Goal: Task Accomplishment & Management: Use online tool/utility

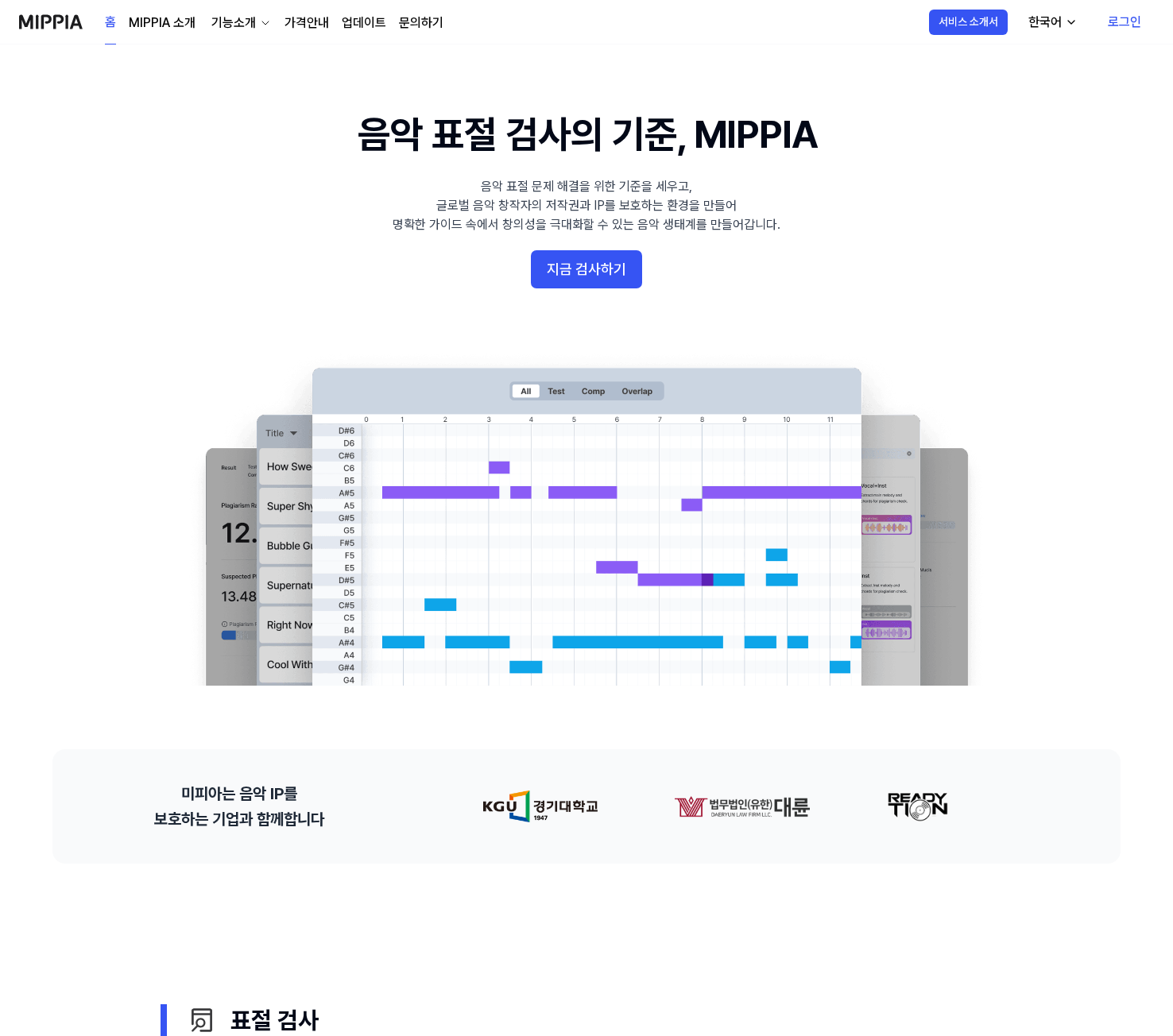
click at [1117, 21] on link "로그인" at bounding box center [1124, 22] width 59 height 45
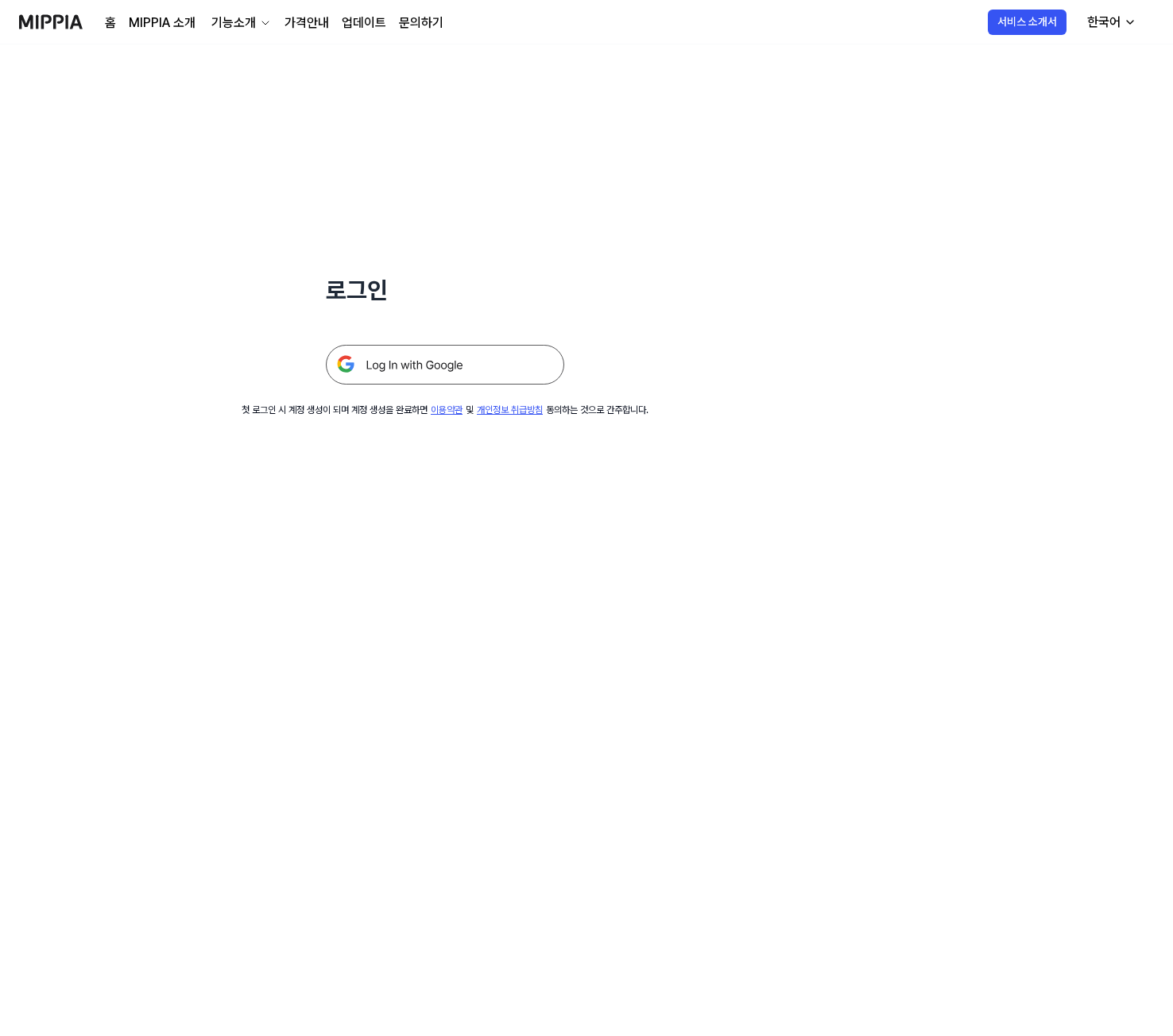
click at [463, 368] on img at bounding box center [445, 364] width 238 height 40
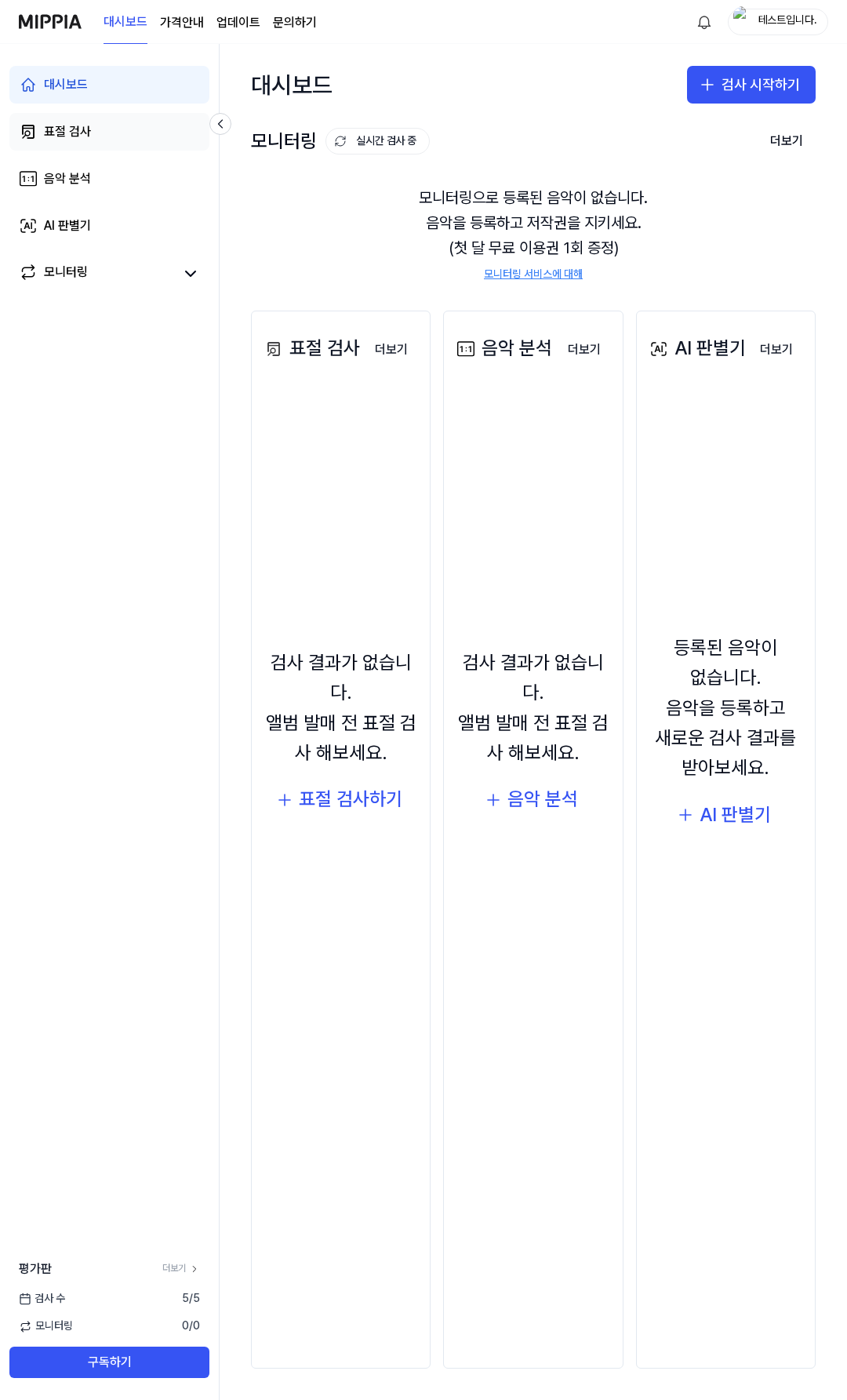
click at [105, 133] on link "표절 검사" at bounding box center [109, 131] width 200 height 37
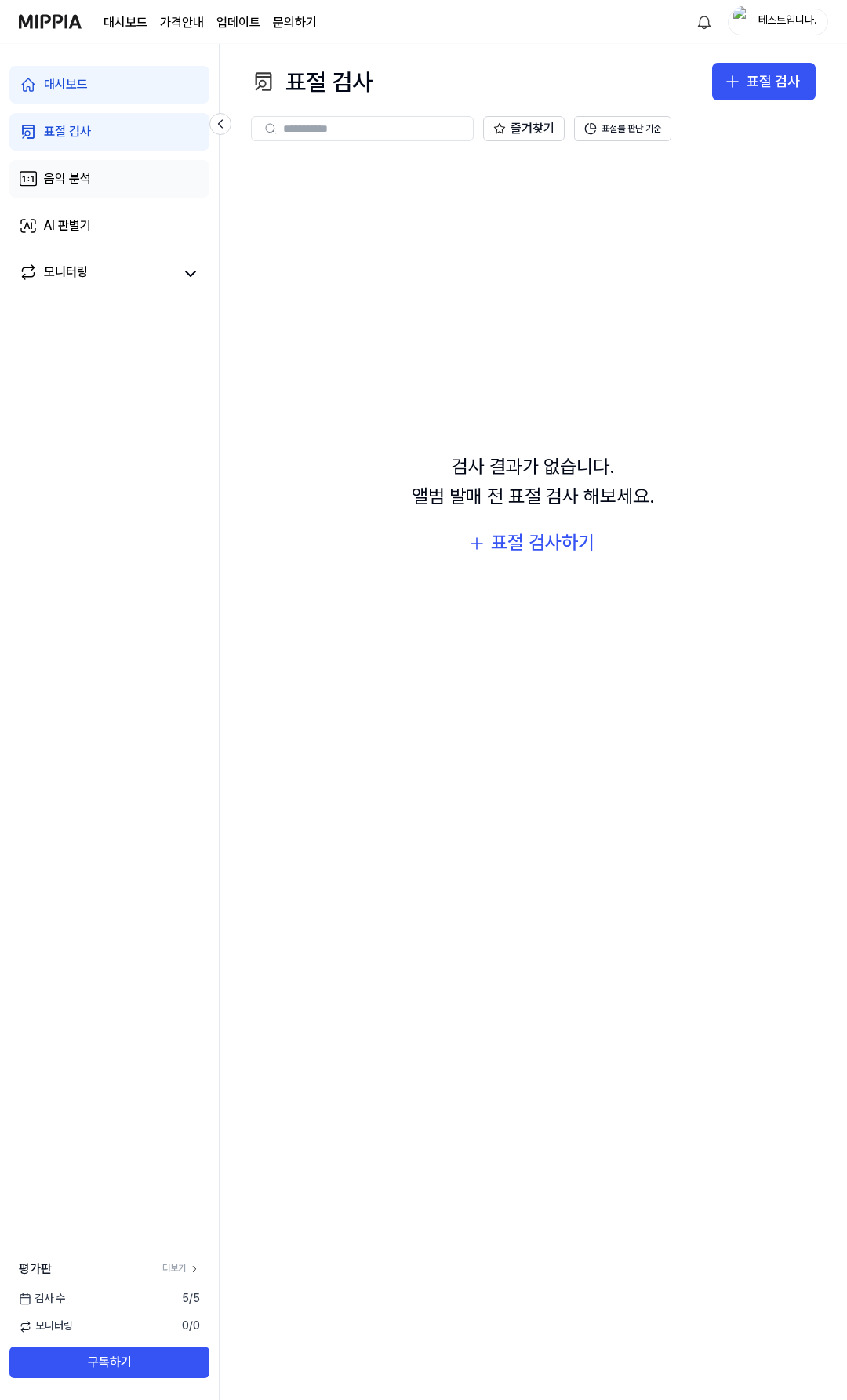
click at [87, 173] on div "음악 분석" at bounding box center [67, 179] width 47 height 19
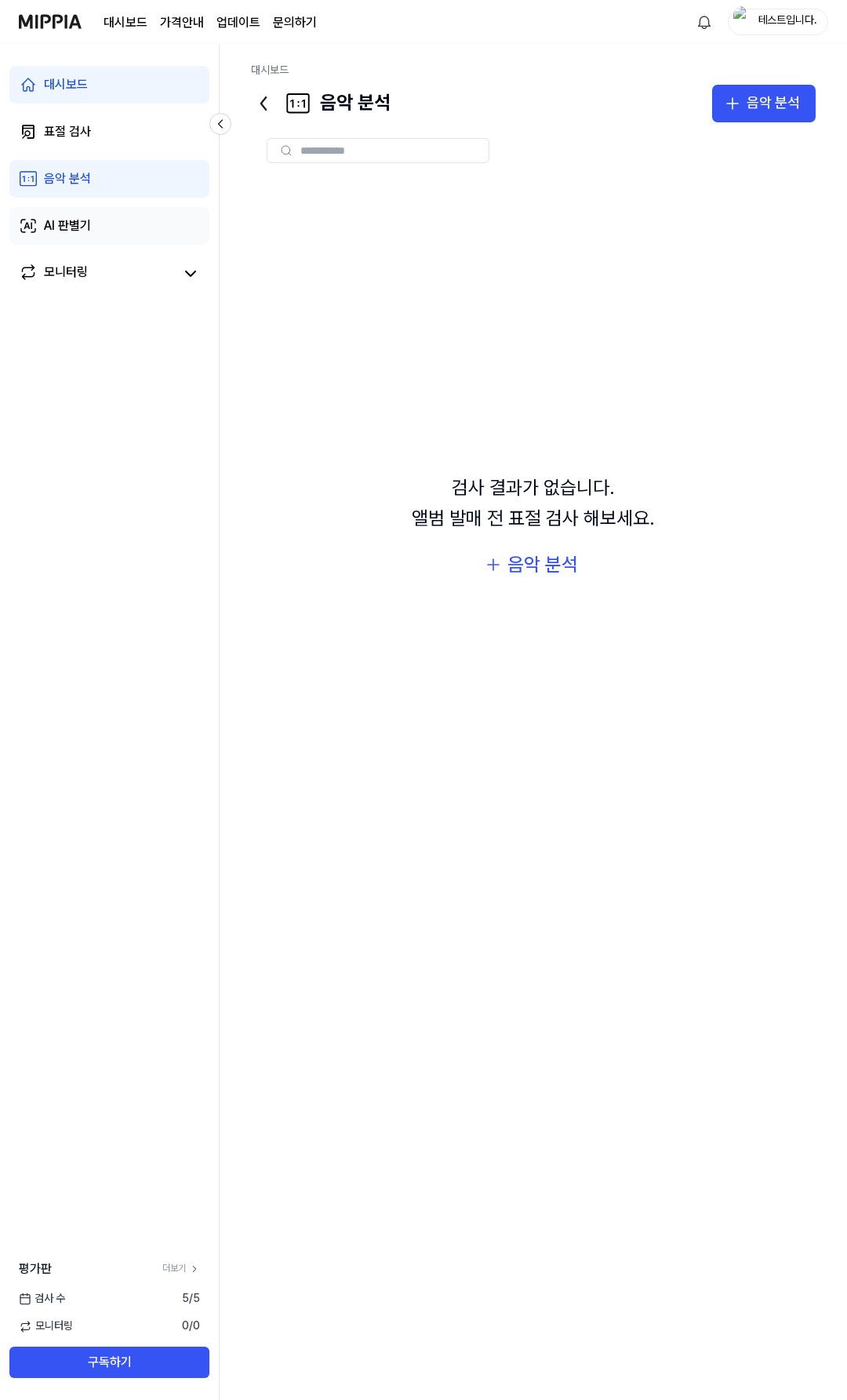
click at [82, 209] on link "AI 판별기" at bounding box center [109, 225] width 200 height 37
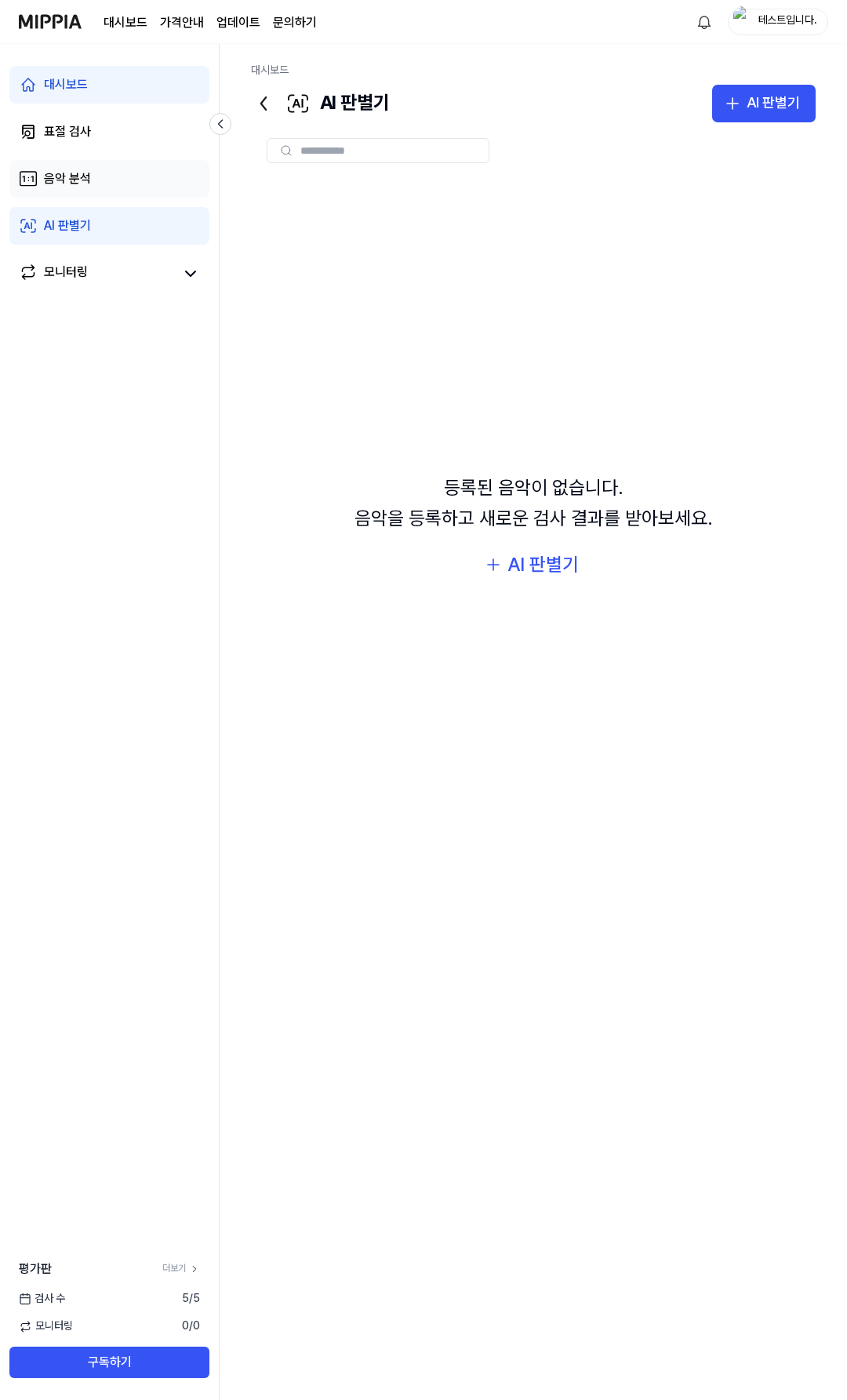
click at [82, 192] on link "음악 분석" at bounding box center [109, 178] width 200 height 37
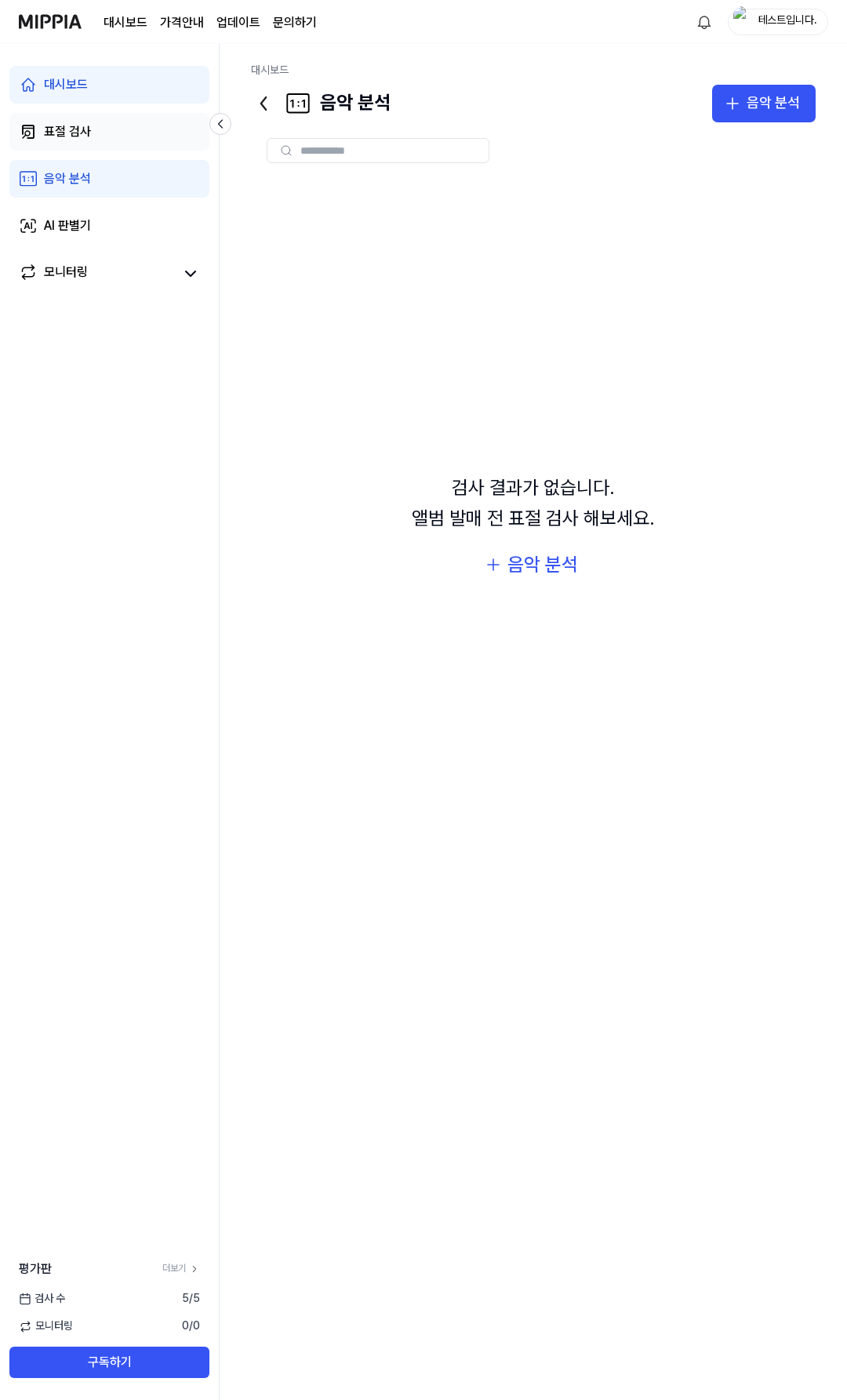
click at [89, 131] on div "표절 검사" at bounding box center [67, 131] width 47 height 19
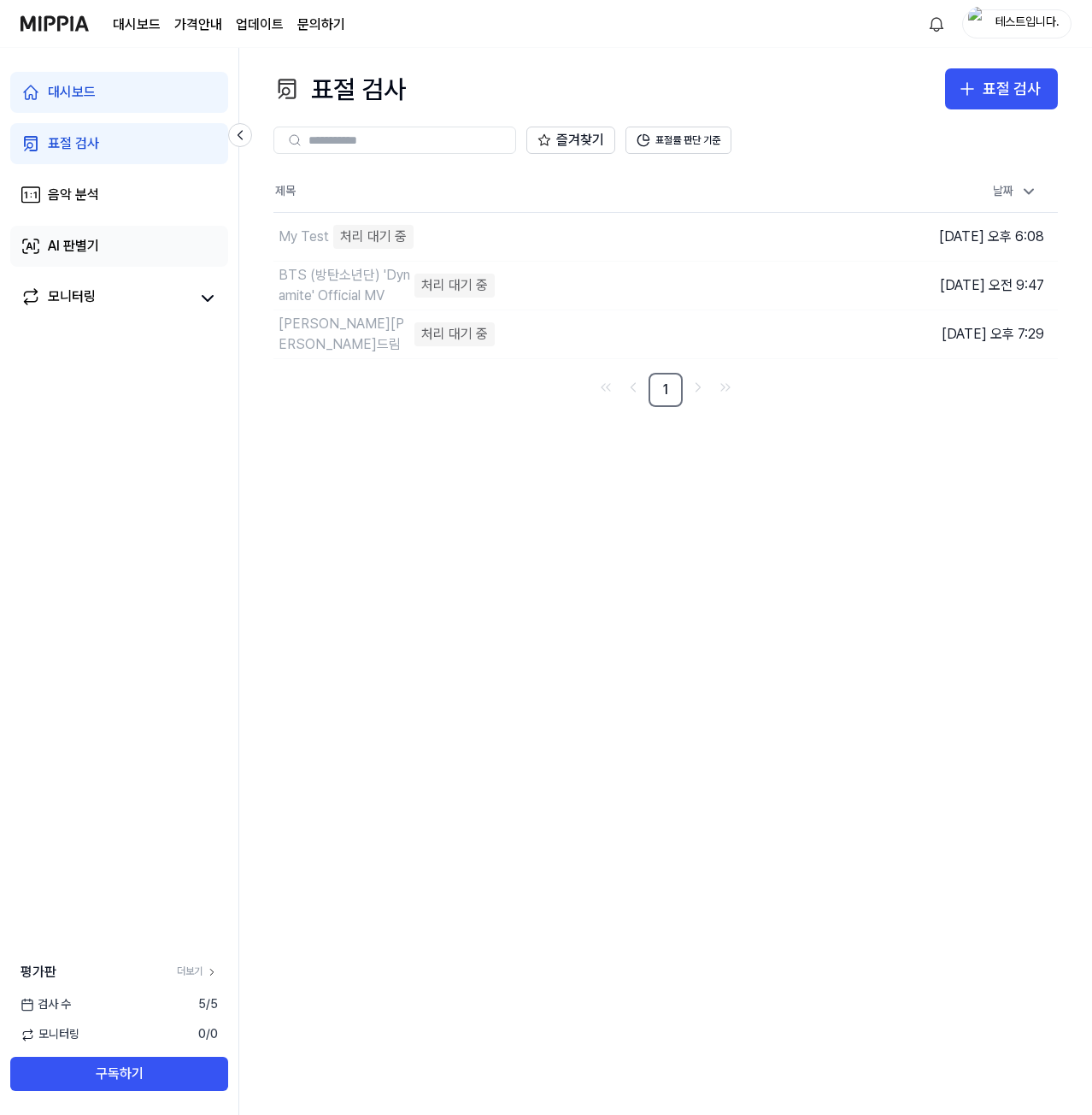
click at [105, 240] on link "AI 판별기" at bounding box center [119, 246] width 217 height 41
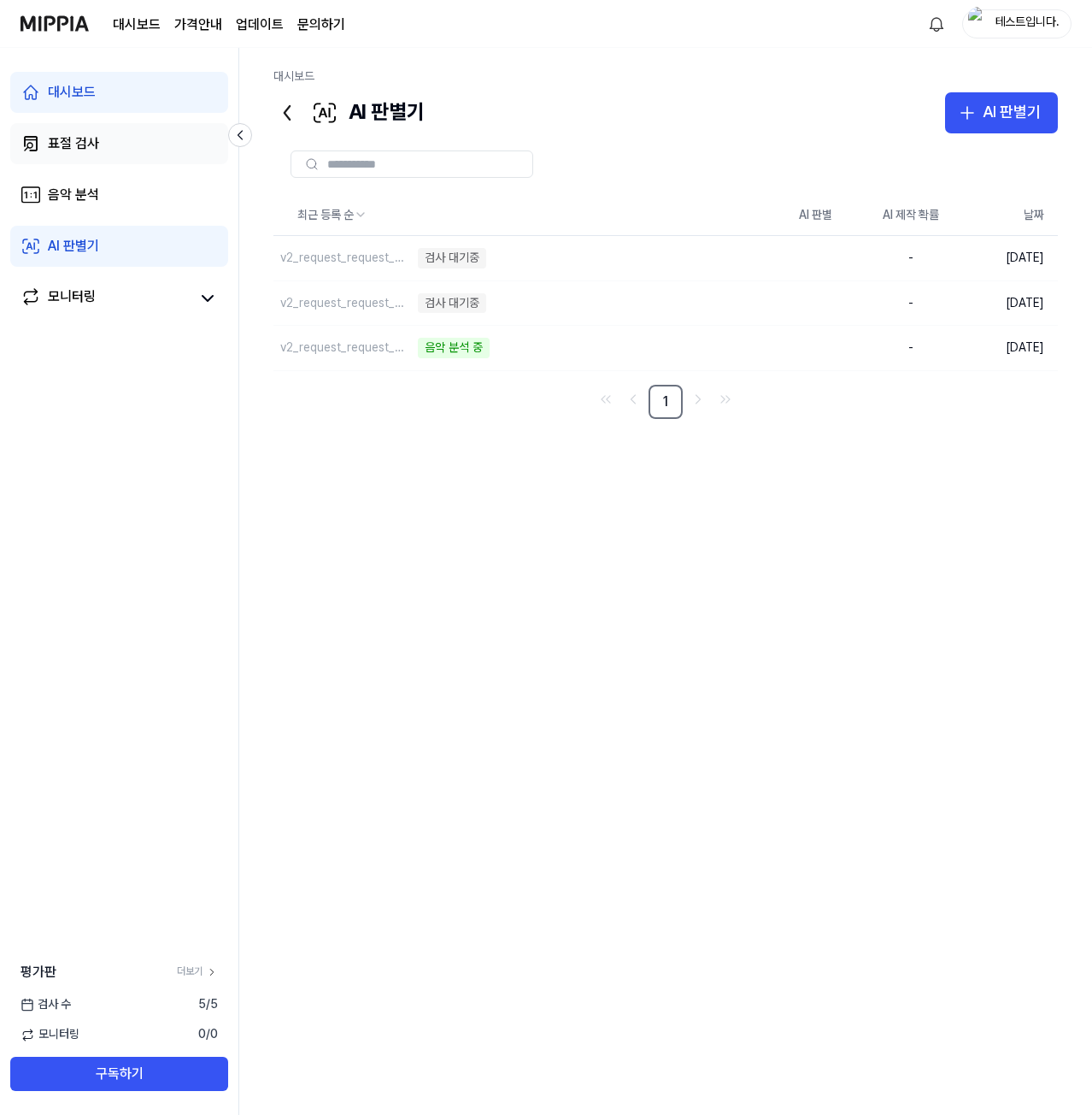
click at [126, 144] on link "표절 검사" at bounding box center [119, 143] width 217 height 41
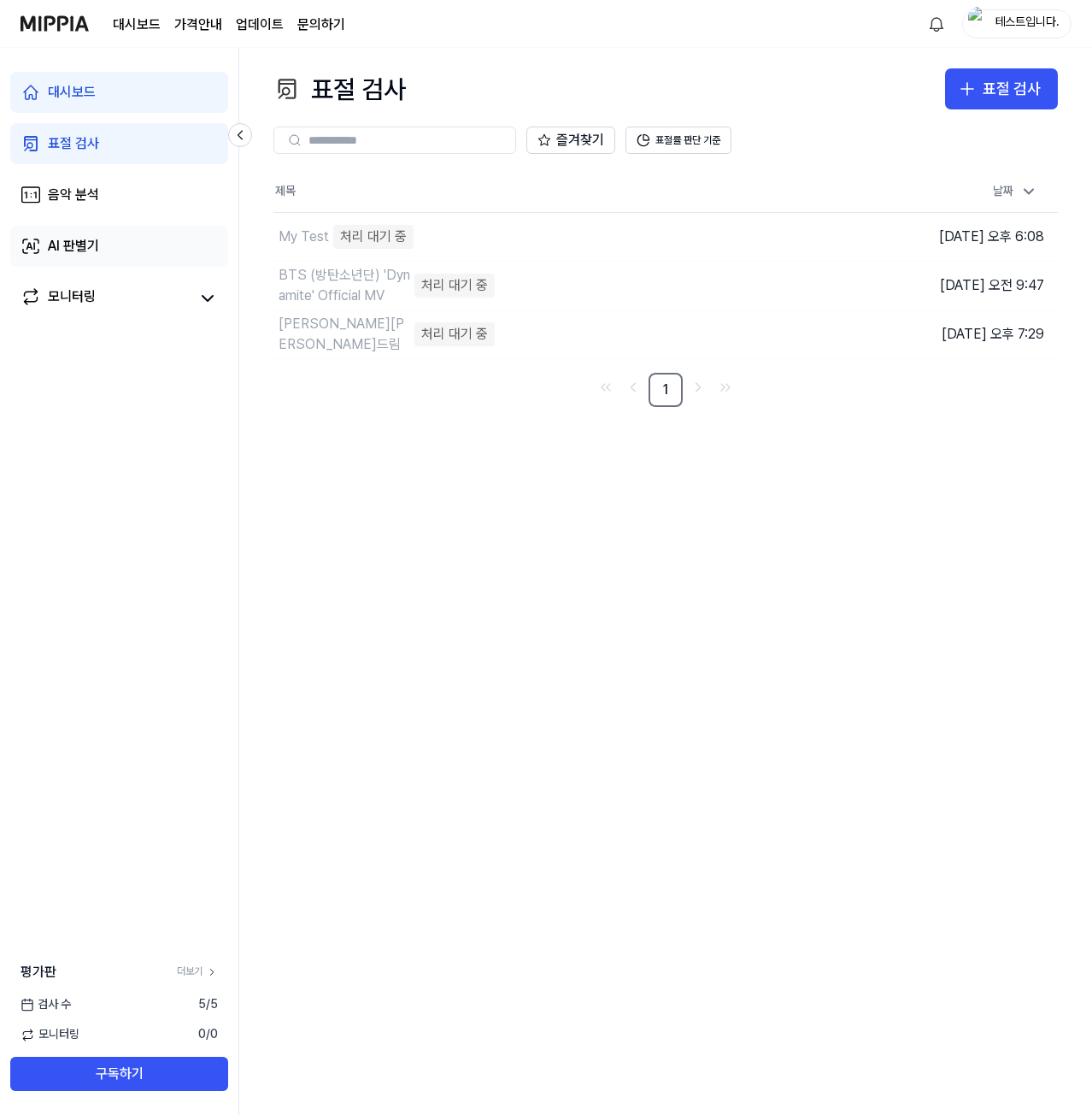
click at [108, 252] on link "AI 판별기" at bounding box center [119, 246] width 217 height 41
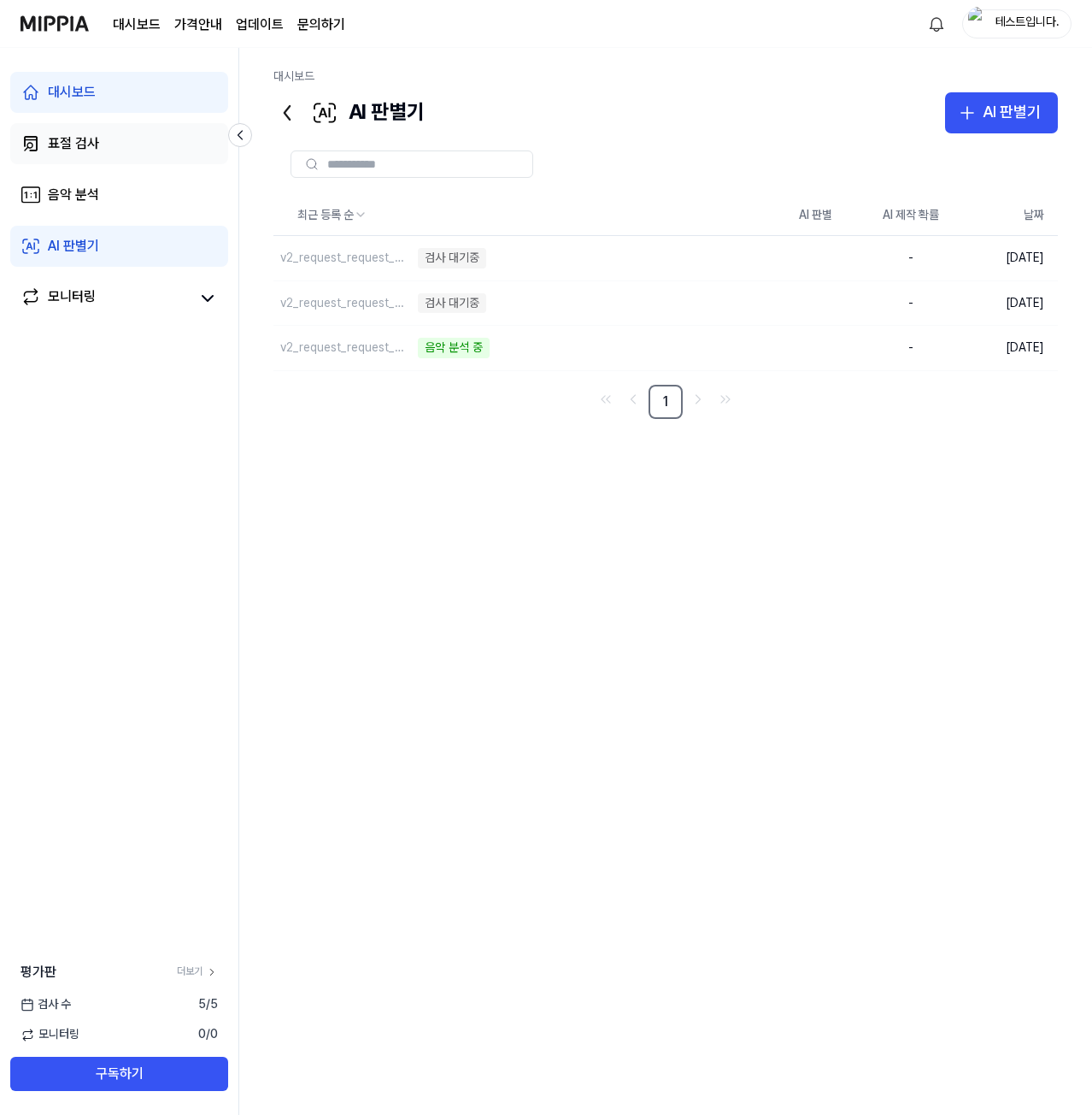
click at [125, 137] on link "표절 검사" at bounding box center [119, 143] width 217 height 41
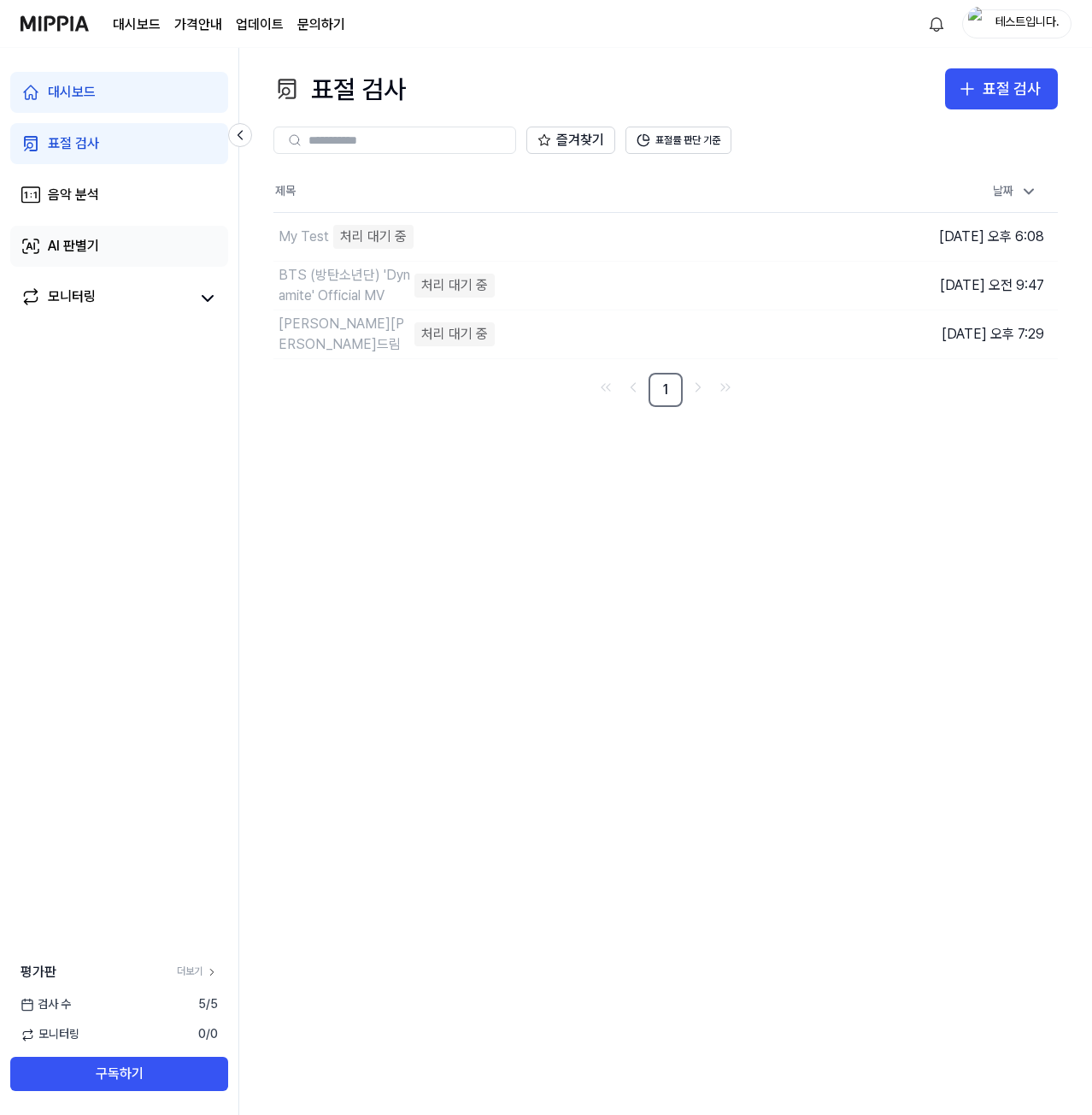
click at [127, 247] on link "AI 판별기" at bounding box center [119, 246] width 217 height 41
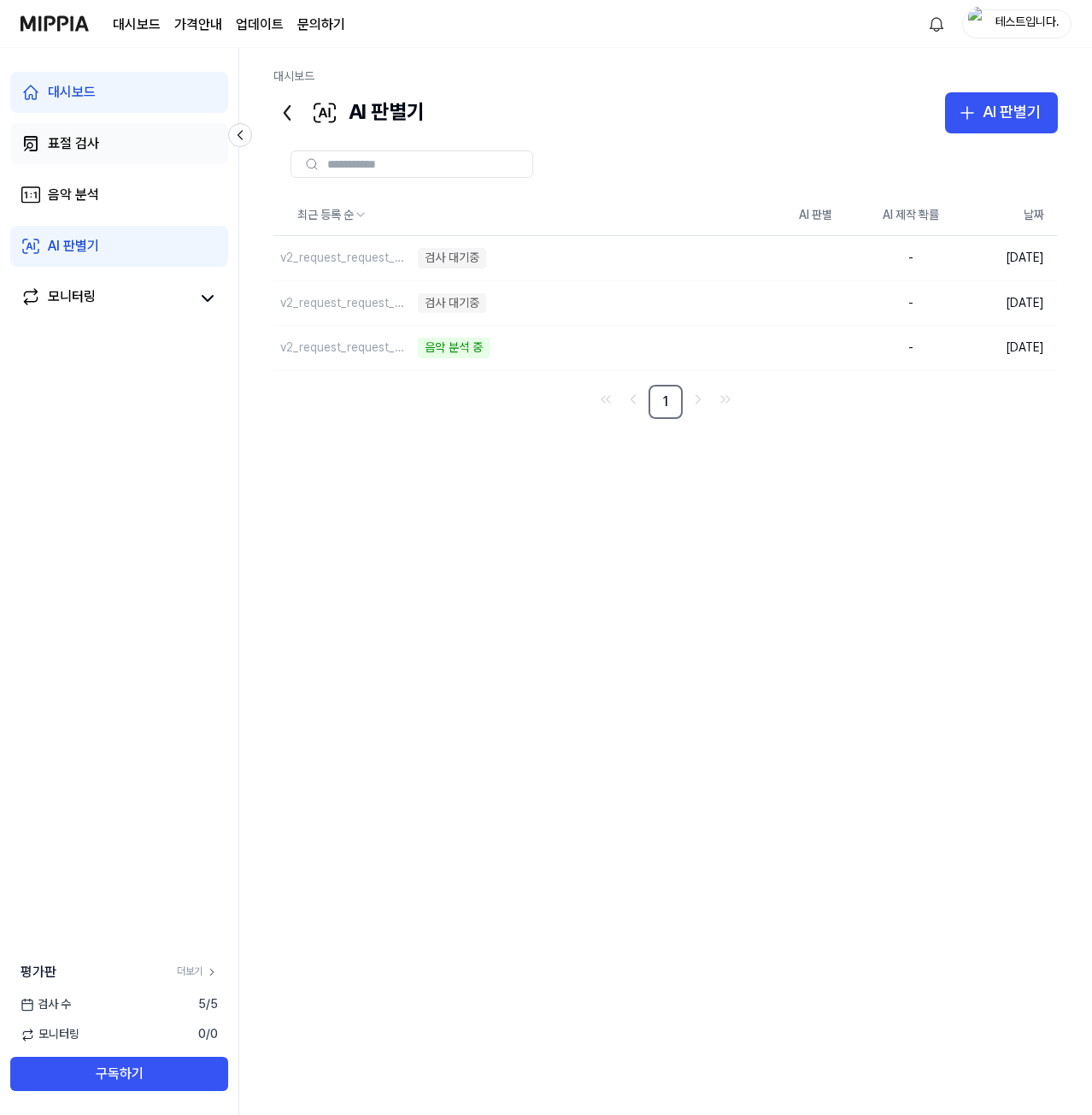
click at [125, 148] on link "표절 검사" at bounding box center [119, 143] width 217 height 41
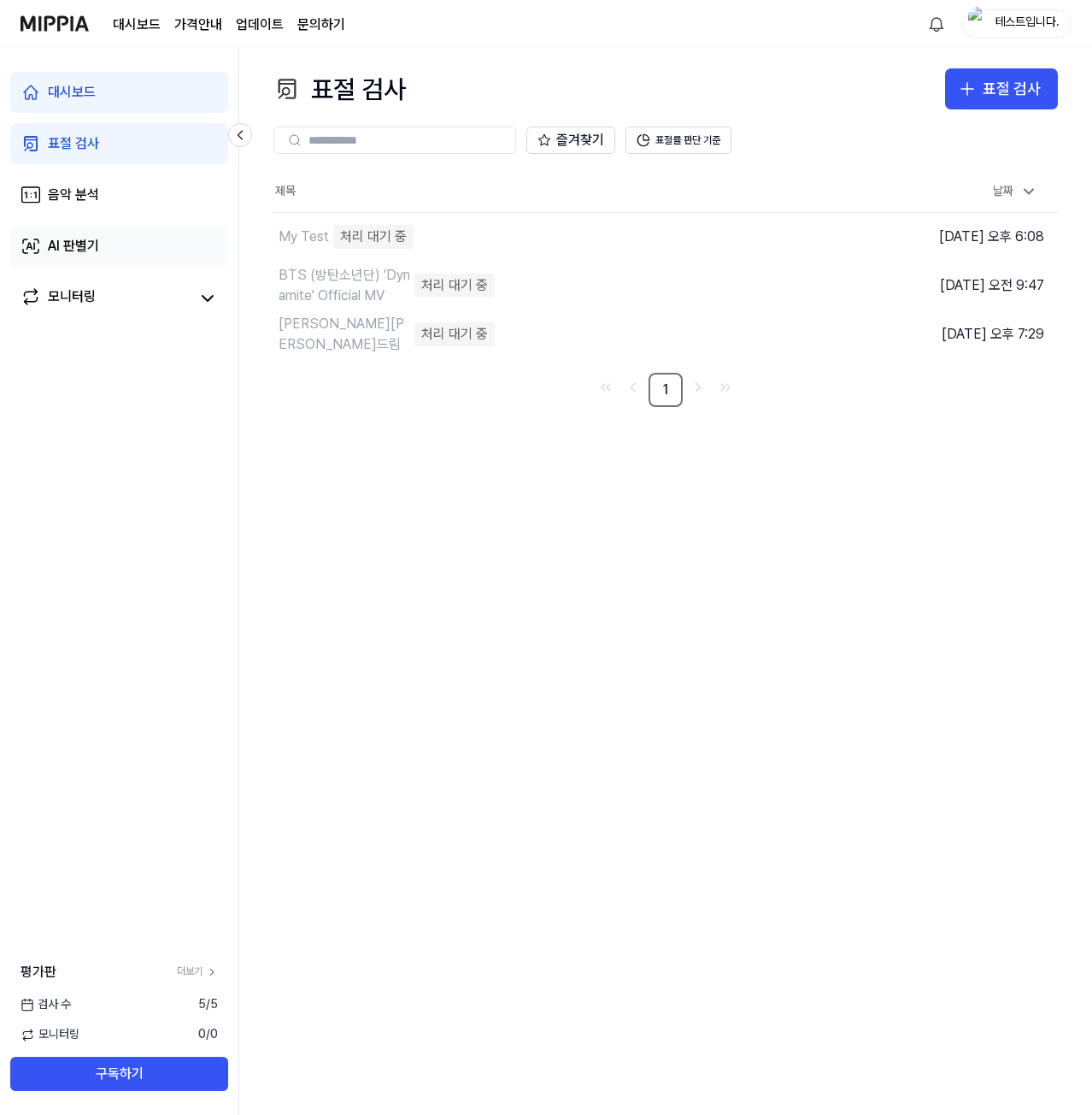
click at [105, 235] on link "AI 판별기" at bounding box center [119, 246] width 217 height 41
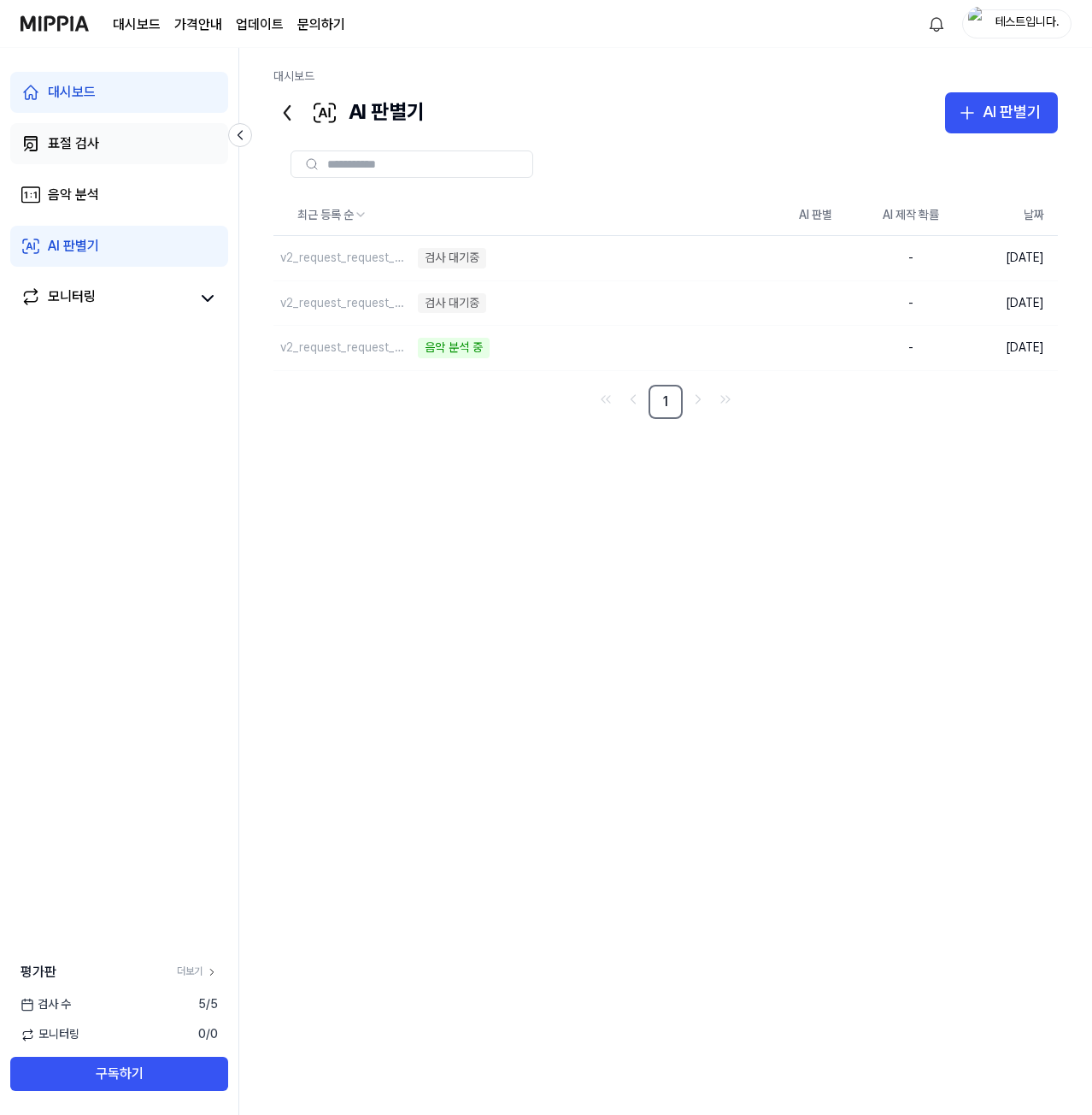
click at [116, 146] on link "표절 검사" at bounding box center [119, 143] width 217 height 41
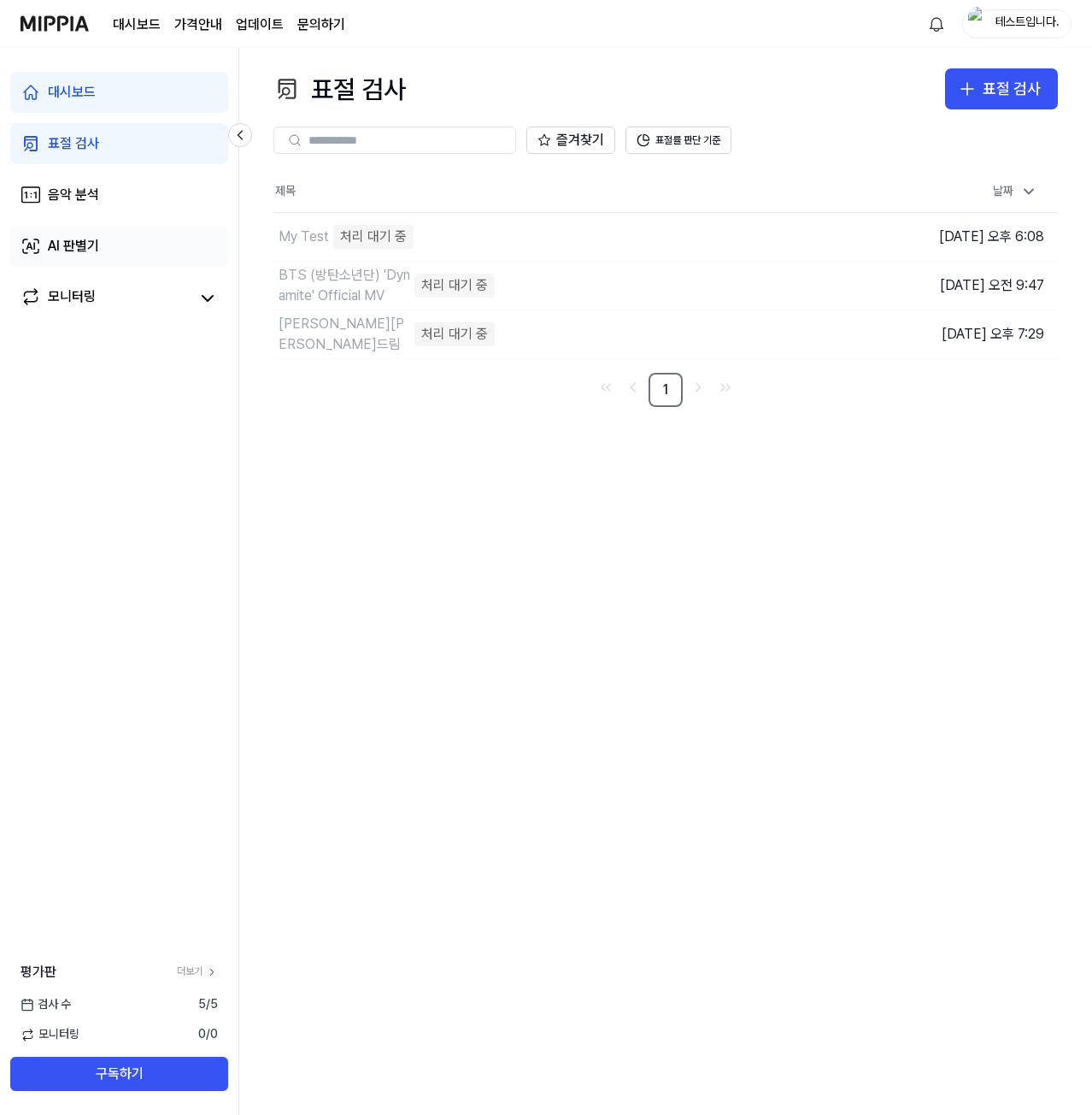
click at [103, 252] on link "AI 판별기" at bounding box center [119, 246] width 217 height 41
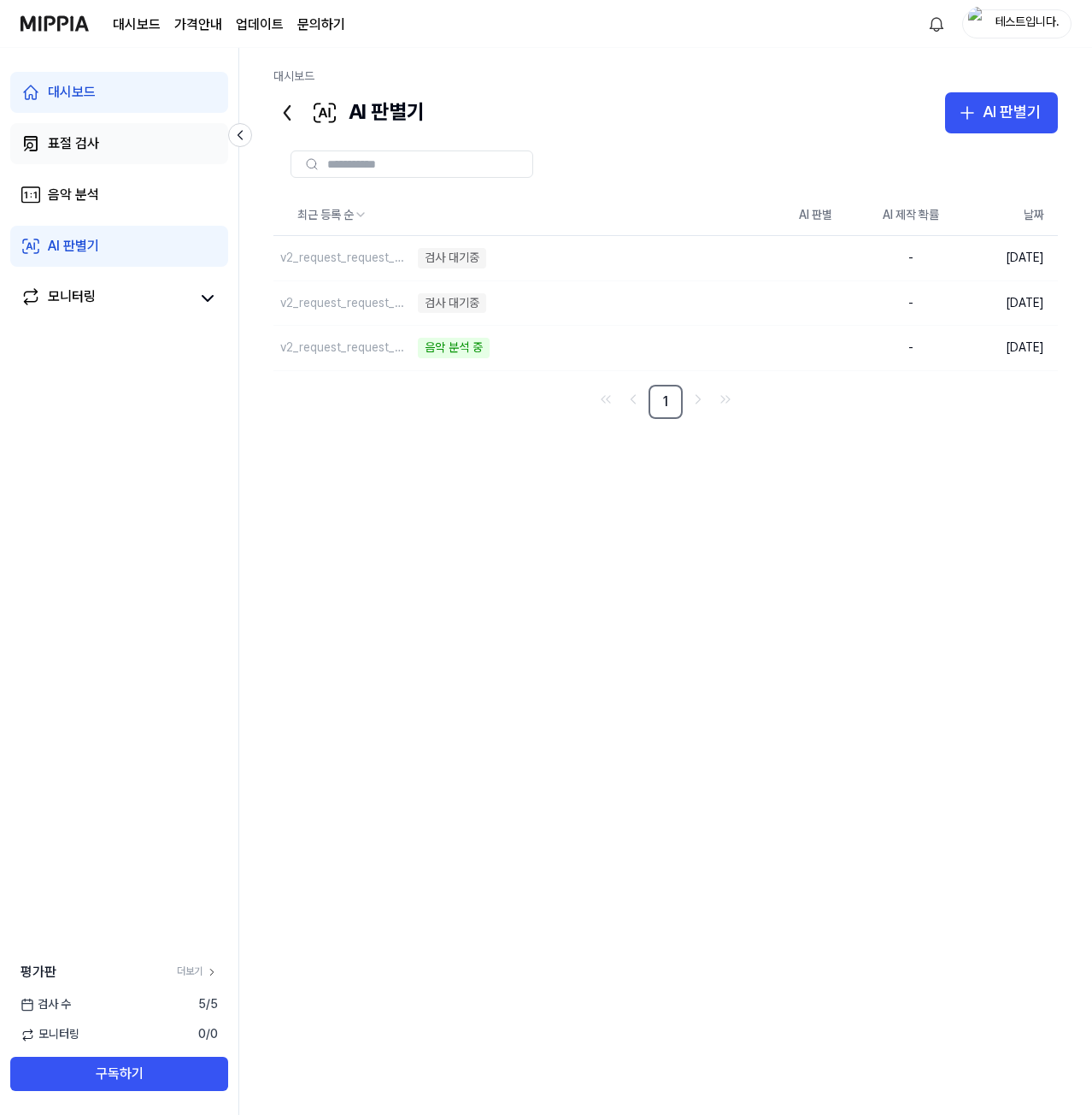
click at [114, 148] on link "표절 검사" at bounding box center [119, 143] width 217 height 41
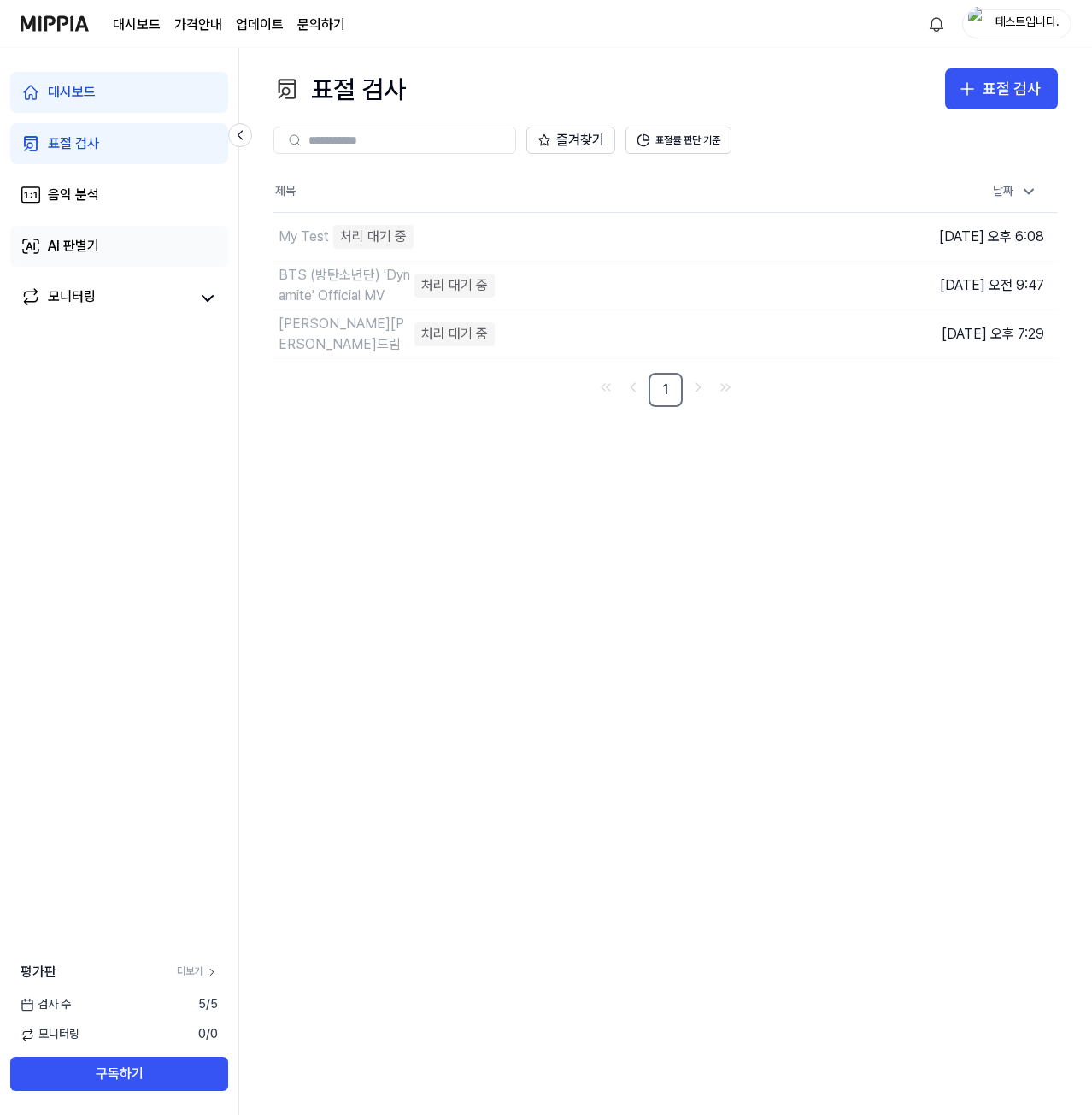
click at [92, 242] on div "AI 판별기" at bounding box center [73, 246] width 52 height 21
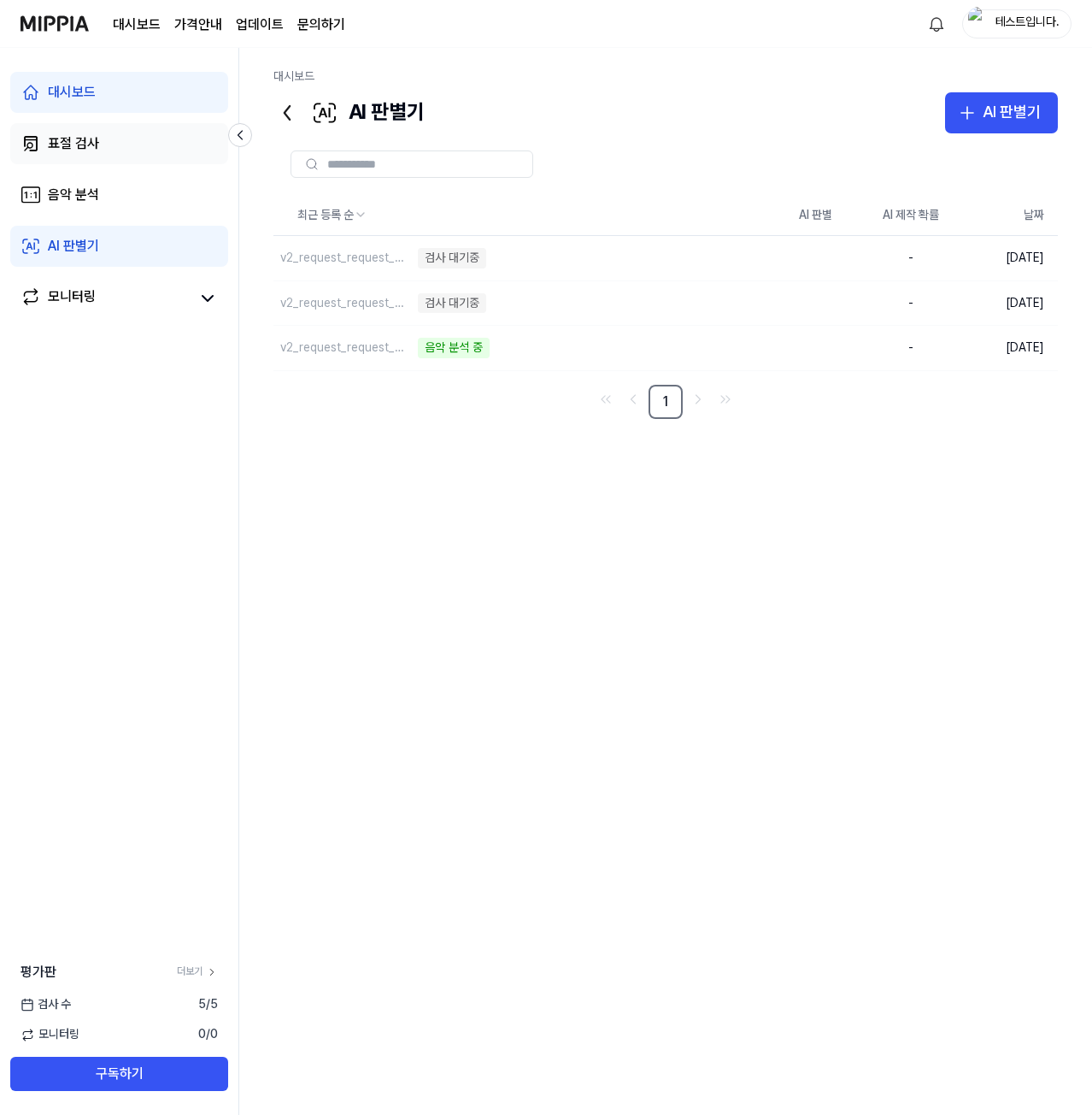
click at [121, 148] on link "표절 검사" at bounding box center [119, 143] width 217 height 41
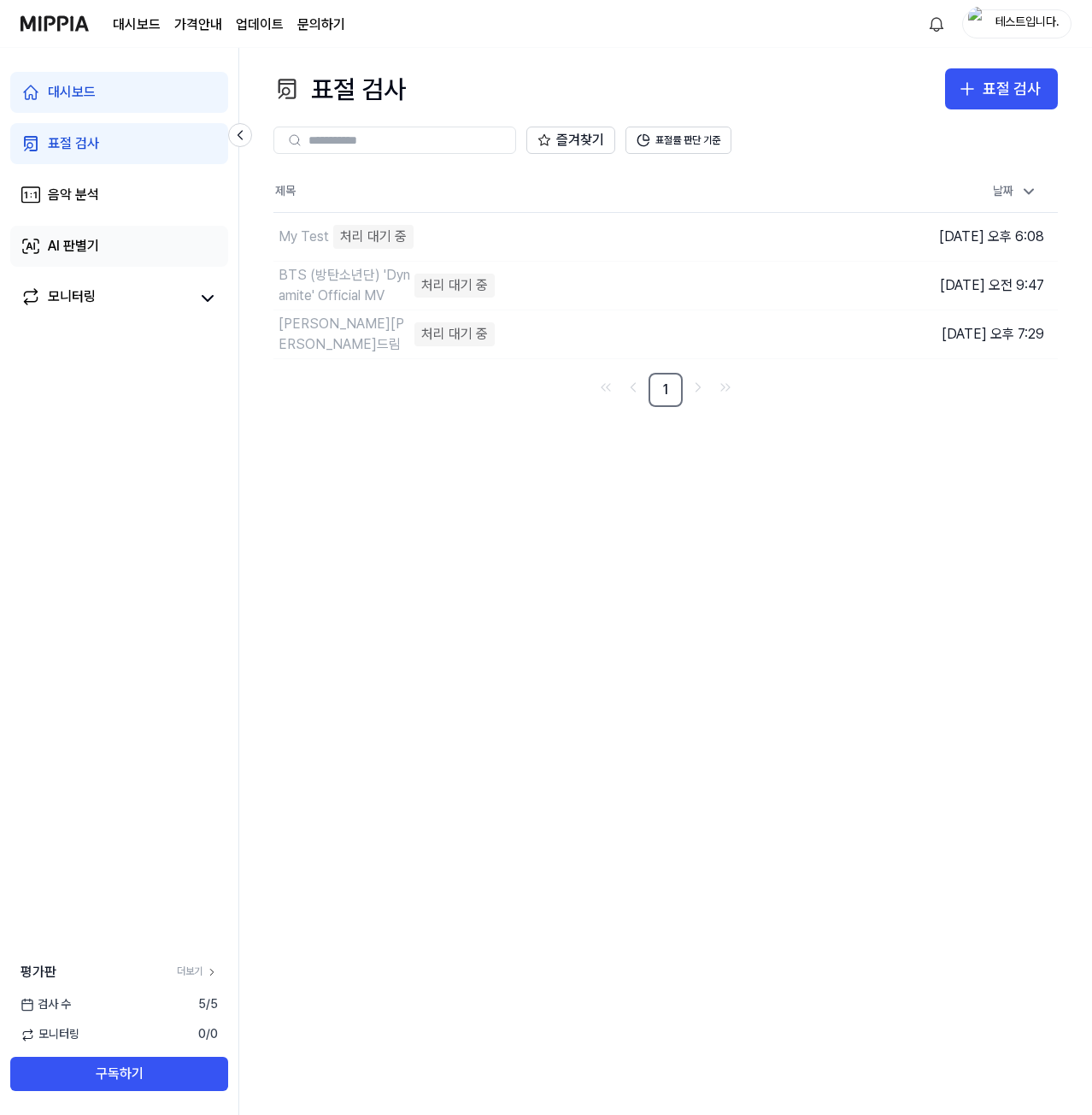
click at [100, 240] on link "AI 판별기" at bounding box center [119, 246] width 217 height 41
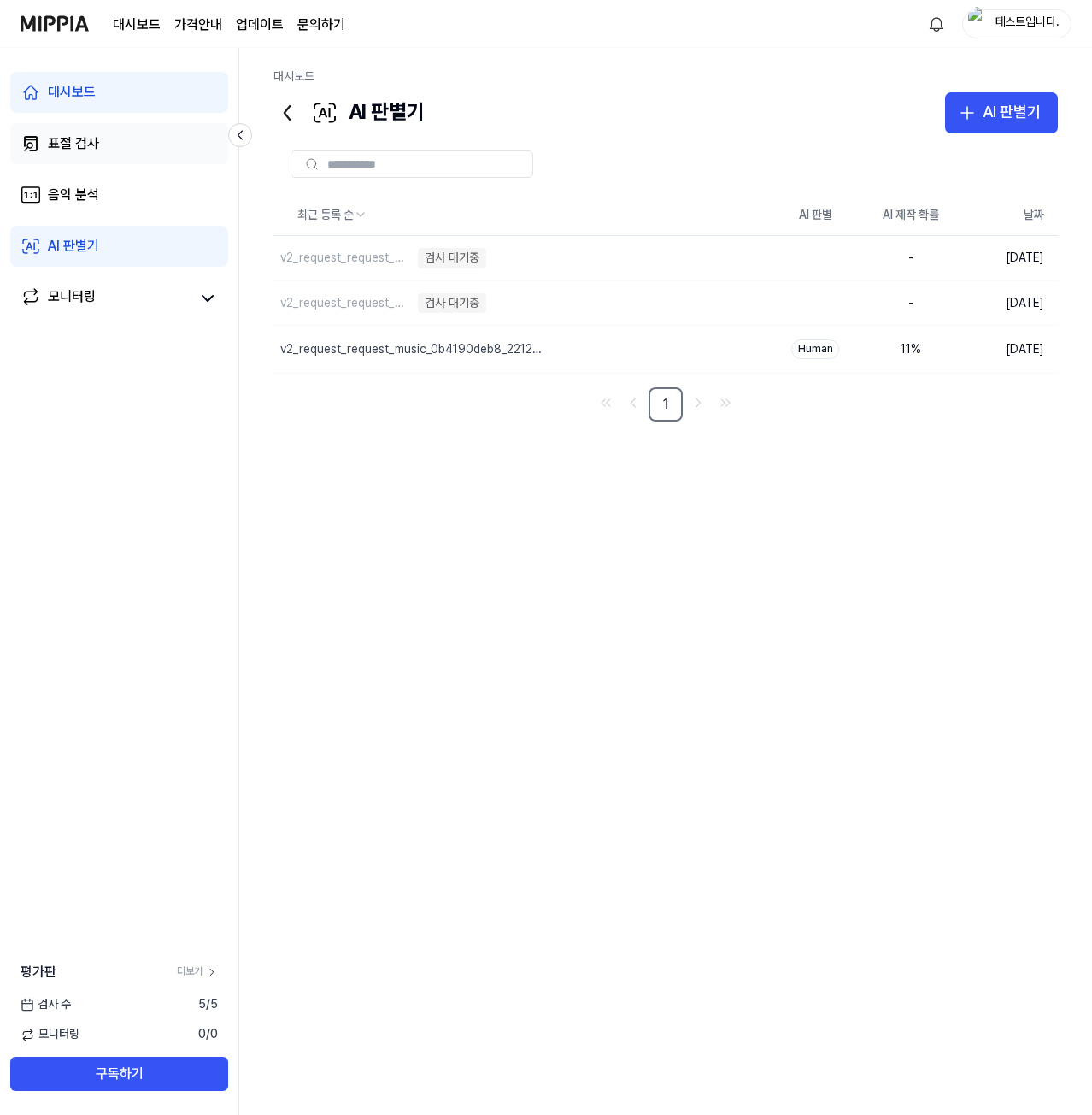
click at [121, 142] on link "표절 검사" at bounding box center [119, 143] width 217 height 41
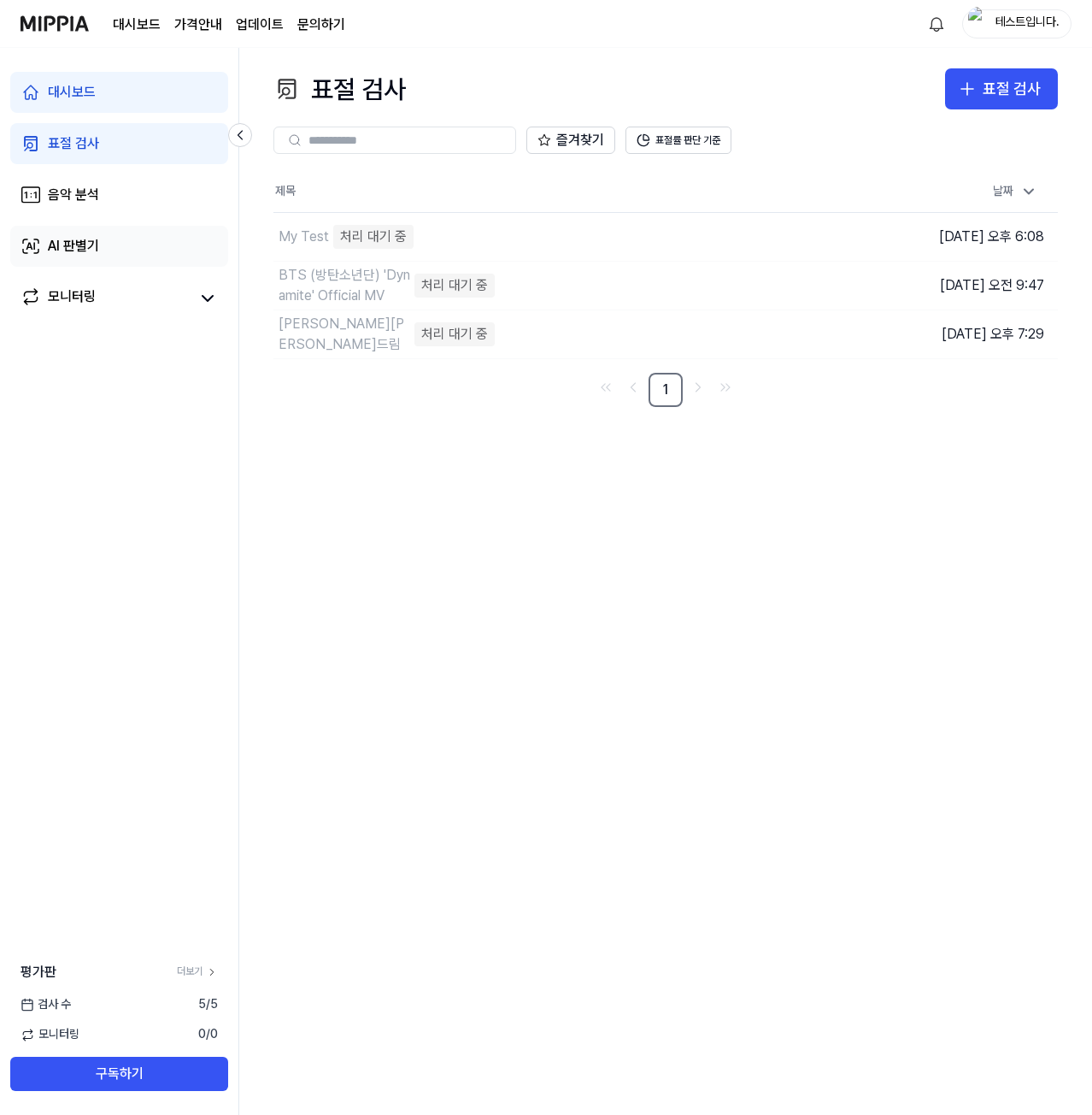
click at [99, 240] on div "AI 판별기" at bounding box center [73, 246] width 52 height 21
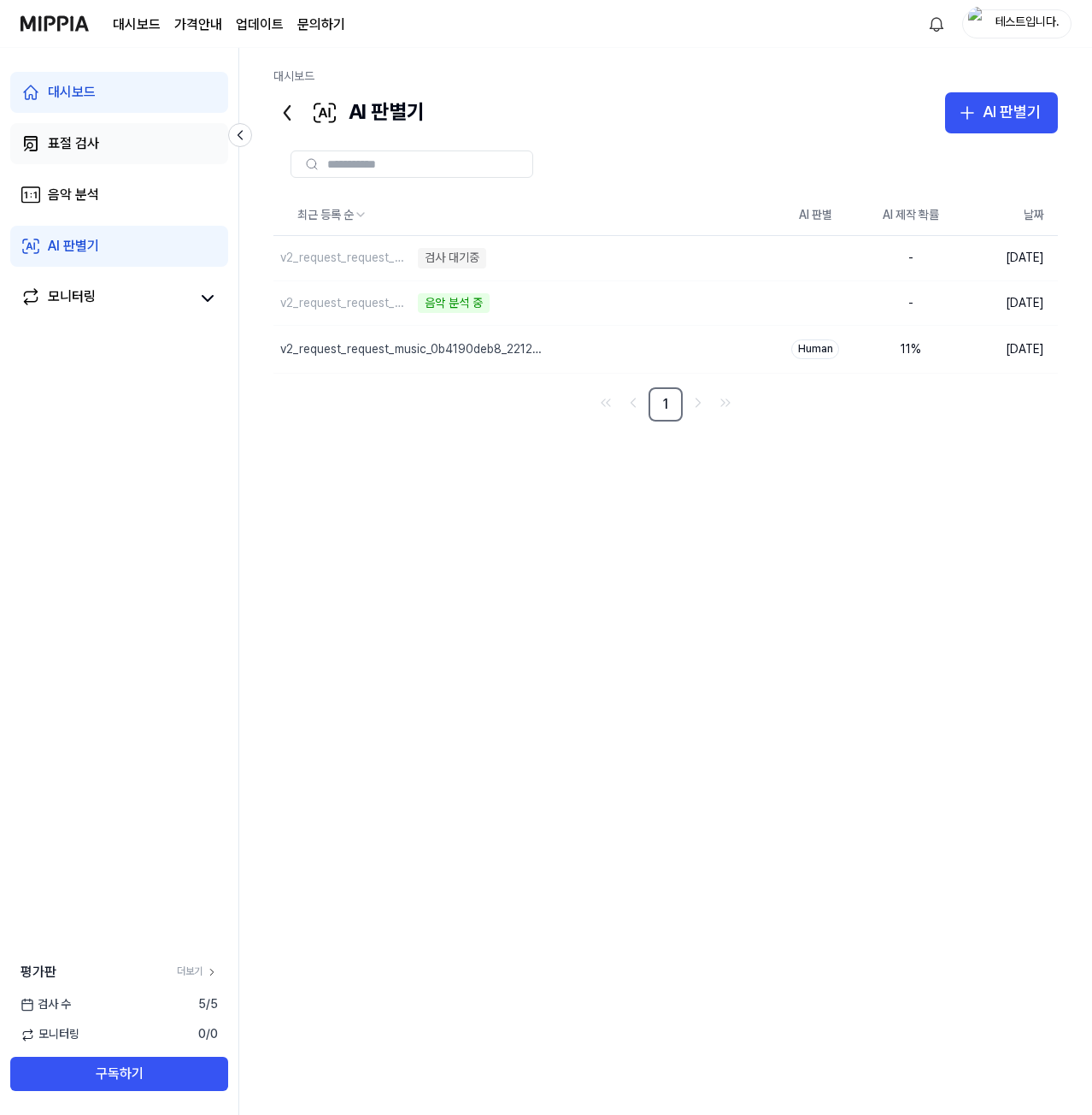
click at [108, 142] on link "표절 검사" at bounding box center [119, 143] width 217 height 41
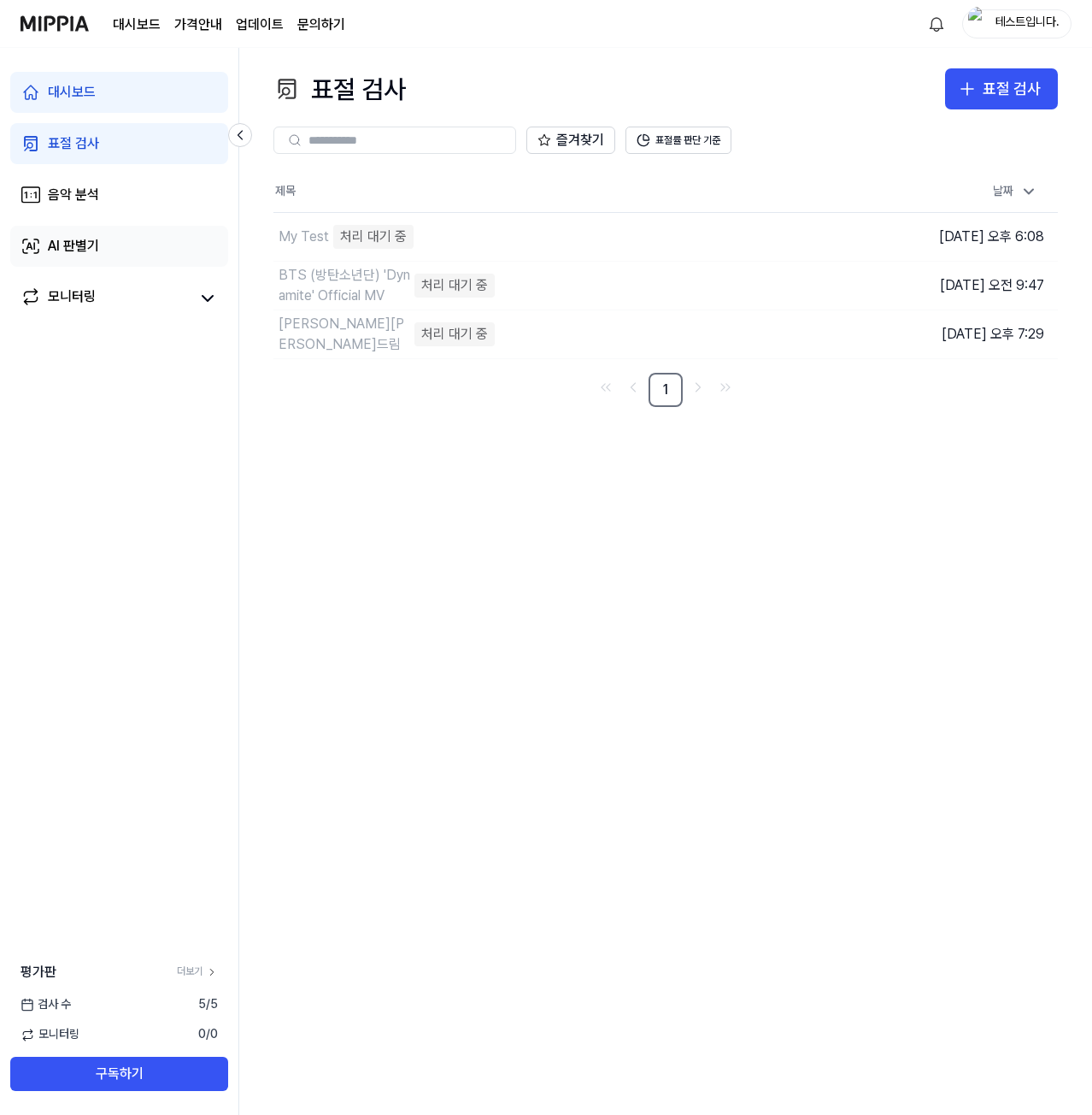
click at [99, 235] on link "AI 판별기" at bounding box center [119, 246] width 217 height 41
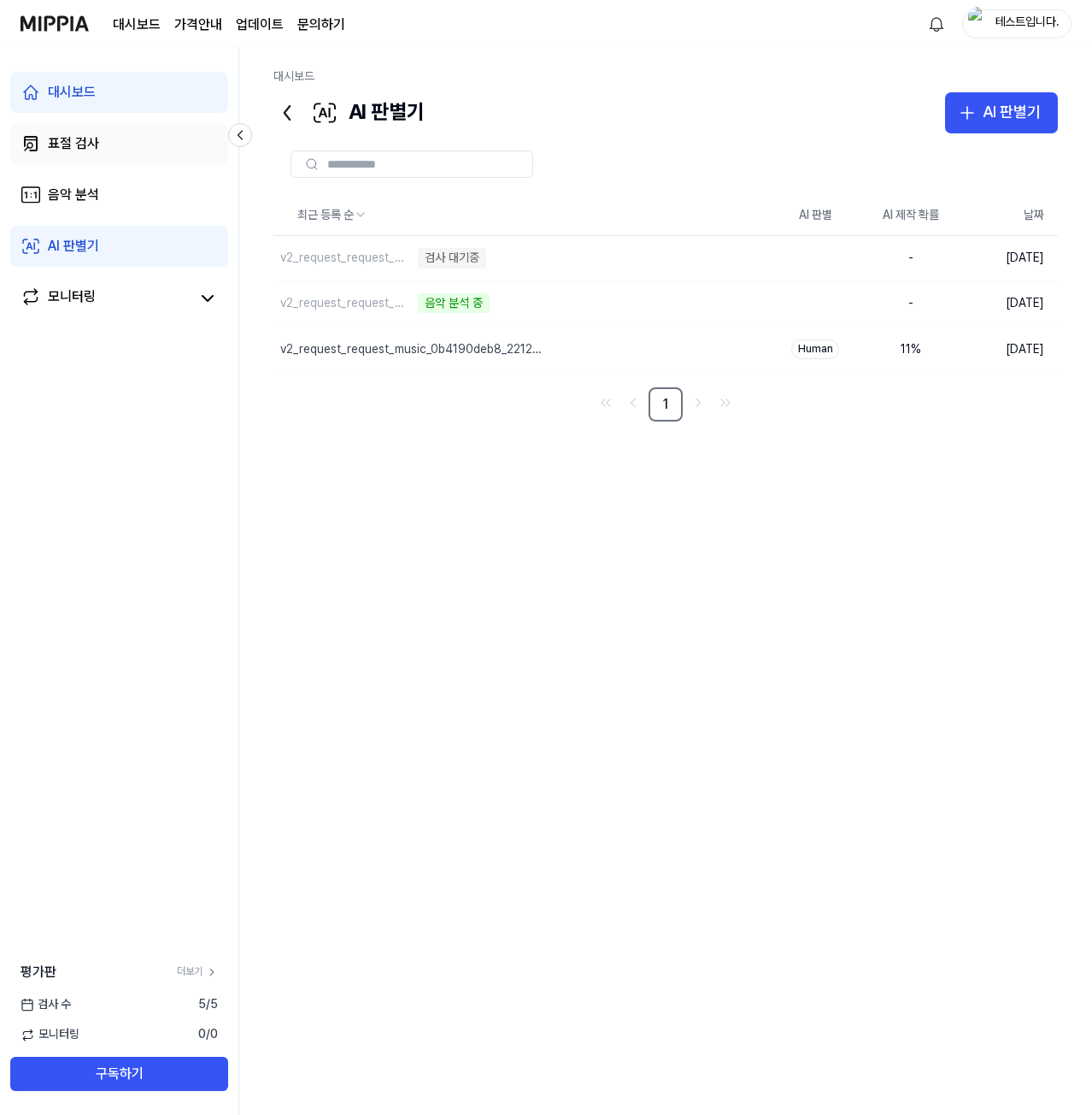
click at [120, 142] on link "표절 검사" at bounding box center [119, 143] width 217 height 41
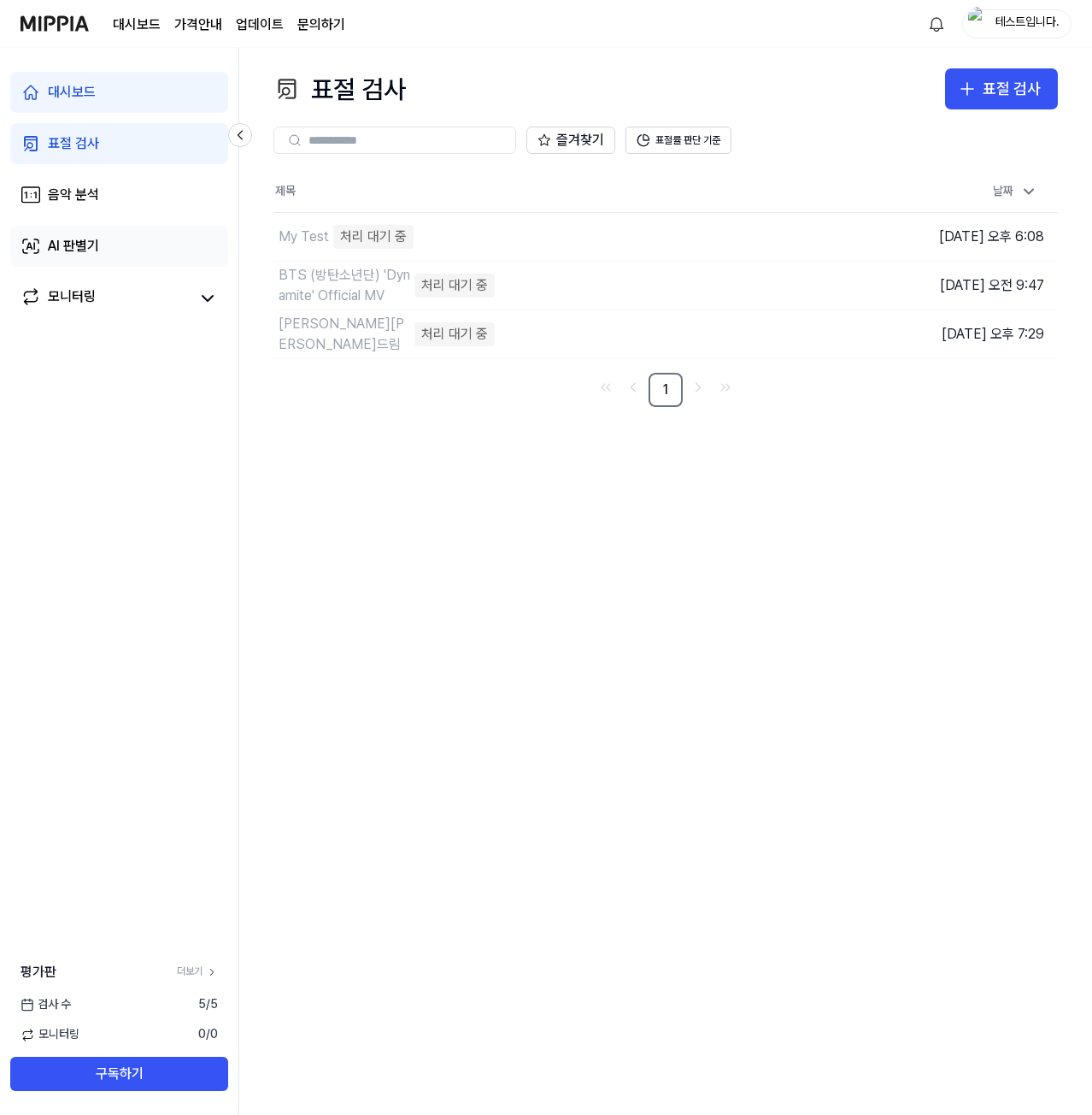
click at [86, 237] on div "AI 판별기" at bounding box center [73, 246] width 52 height 21
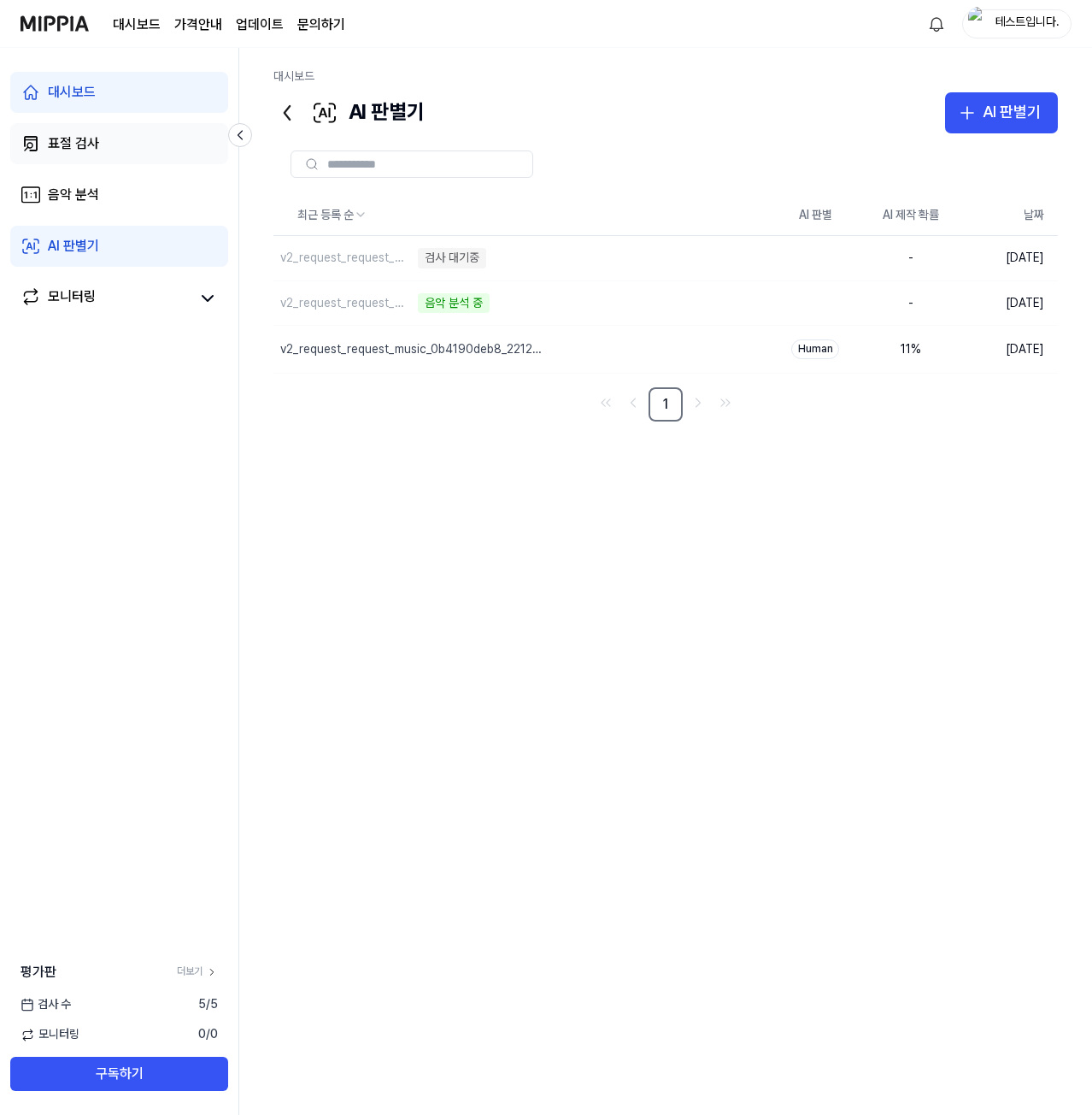
click at [134, 142] on link "표절 검사" at bounding box center [119, 143] width 217 height 41
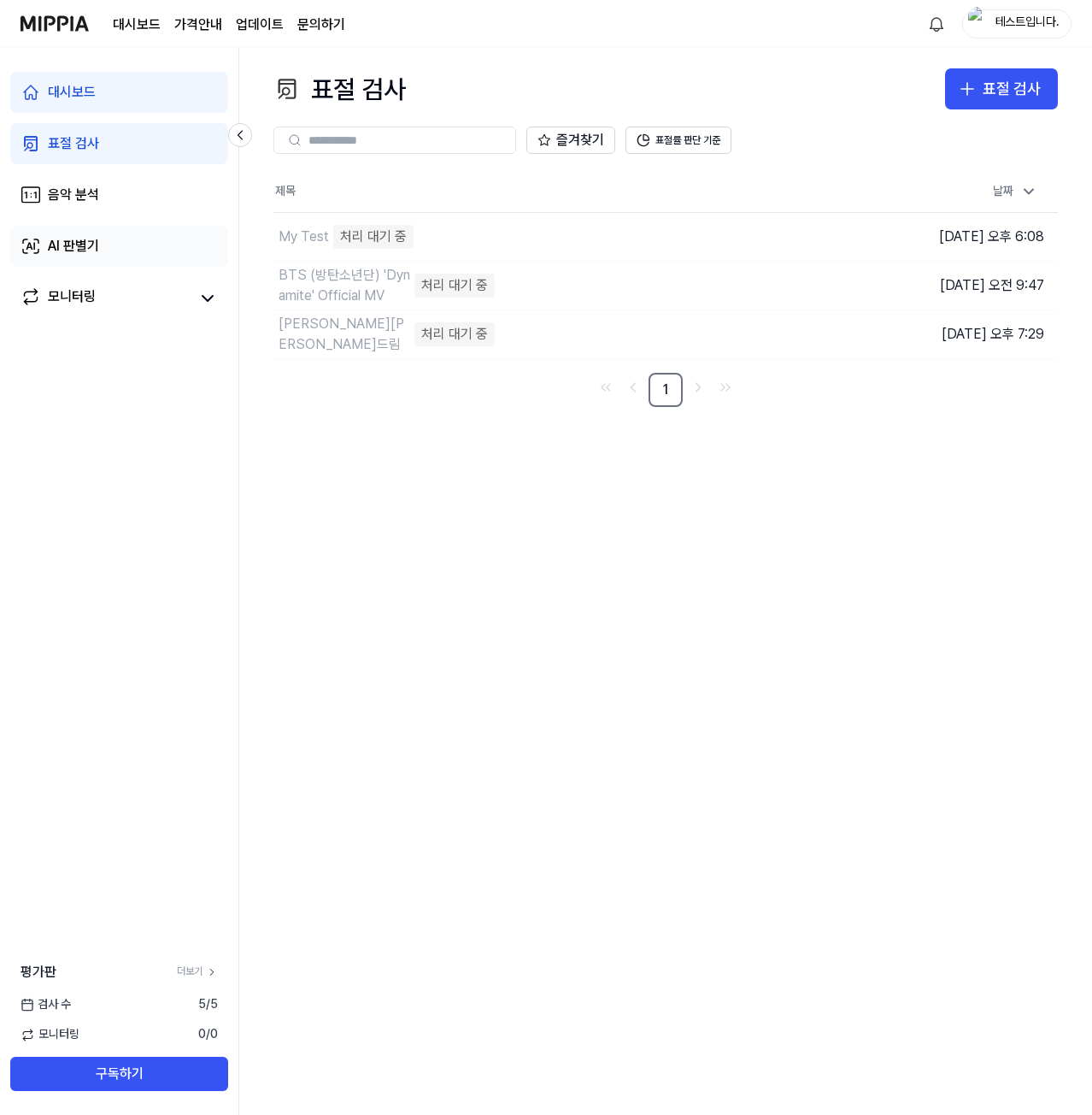
click at [110, 240] on link "AI 판별기" at bounding box center [119, 246] width 217 height 41
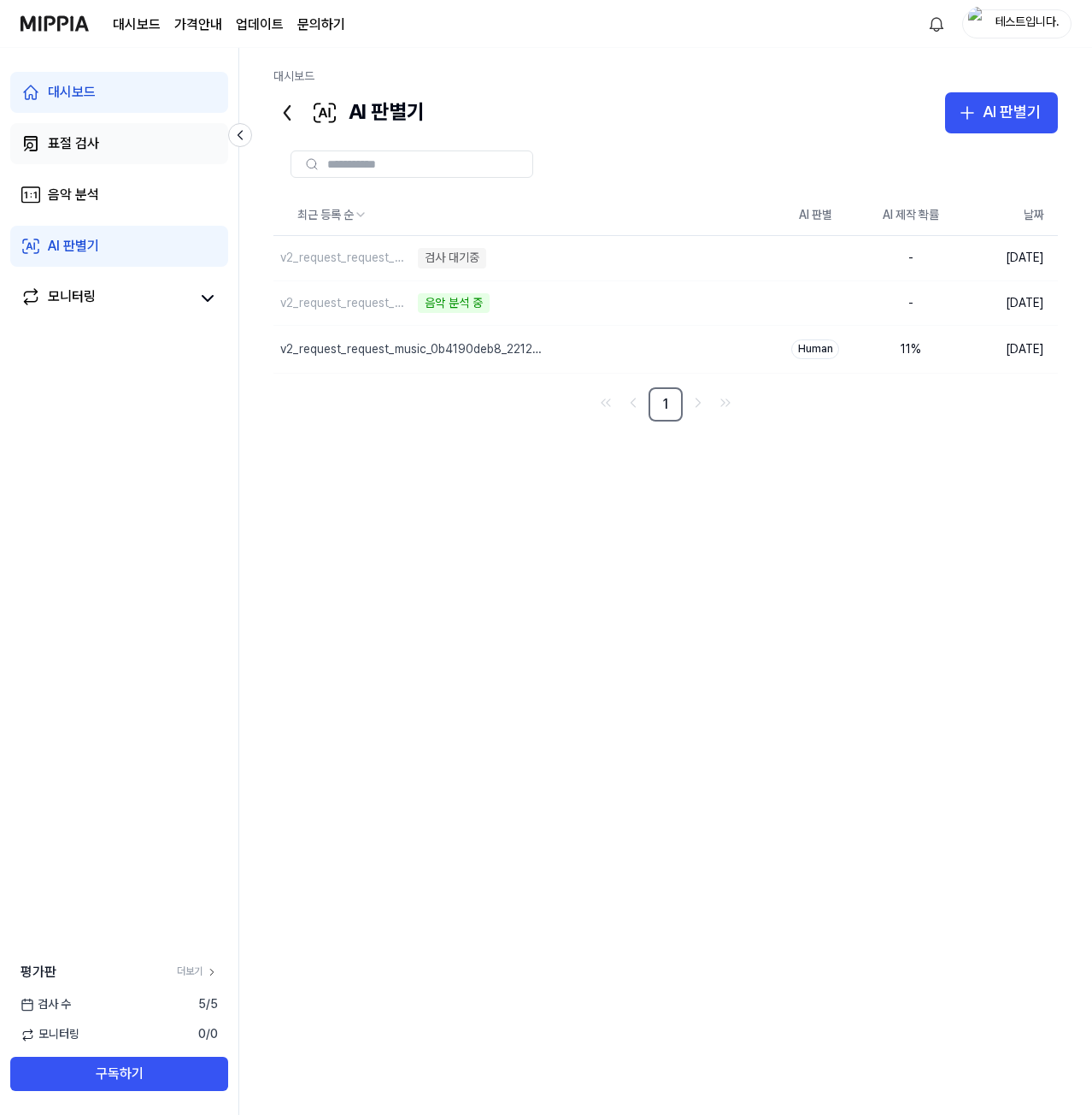
click at [114, 138] on link "표절 검사" at bounding box center [119, 143] width 217 height 41
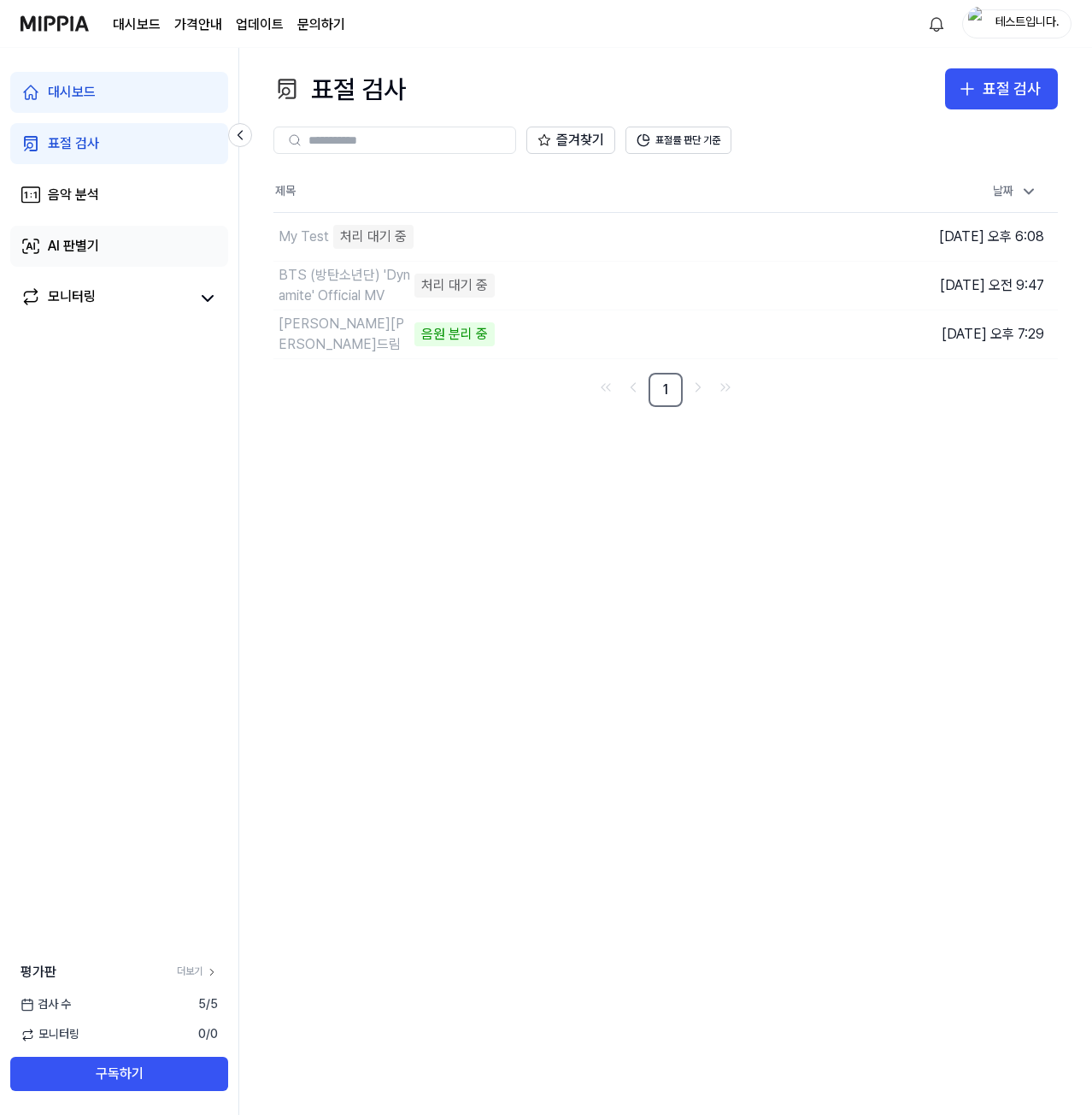
click at [92, 231] on link "AI 판별기" at bounding box center [119, 246] width 217 height 41
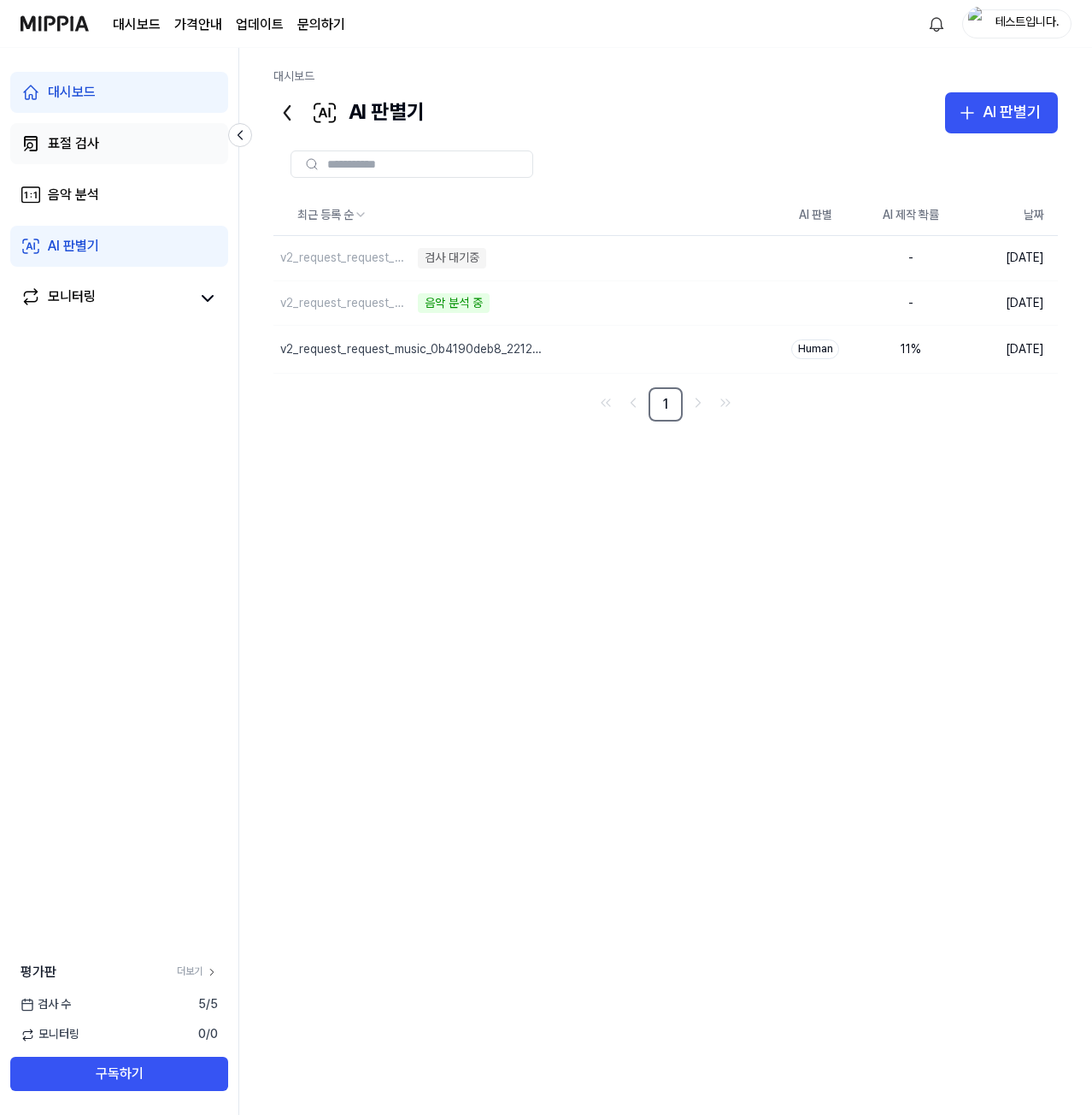
click at [111, 143] on link "표절 검사" at bounding box center [119, 143] width 217 height 41
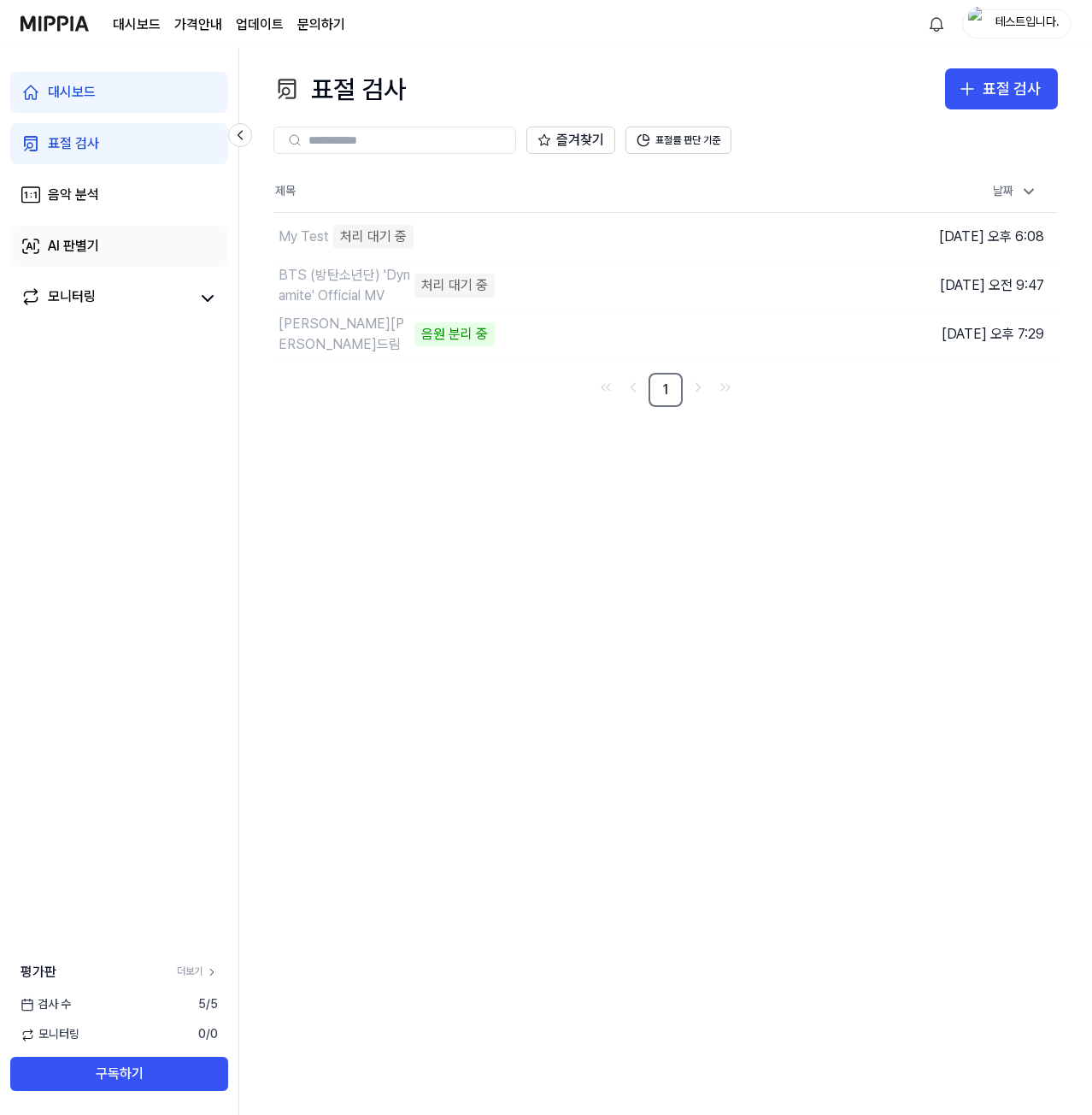
click at [95, 242] on div "AI 판별기" at bounding box center [73, 246] width 52 height 21
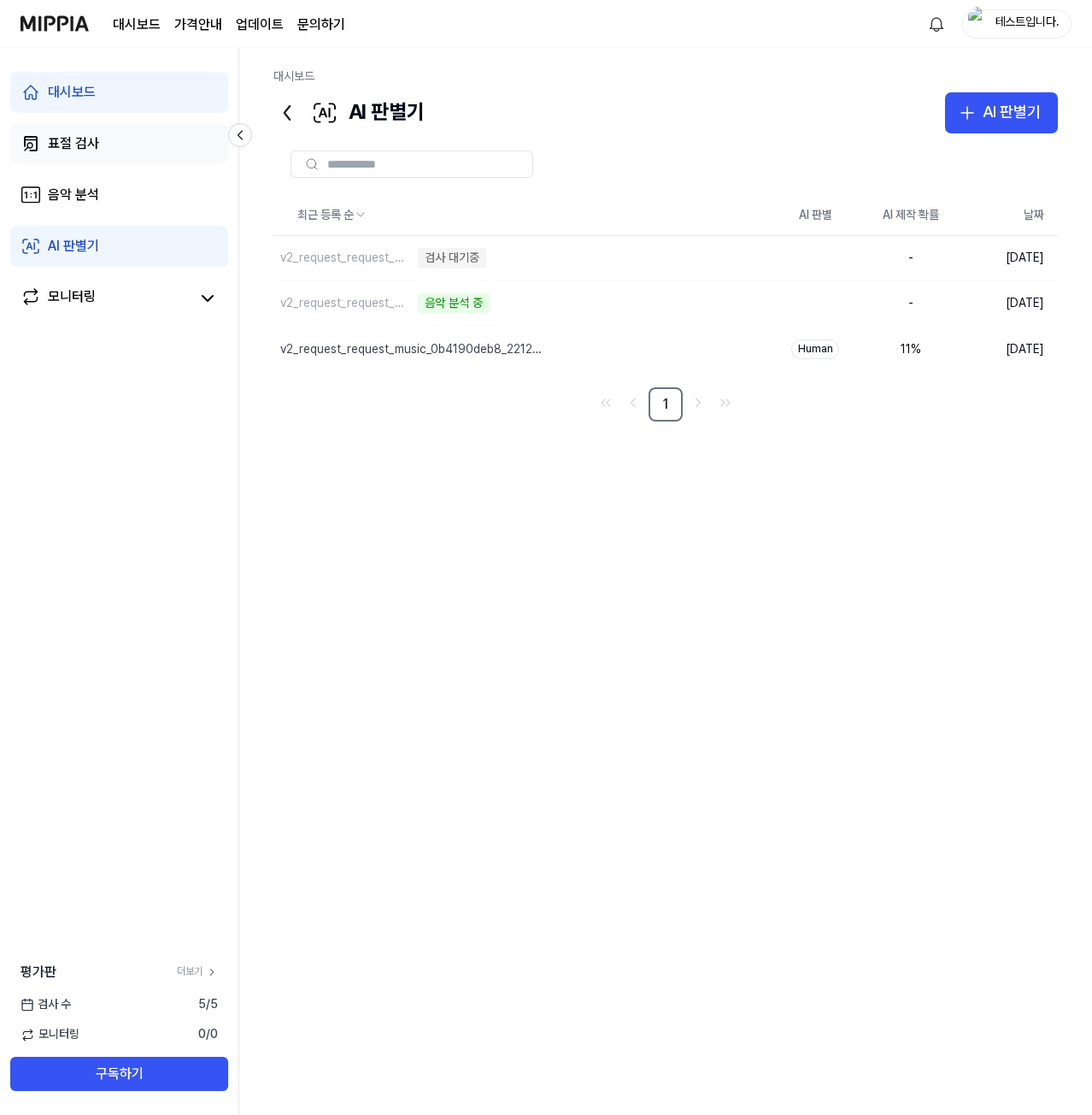
click at [111, 144] on link "표절 검사" at bounding box center [119, 143] width 217 height 41
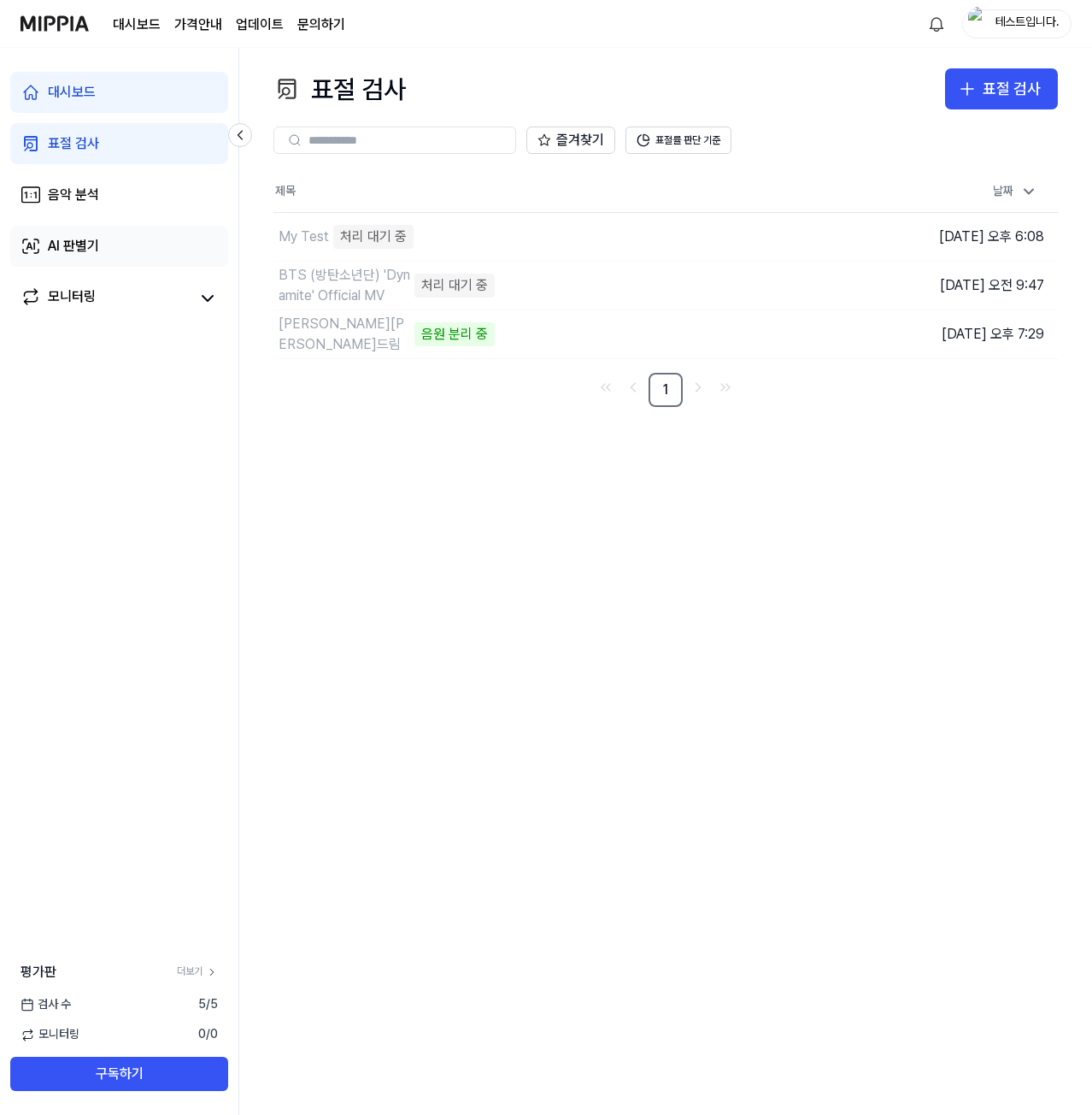
click at [96, 247] on div "AI 판별기" at bounding box center [73, 246] width 52 height 21
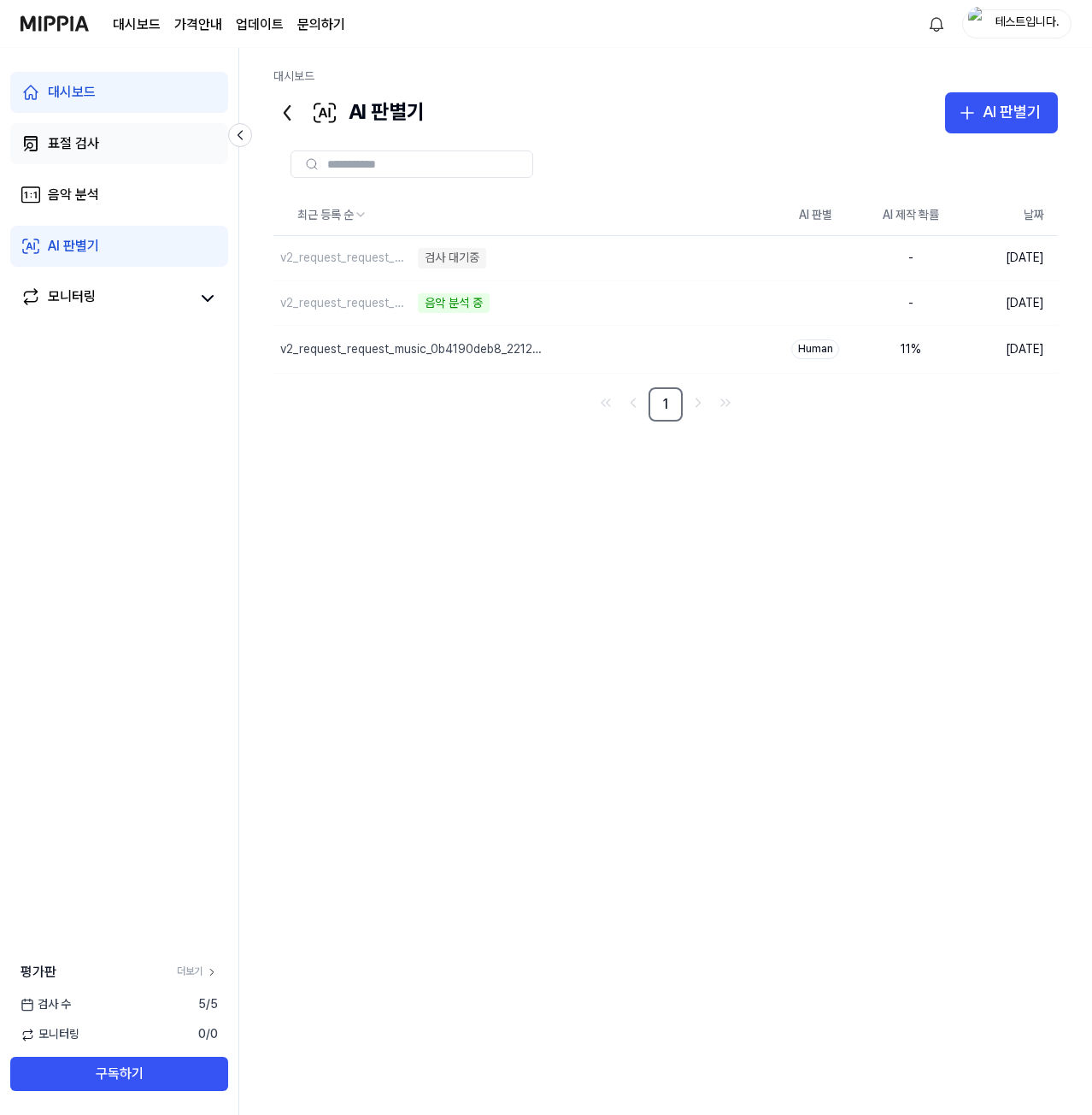
click at [110, 159] on link "표절 검사" at bounding box center [119, 143] width 217 height 41
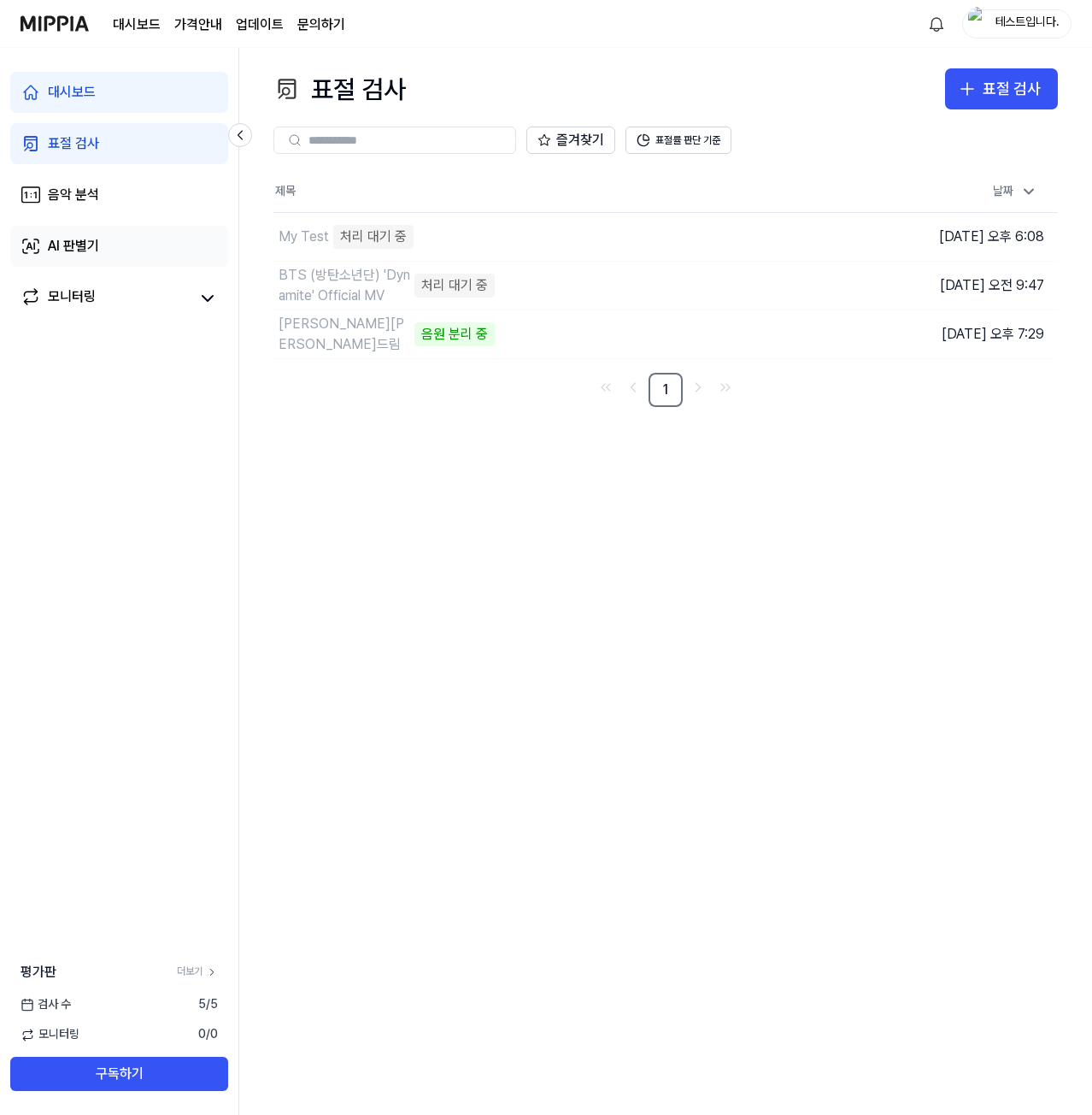
click at [98, 254] on div "AI 판별기" at bounding box center [73, 246] width 52 height 21
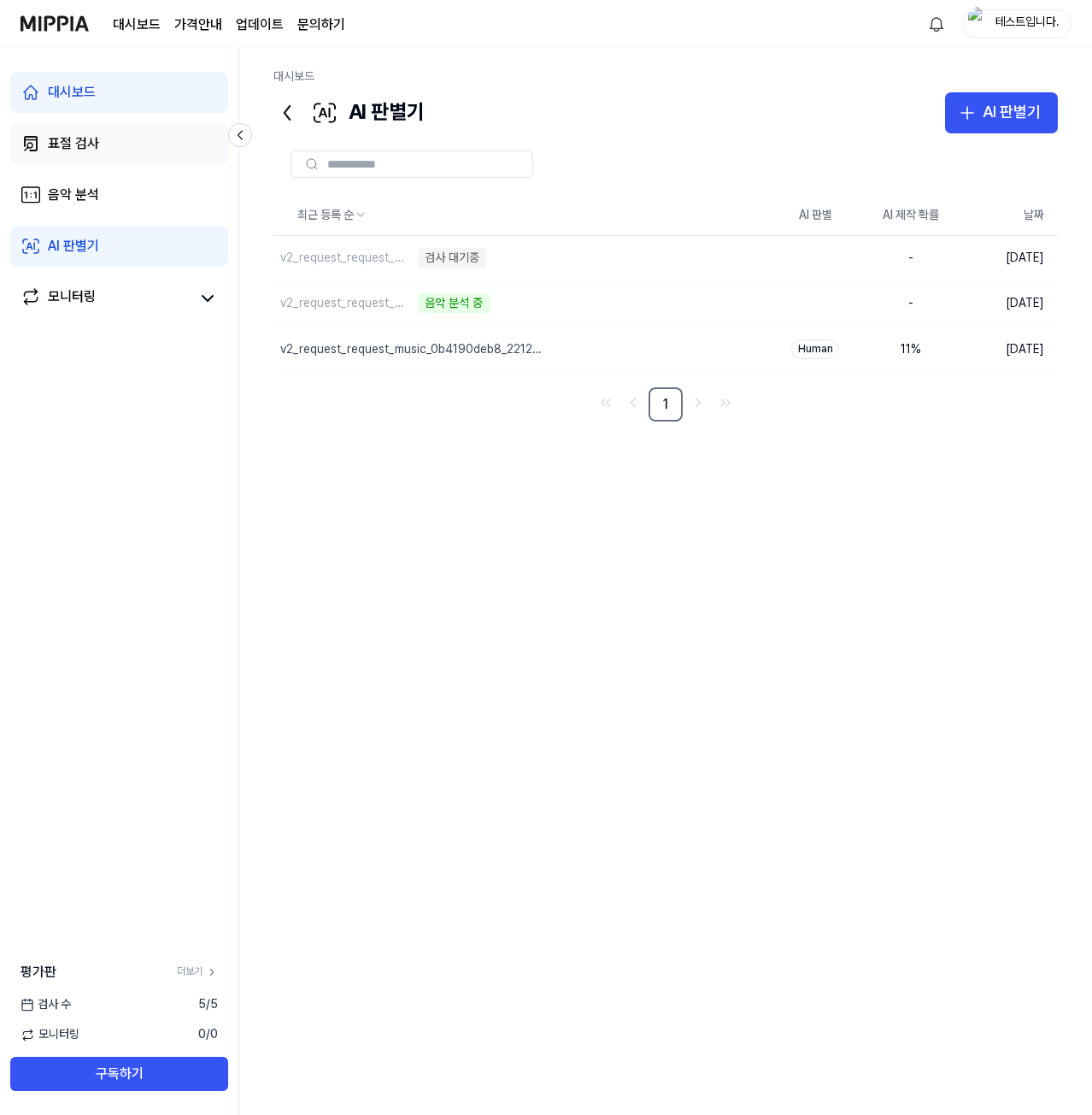
click at [129, 152] on link "표절 검사" at bounding box center [119, 143] width 217 height 41
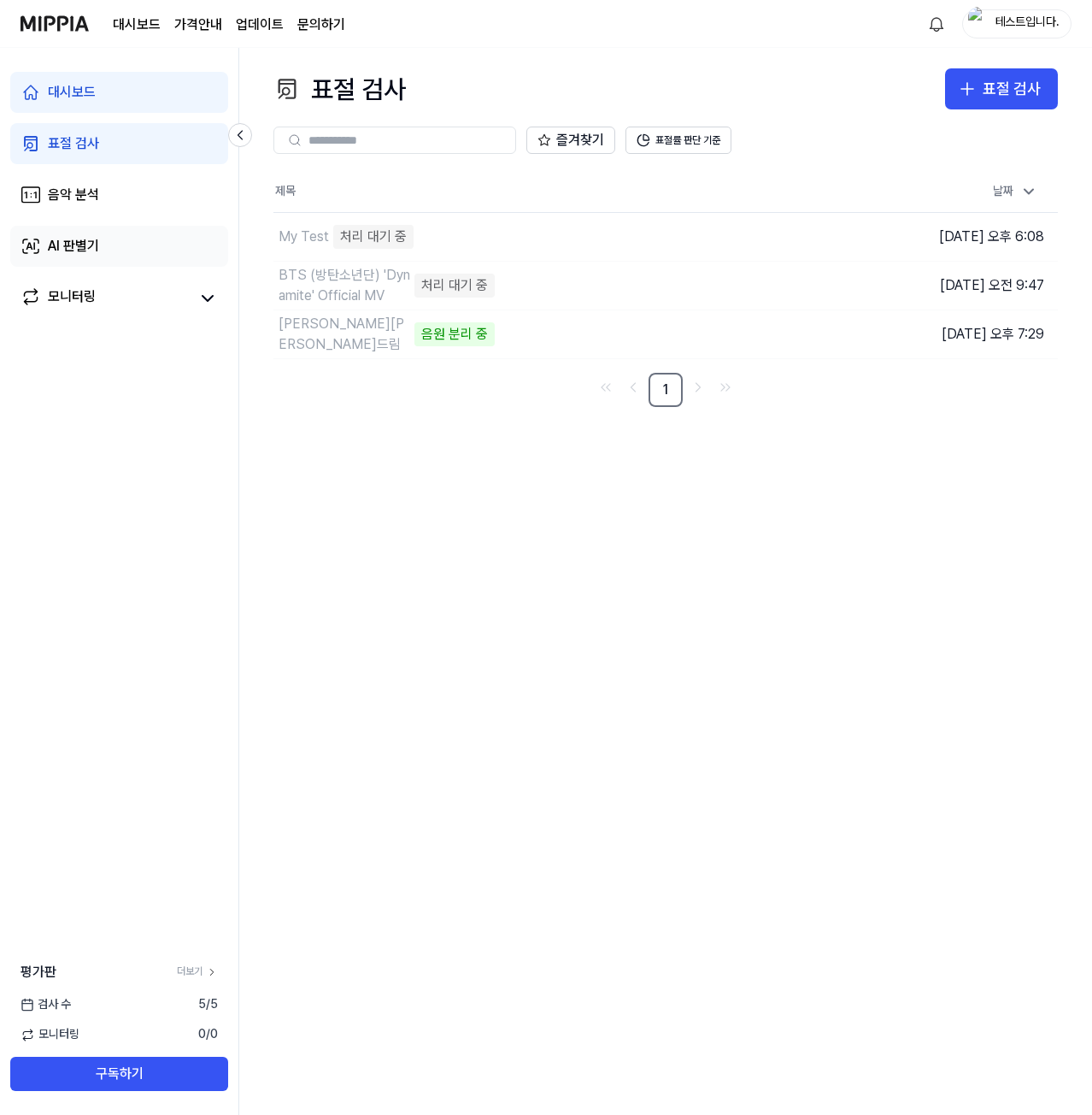
click at [116, 239] on link "AI 판별기" at bounding box center [119, 246] width 217 height 41
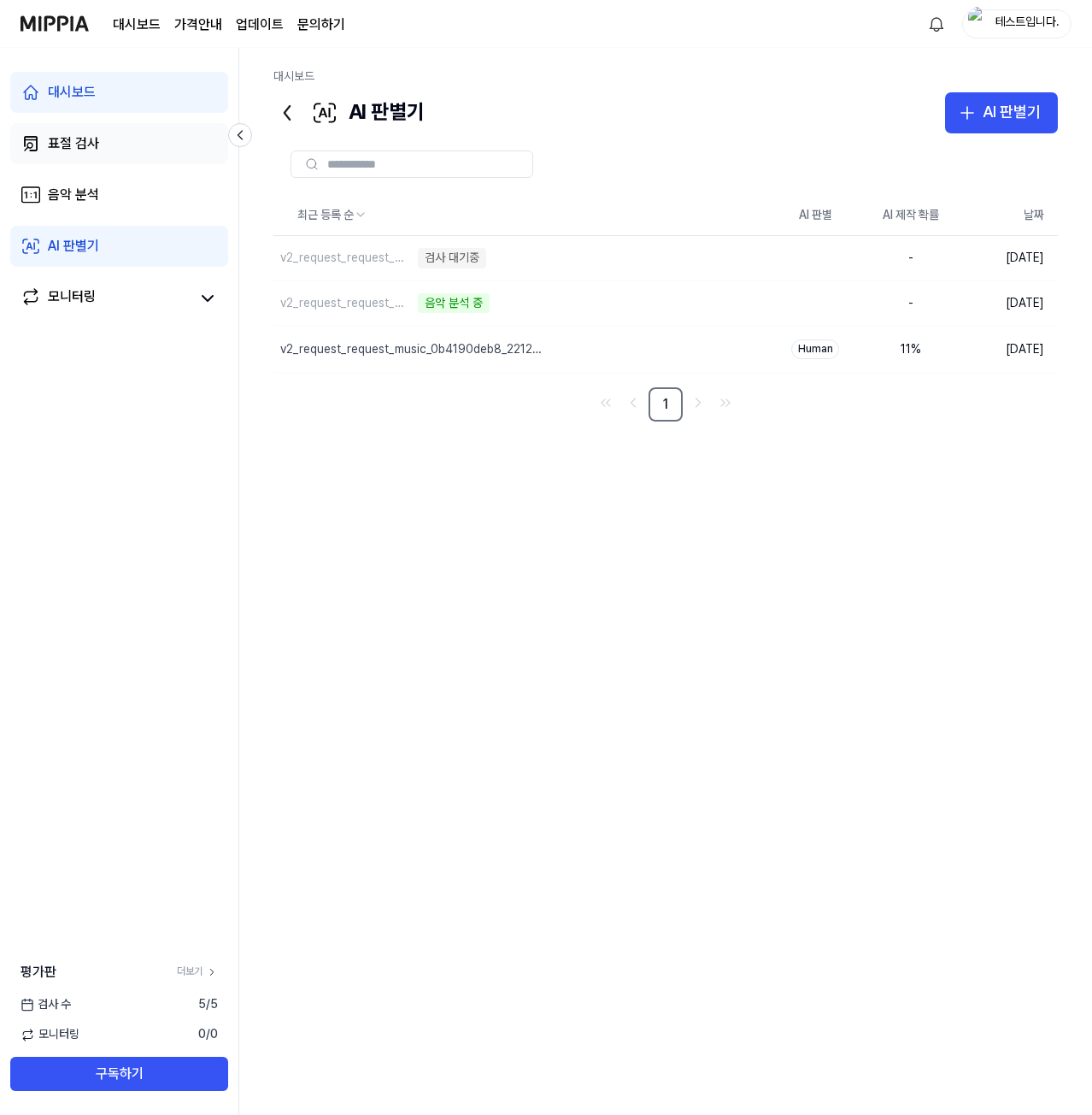
click at [113, 152] on link "표절 검사" at bounding box center [119, 143] width 217 height 41
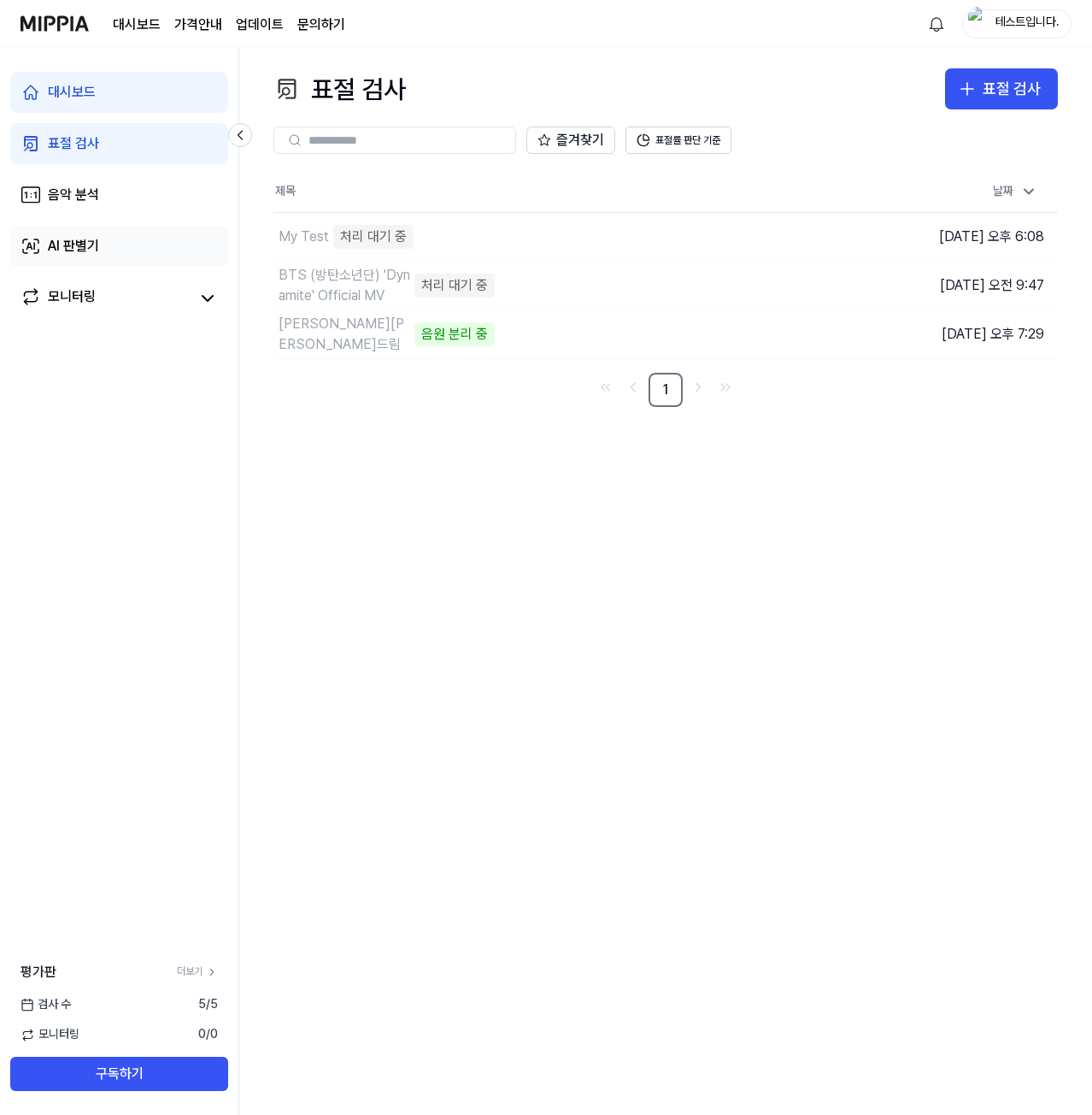
click at [98, 242] on div "AI 판별기" at bounding box center [73, 246] width 52 height 21
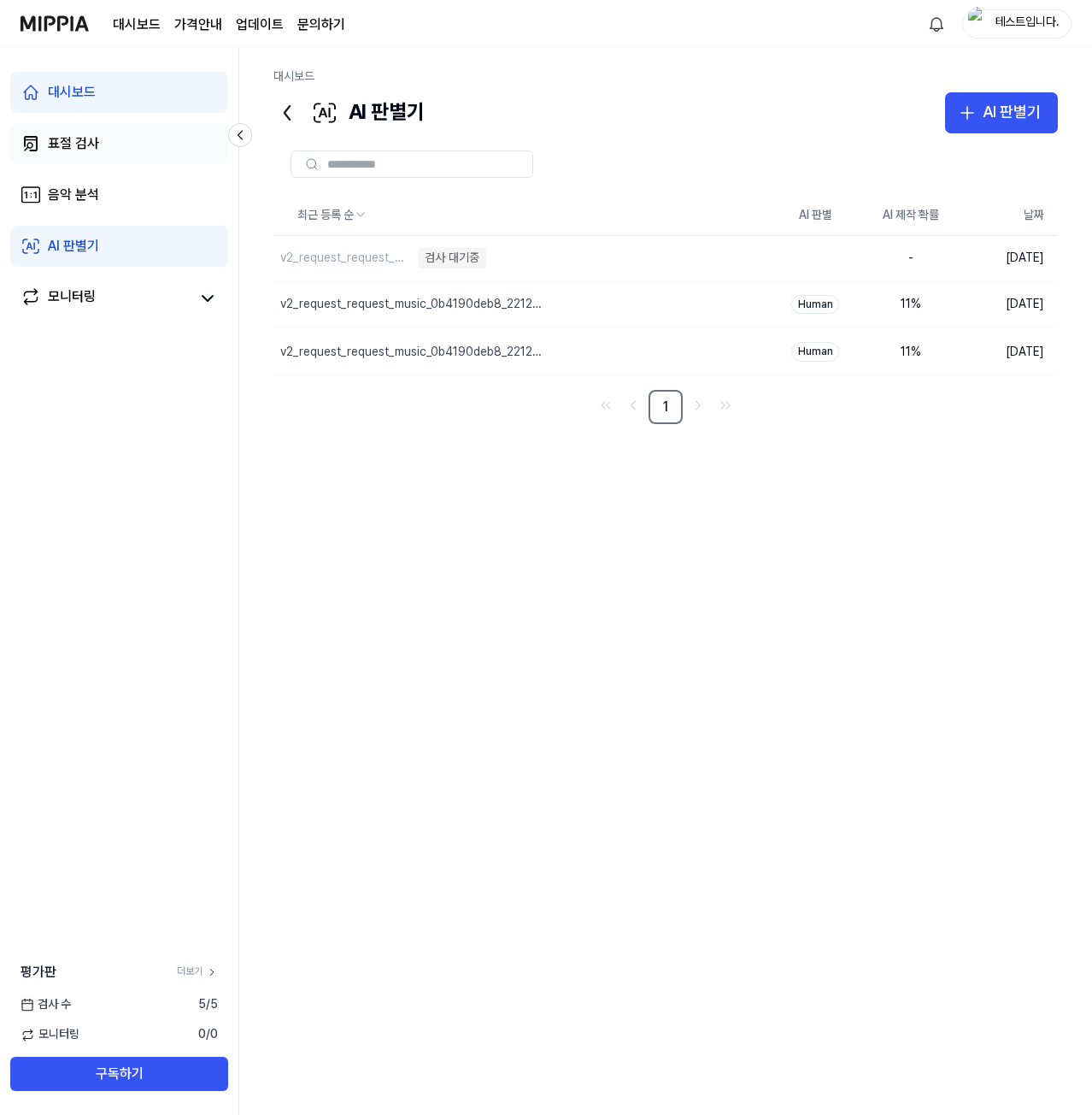
click at [109, 147] on link "표절 검사" at bounding box center [119, 143] width 217 height 41
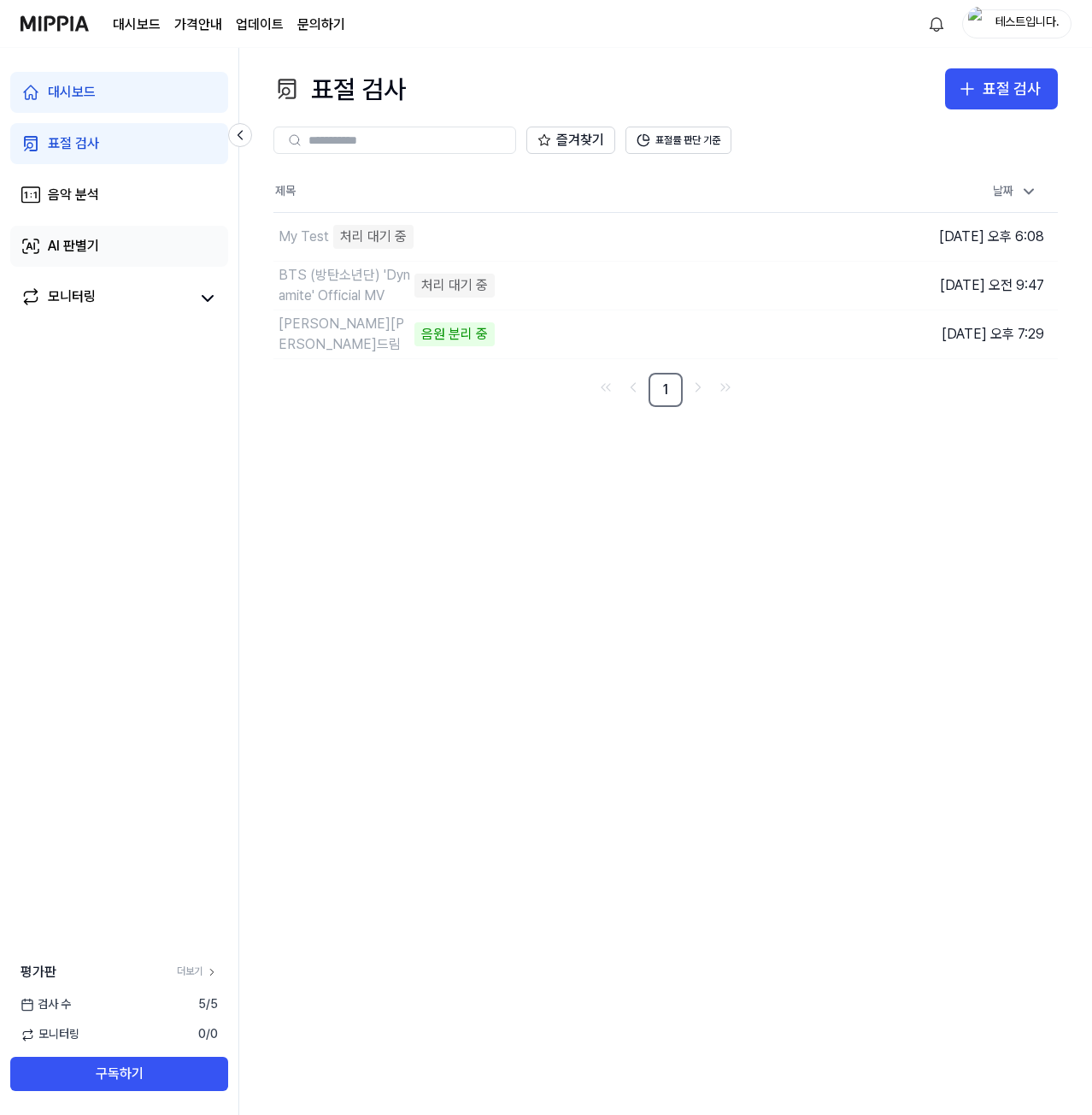
click at [109, 248] on link "AI 판별기" at bounding box center [119, 246] width 217 height 41
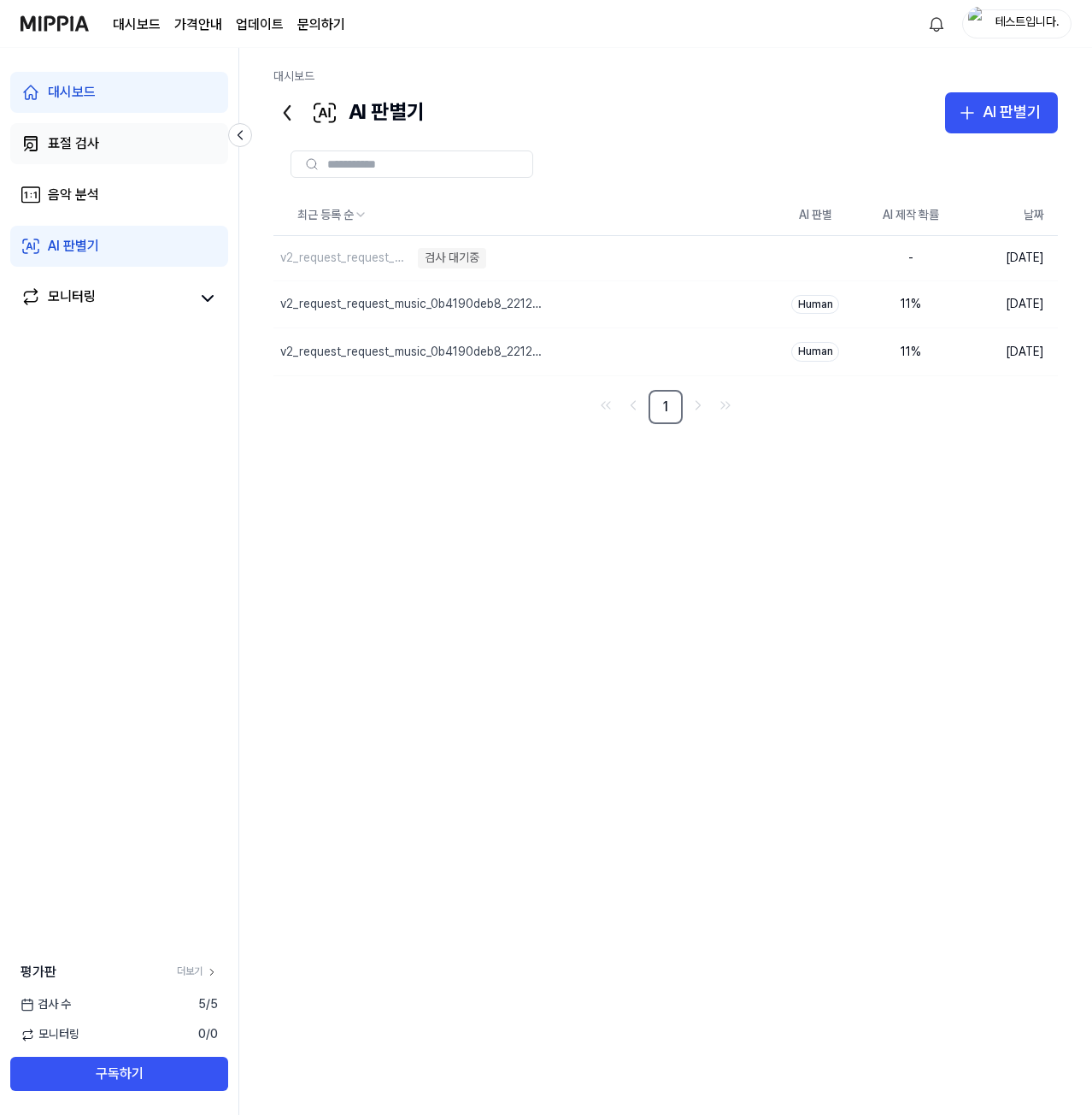
click at [114, 154] on link "표절 검사" at bounding box center [119, 143] width 217 height 41
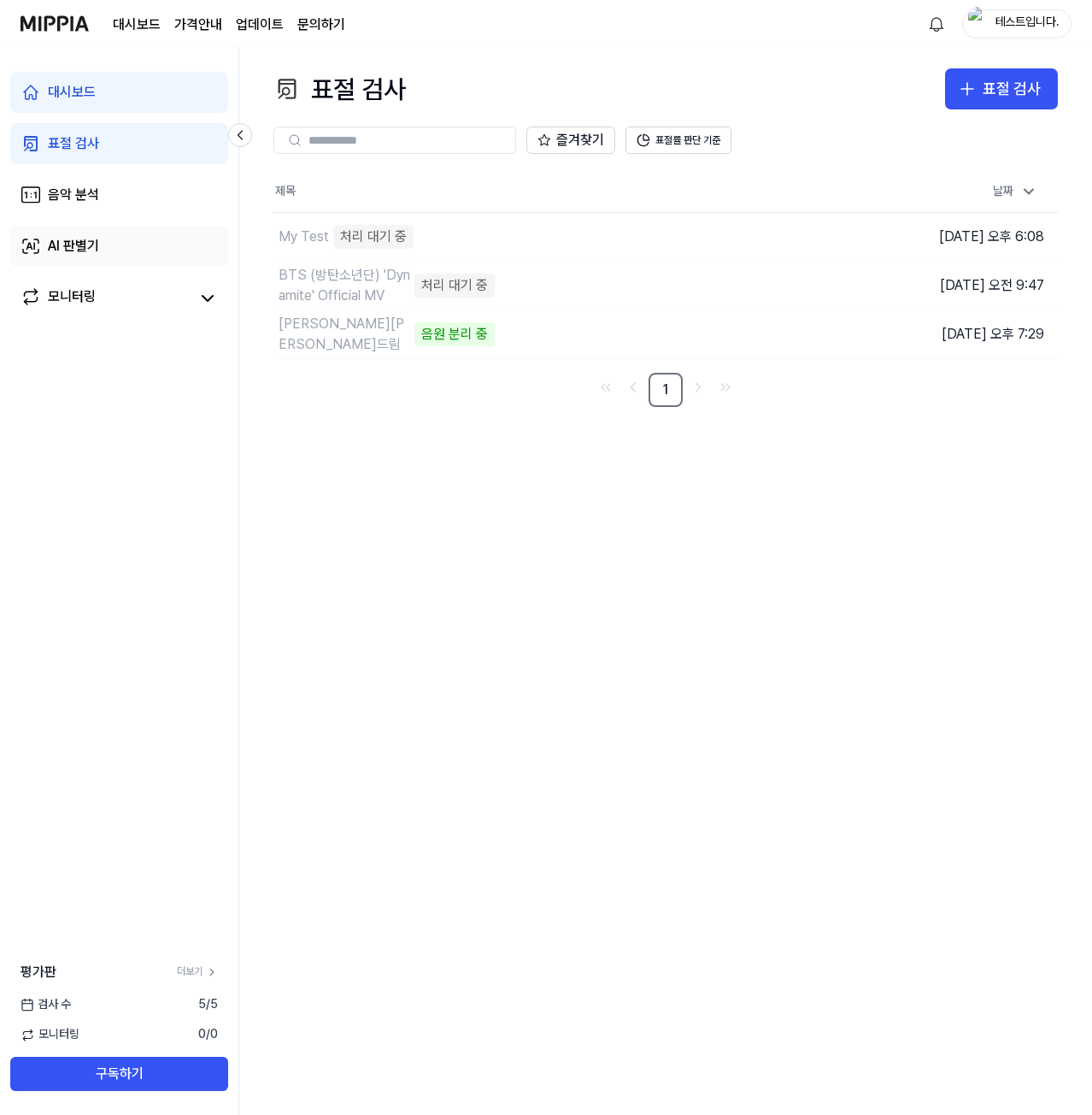
click at [97, 238] on div "AI 판별기" at bounding box center [73, 246] width 52 height 21
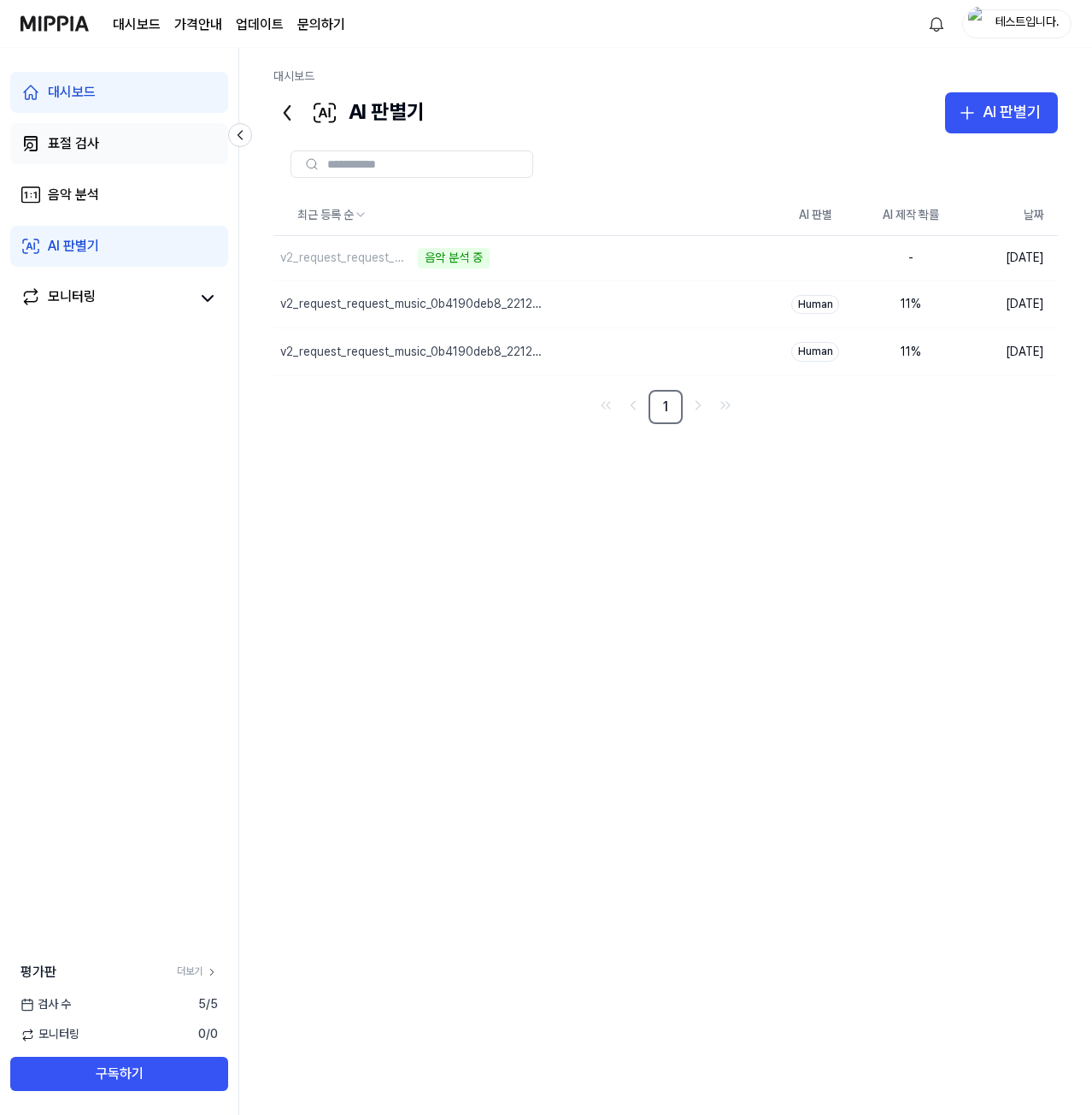
click at [97, 132] on link "표절 검사" at bounding box center [119, 143] width 217 height 41
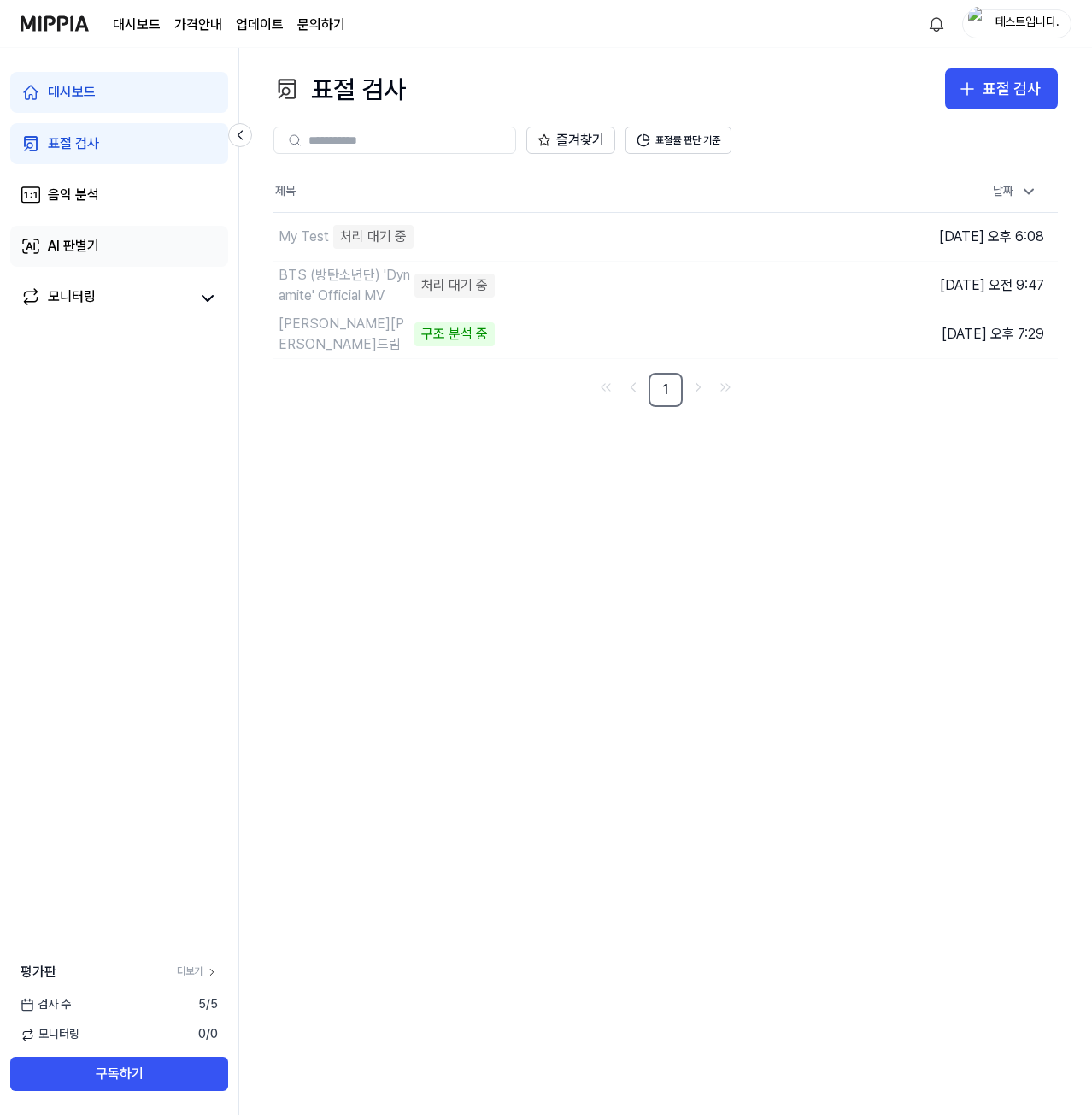
click at [117, 231] on link "AI 판별기" at bounding box center [119, 246] width 217 height 41
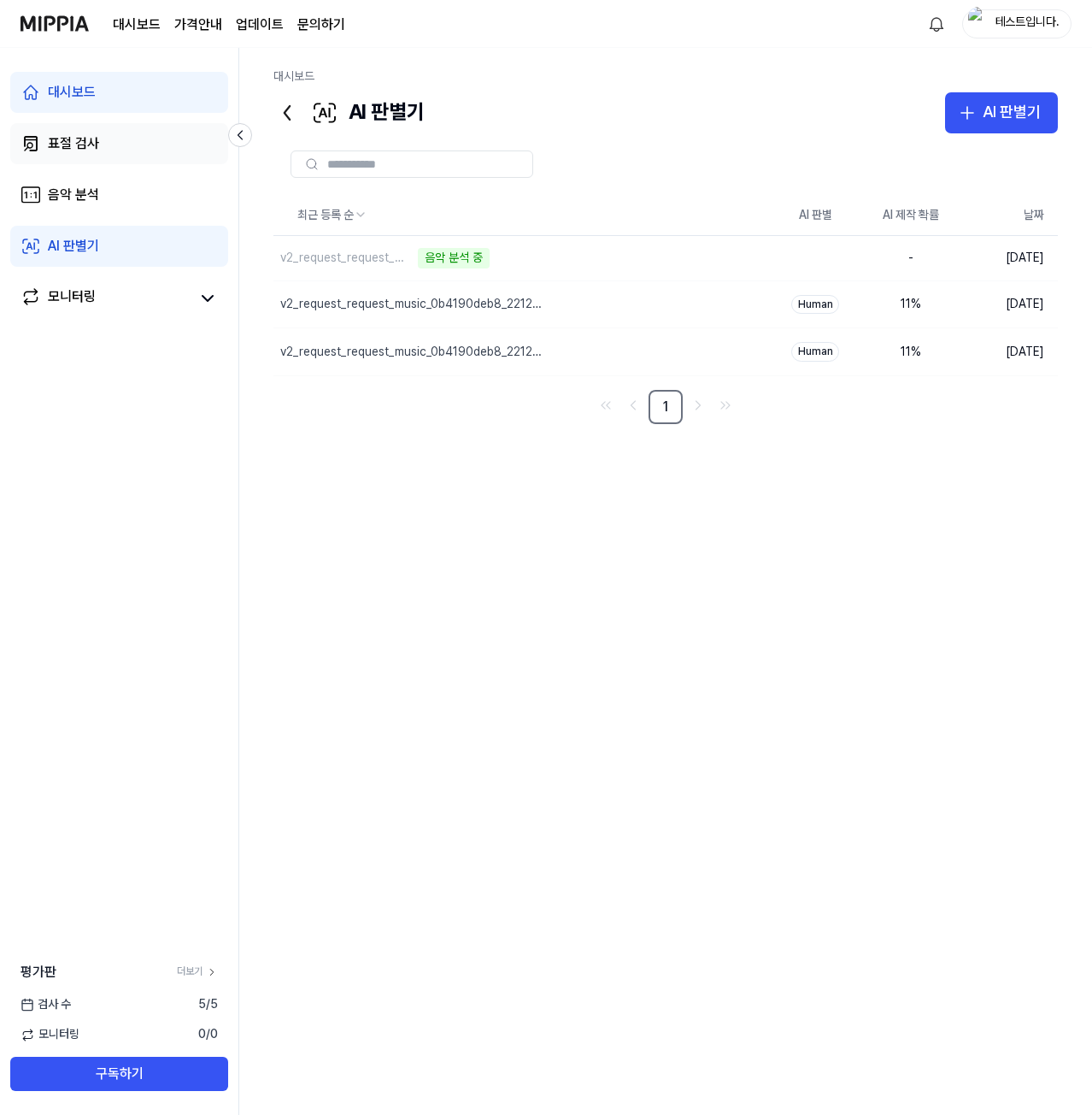
click at [138, 140] on link "표절 검사" at bounding box center [119, 143] width 217 height 41
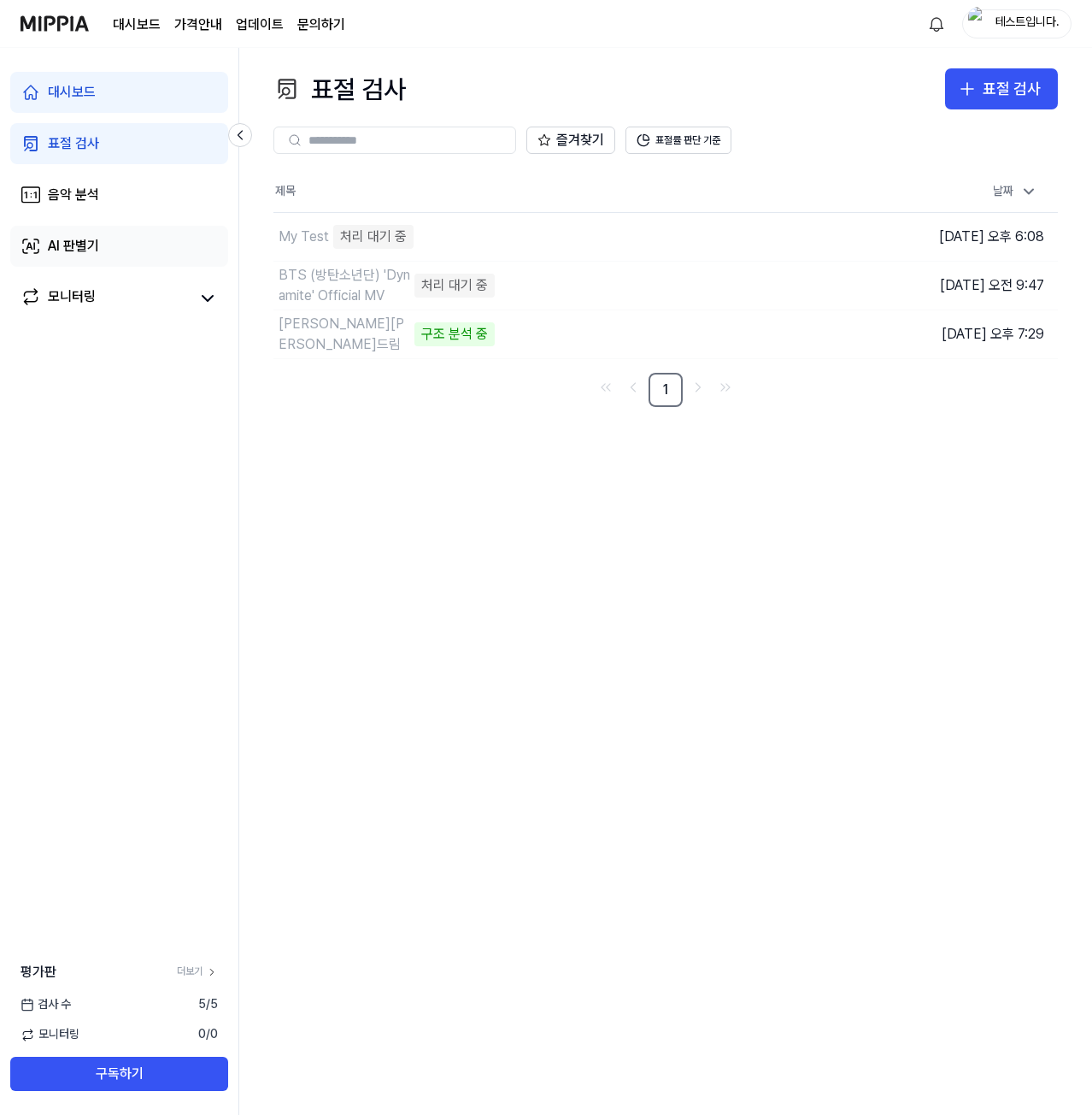
click at [101, 235] on link "AI 판별기" at bounding box center [119, 246] width 217 height 41
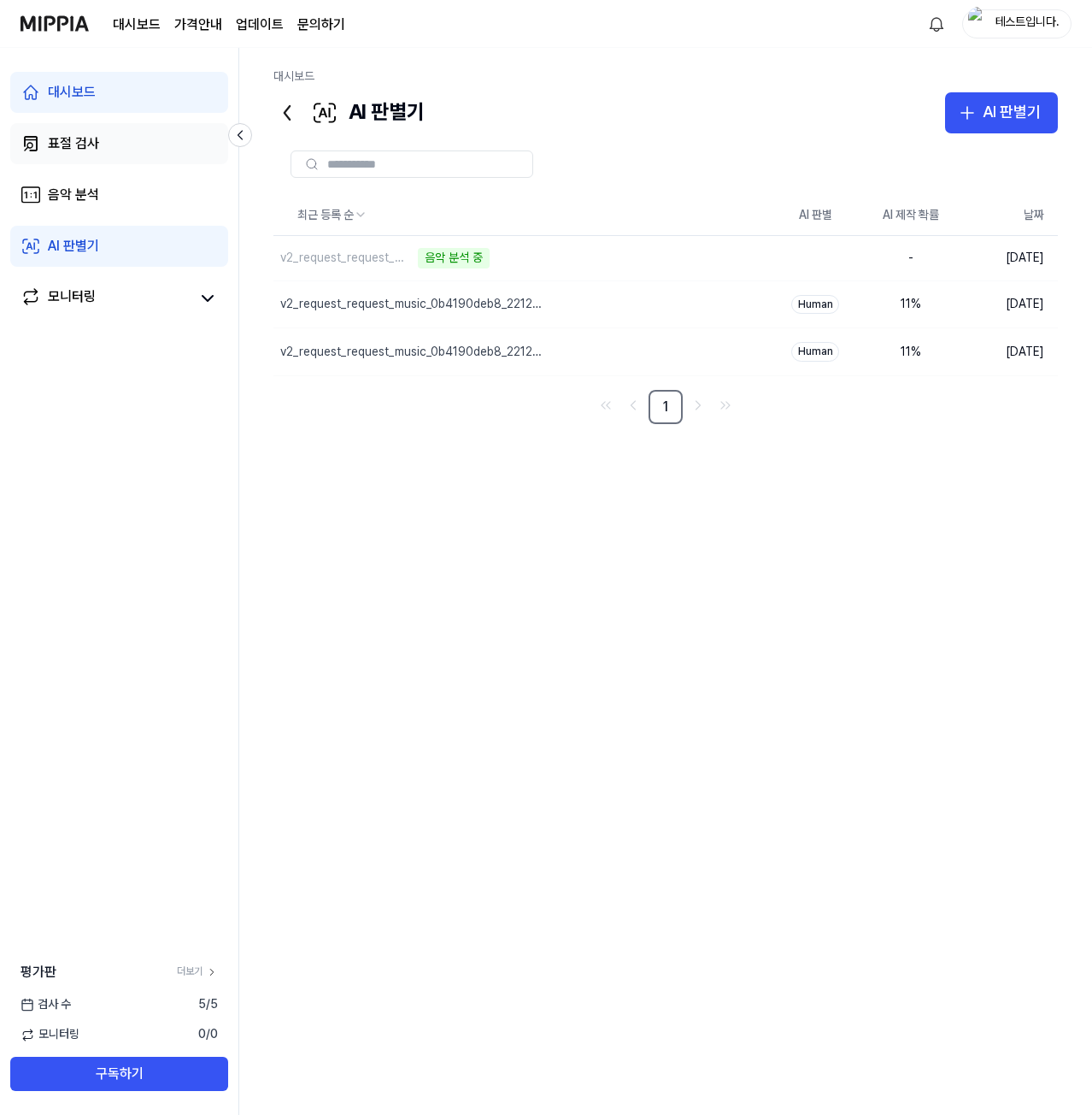
click at [127, 150] on link "표절 검사" at bounding box center [119, 143] width 217 height 41
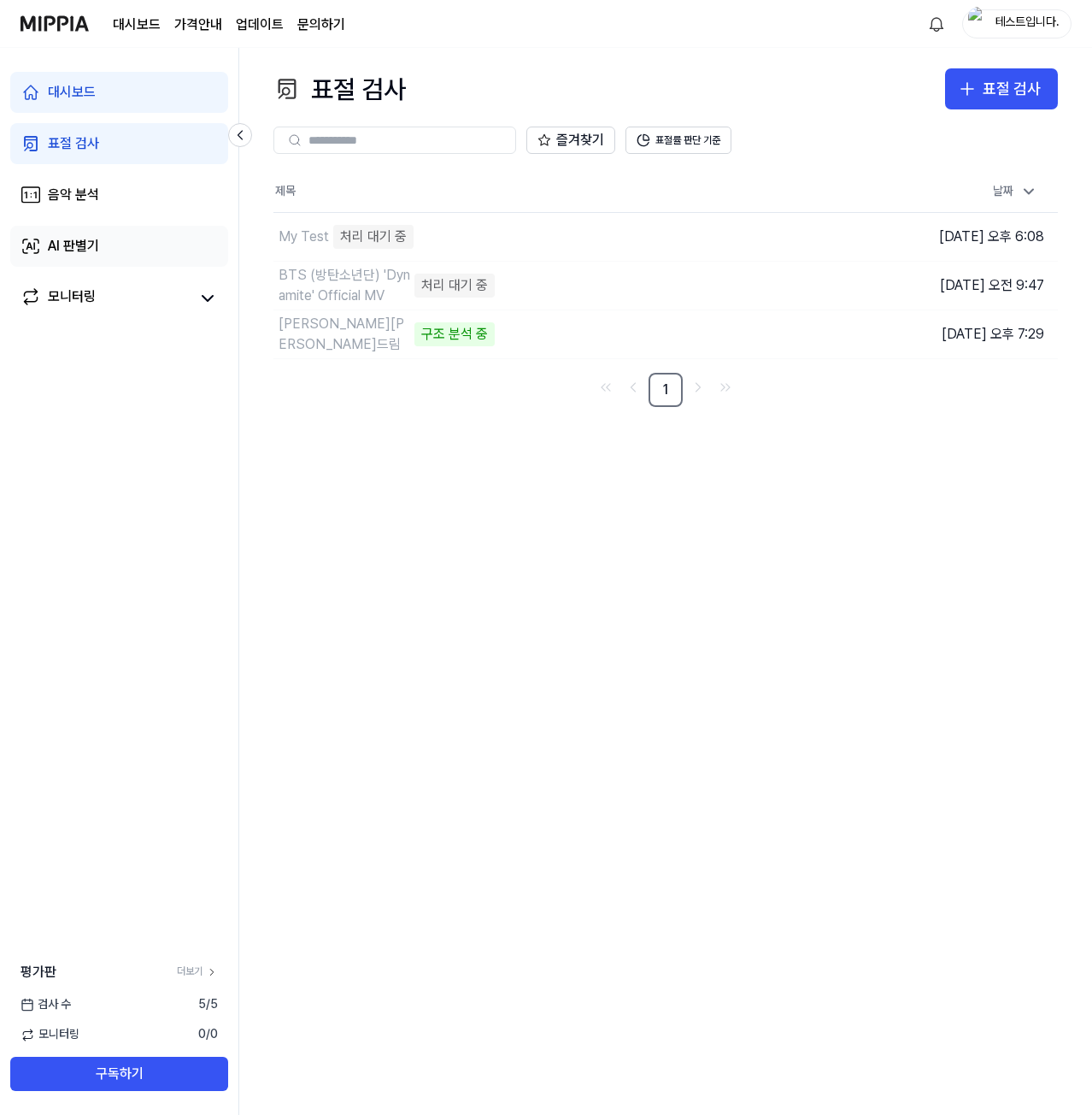
click at [97, 238] on div "AI 판별기" at bounding box center [73, 246] width 52 height 21
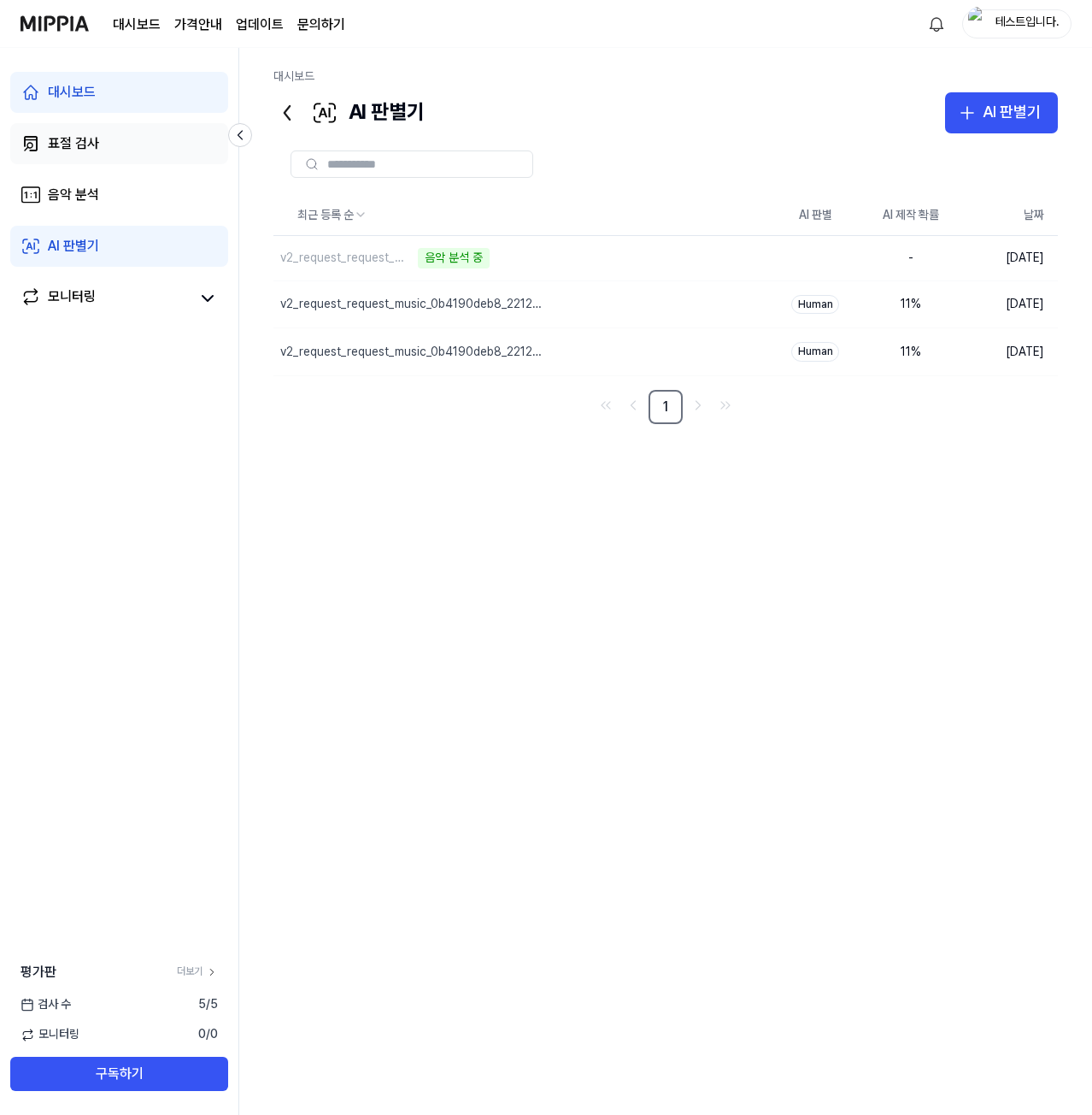
click at [140, 142] on link "표절 검사" at bounding box center [119, 143] width 217 height 41
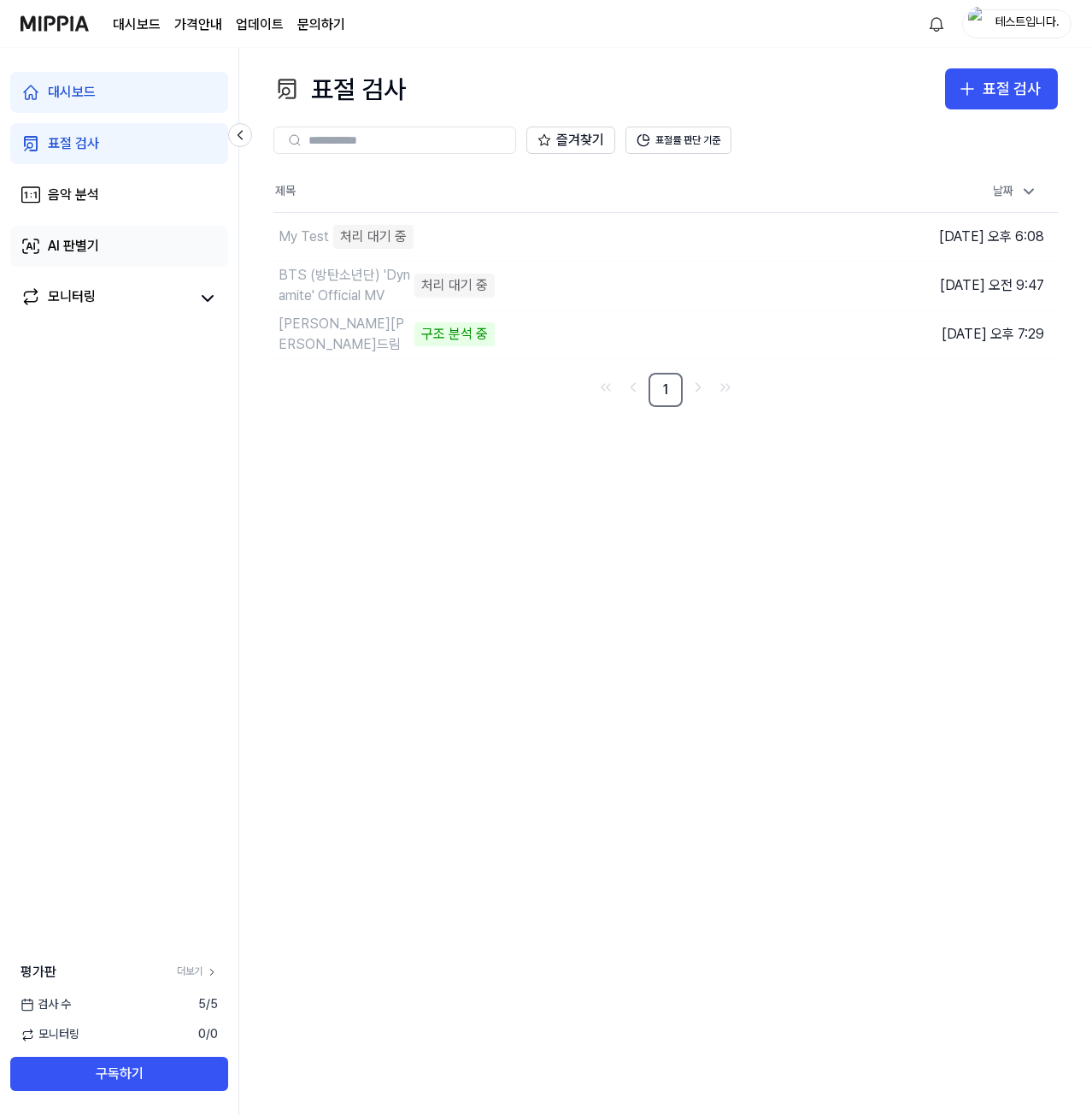
click at [86, 230] on link "AI 판별기" at bounding box center [119, 246] width 217 height 41
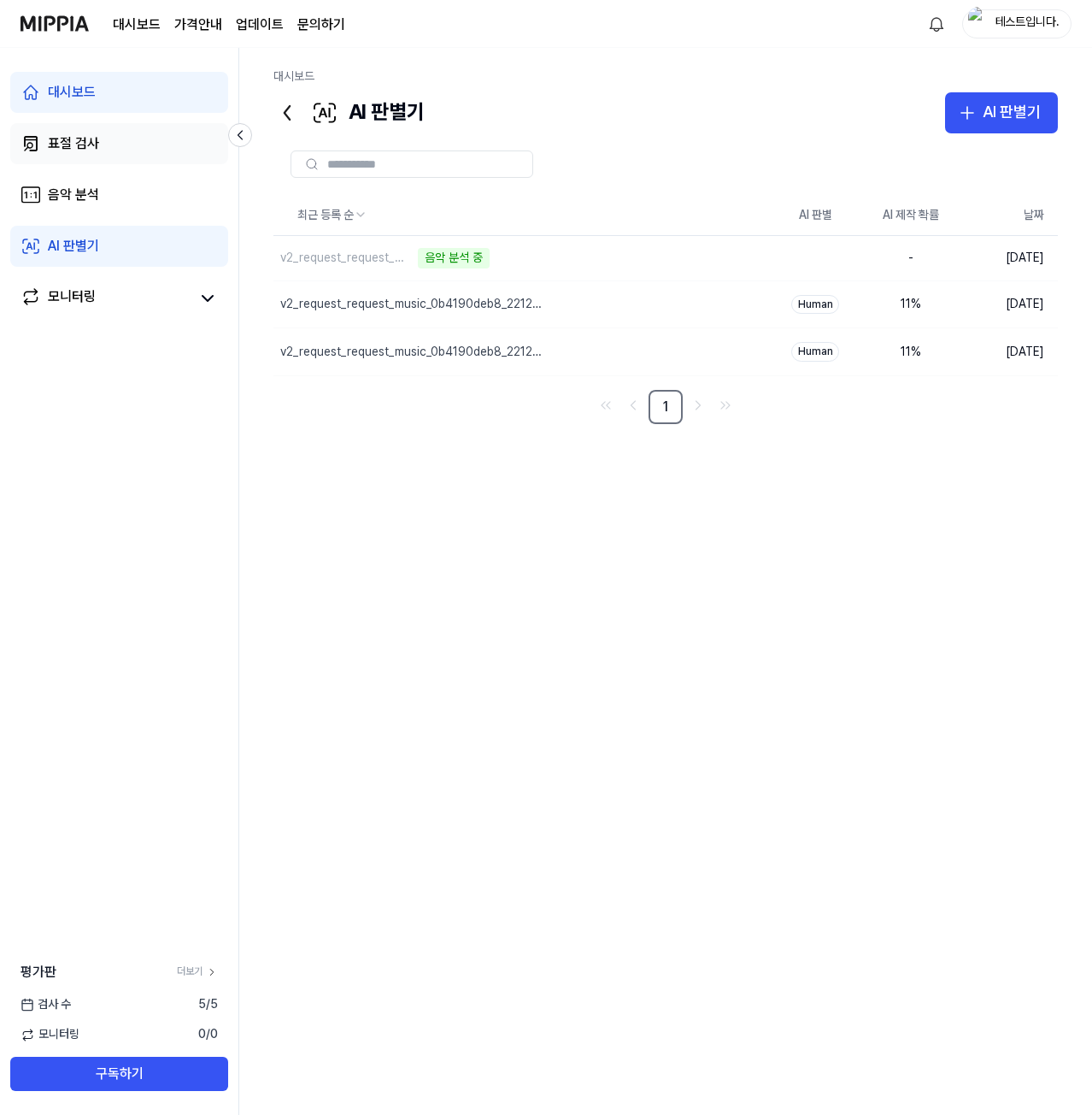
click at [115, 148] on link "표절 검사" at bounding box center [119, 143] width 217 height 41
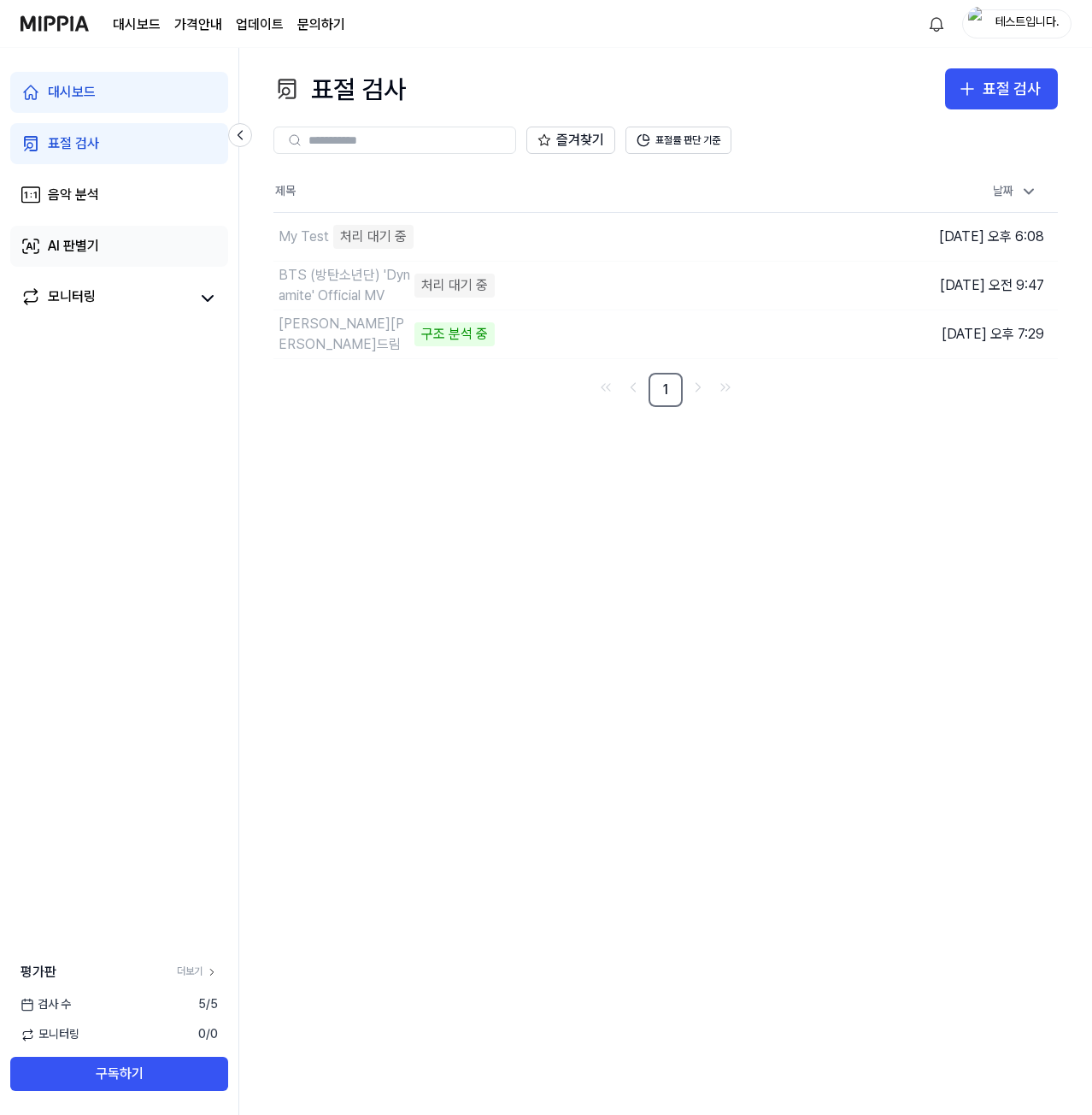
click at [82, 238] on div "AI 판별기" at bounding box center [73, 246] width 52 height 21
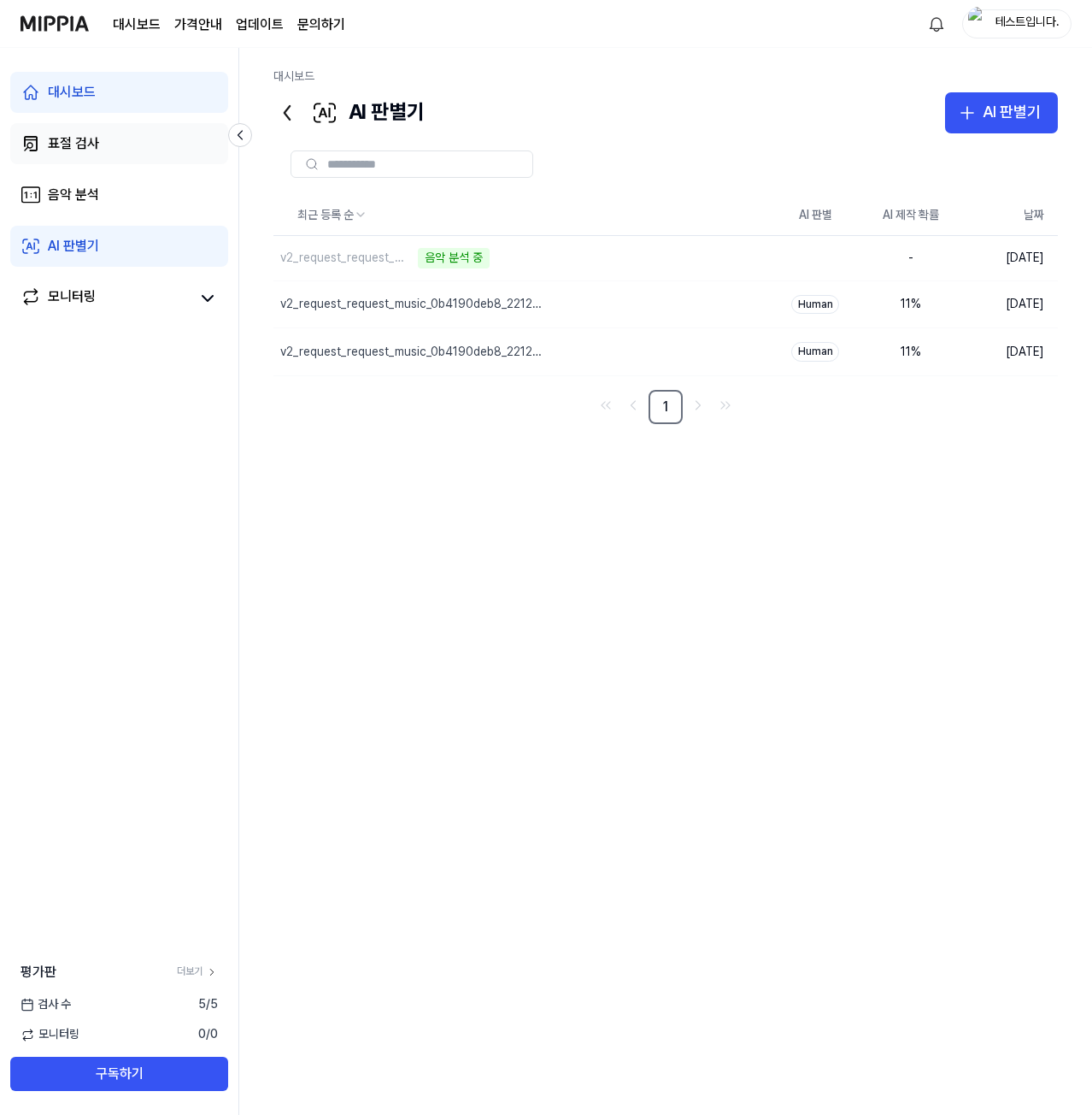
click at [124, 140] on link "표절 검사" at bounding box center [119, 143] width 217 height 41
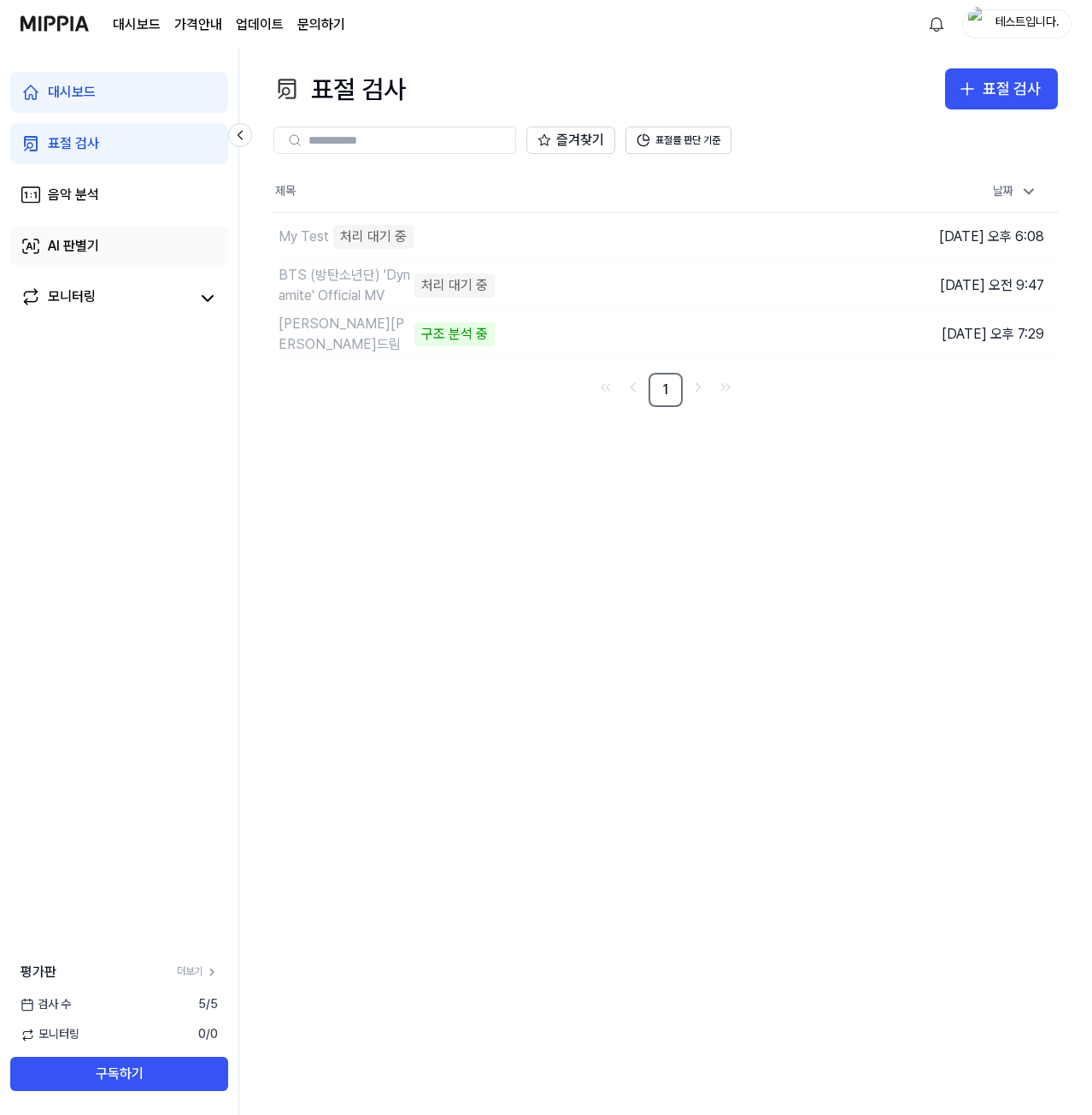
click at [109, 237] on link "AI 판별기" at bounding box center [119, 246] width 217 height 41
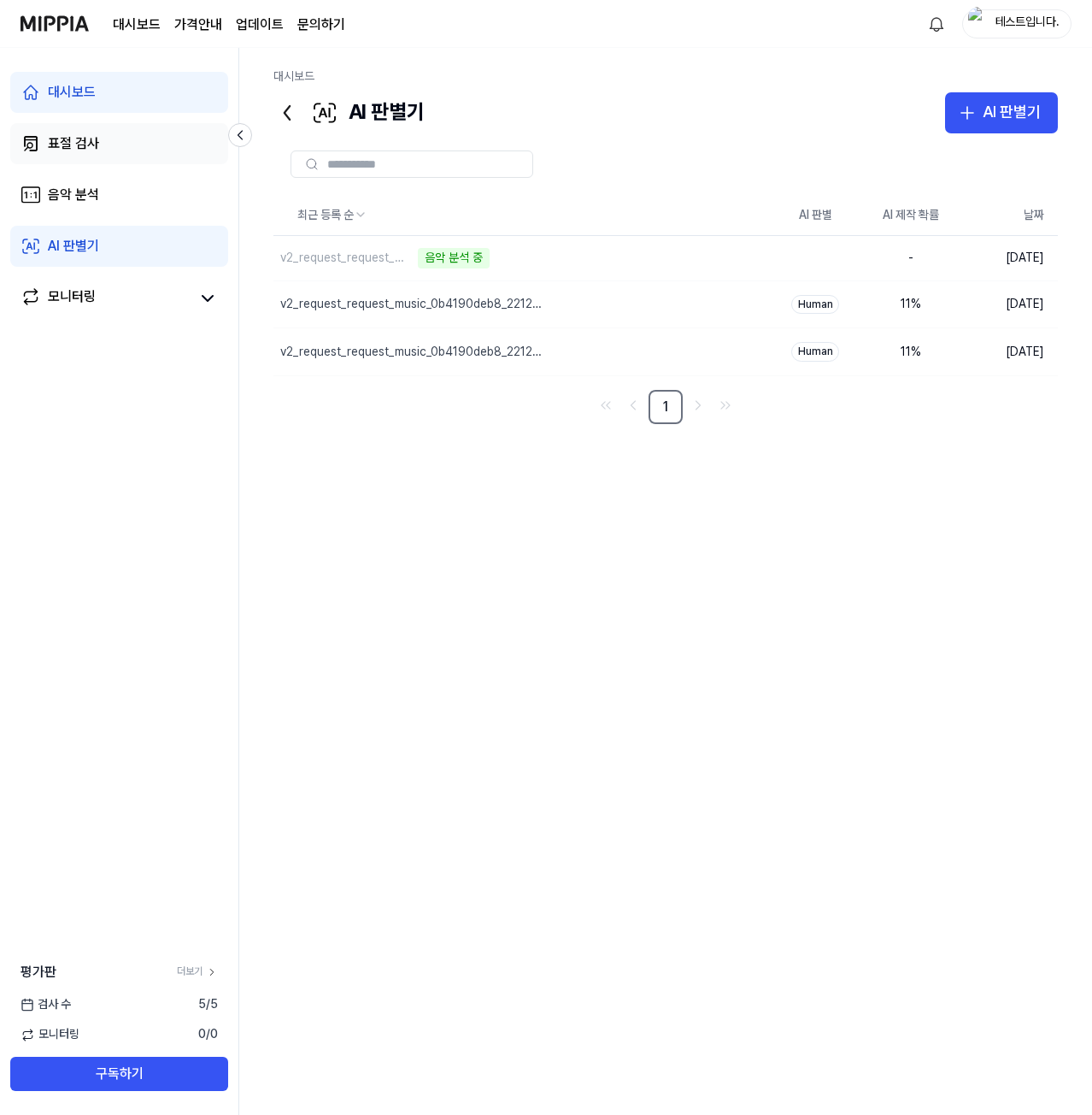
click at [129, 142] on link "표절 검사" at bounding box center [119, 143] width 217 height 41
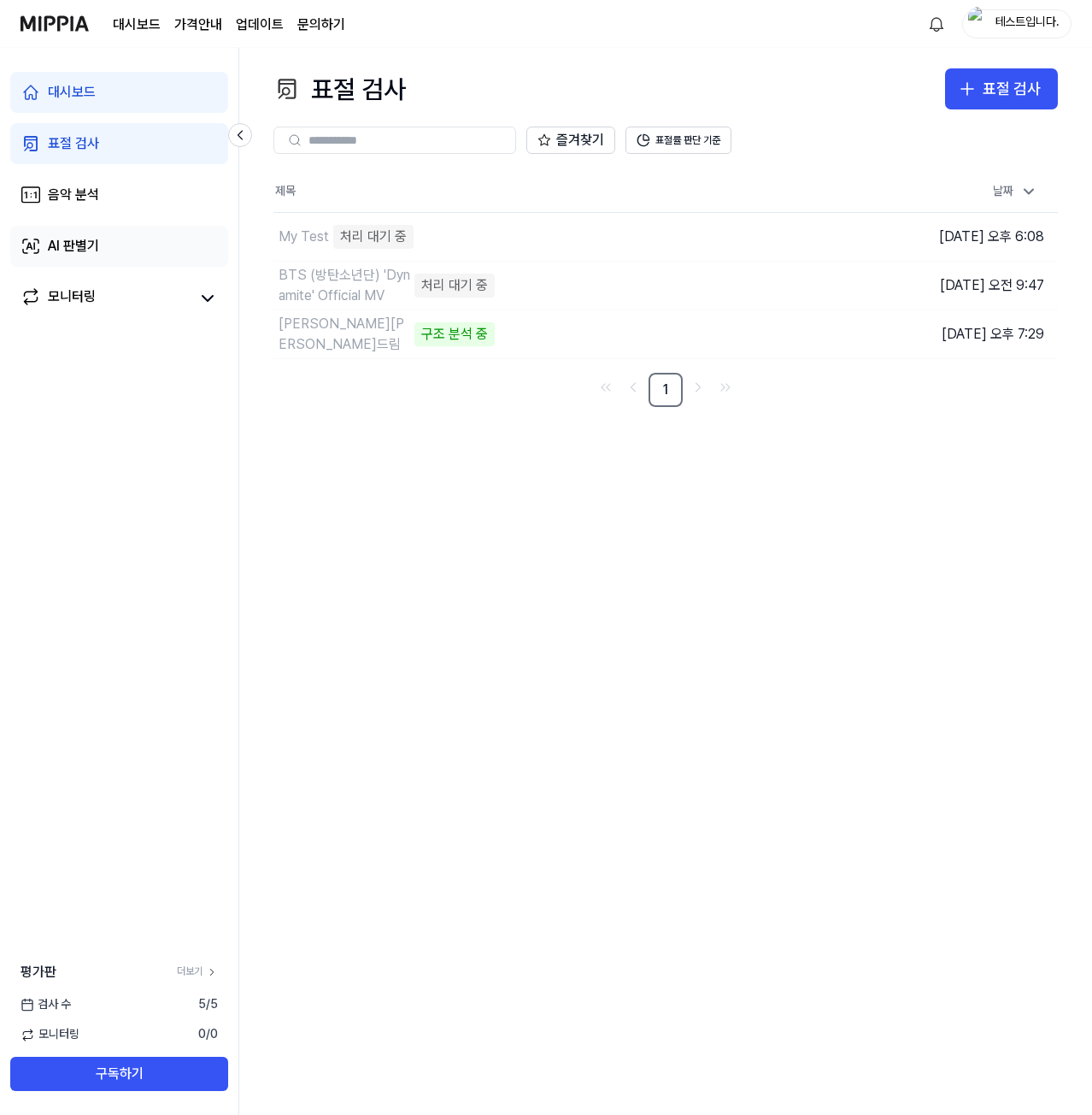
click at [95, 235] on link "AI 판별기" at bounding box center [119, 246] width 217 height 41
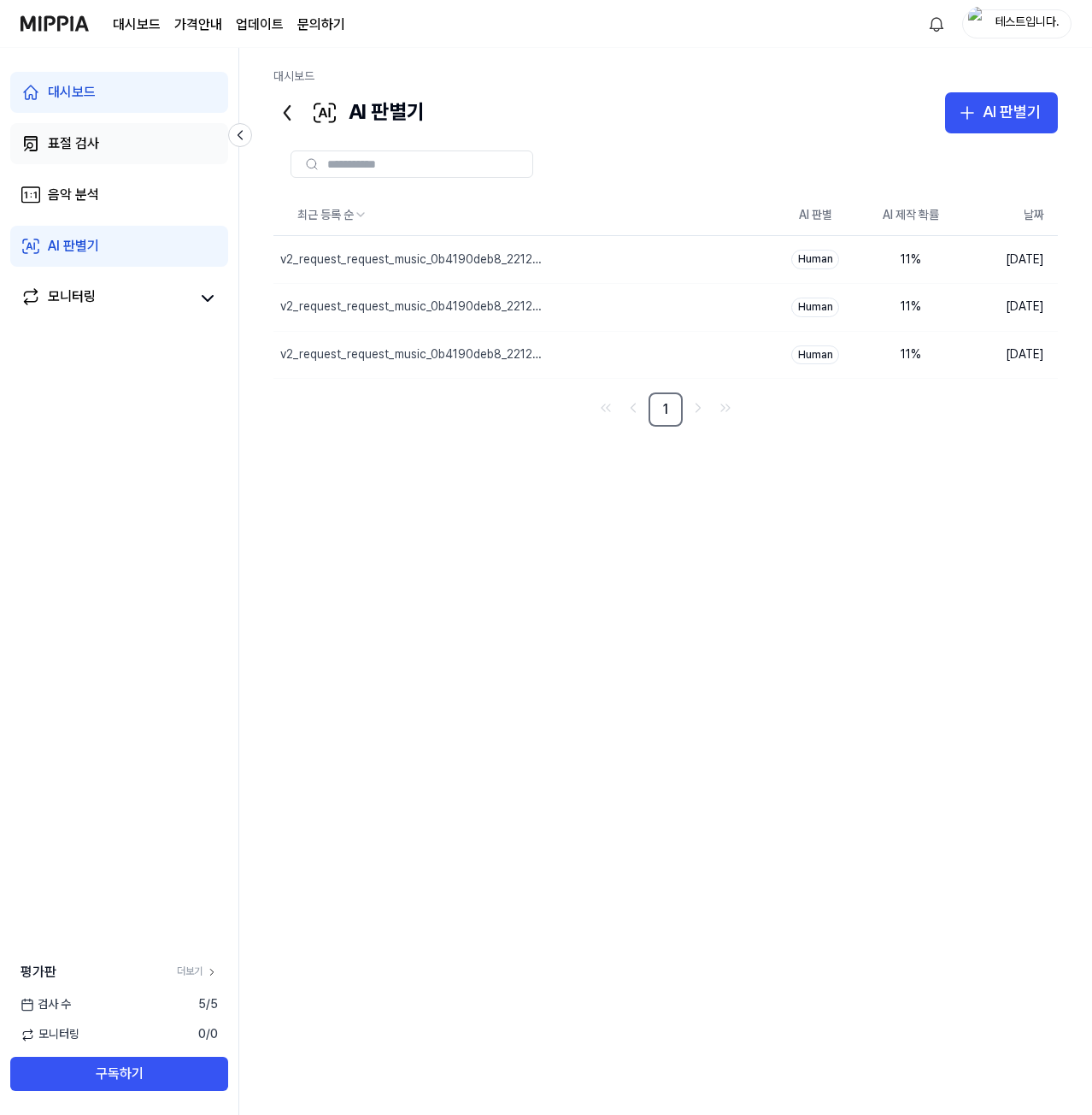
click at [103, 145] on link "표절 검사" at bounding box center [119, 143] width 217 height 41
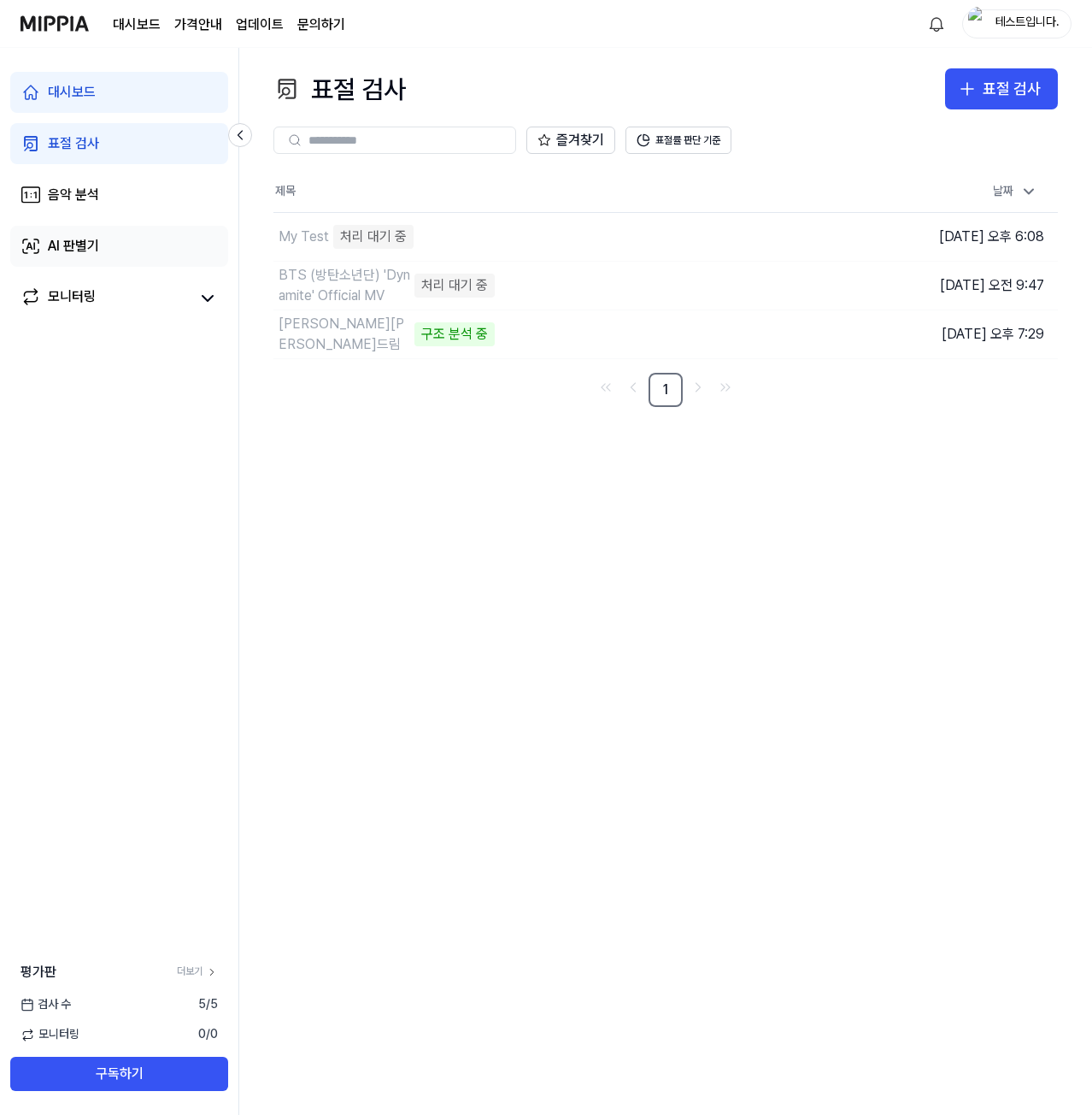
click at [91, 242] on div "AI 판별기" at bounding box center [73, 246] width 52 height 21
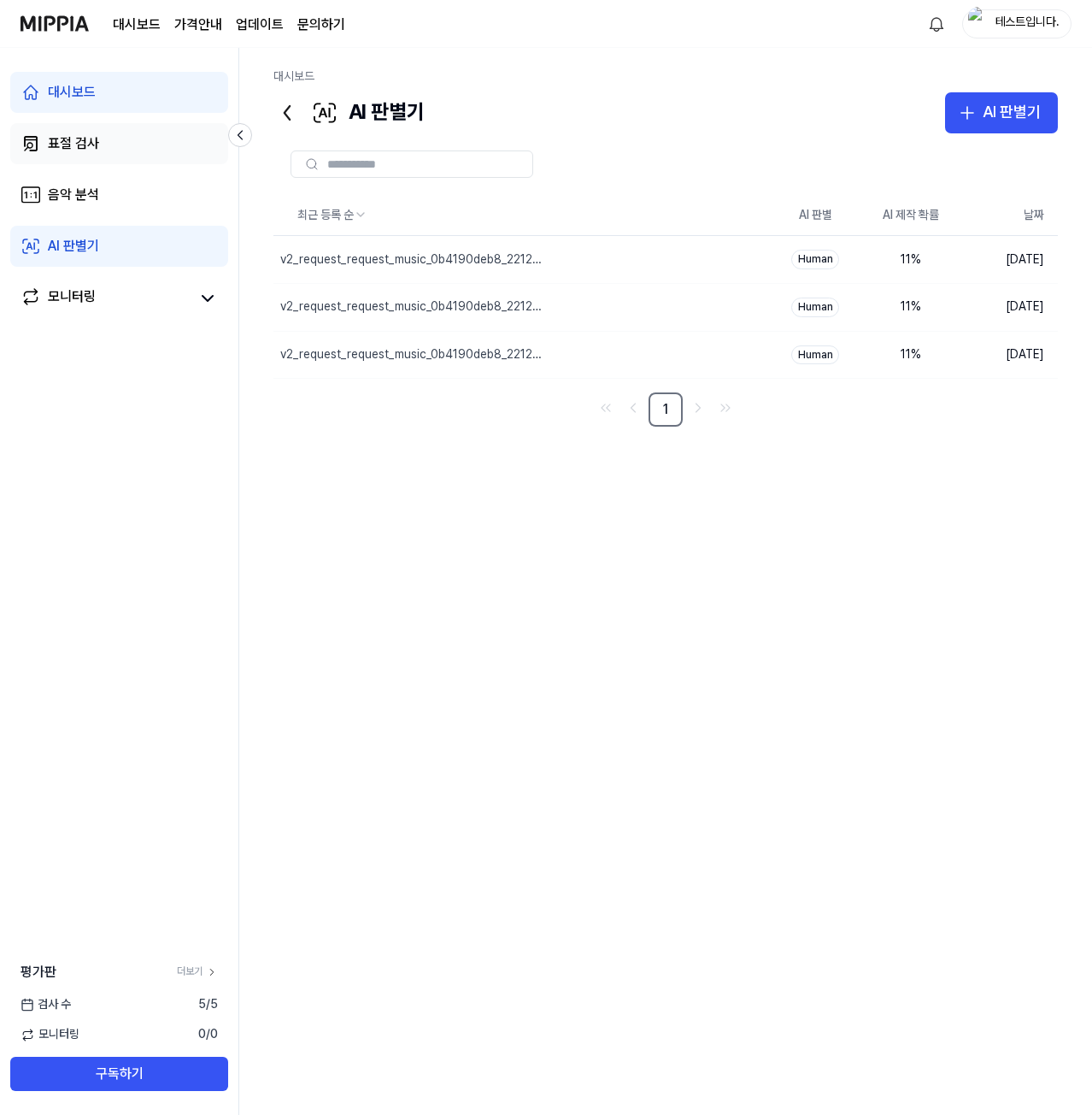
click at [115, 145] on link "표절 검사" at bounding box center [119, 143] width 217 height 41
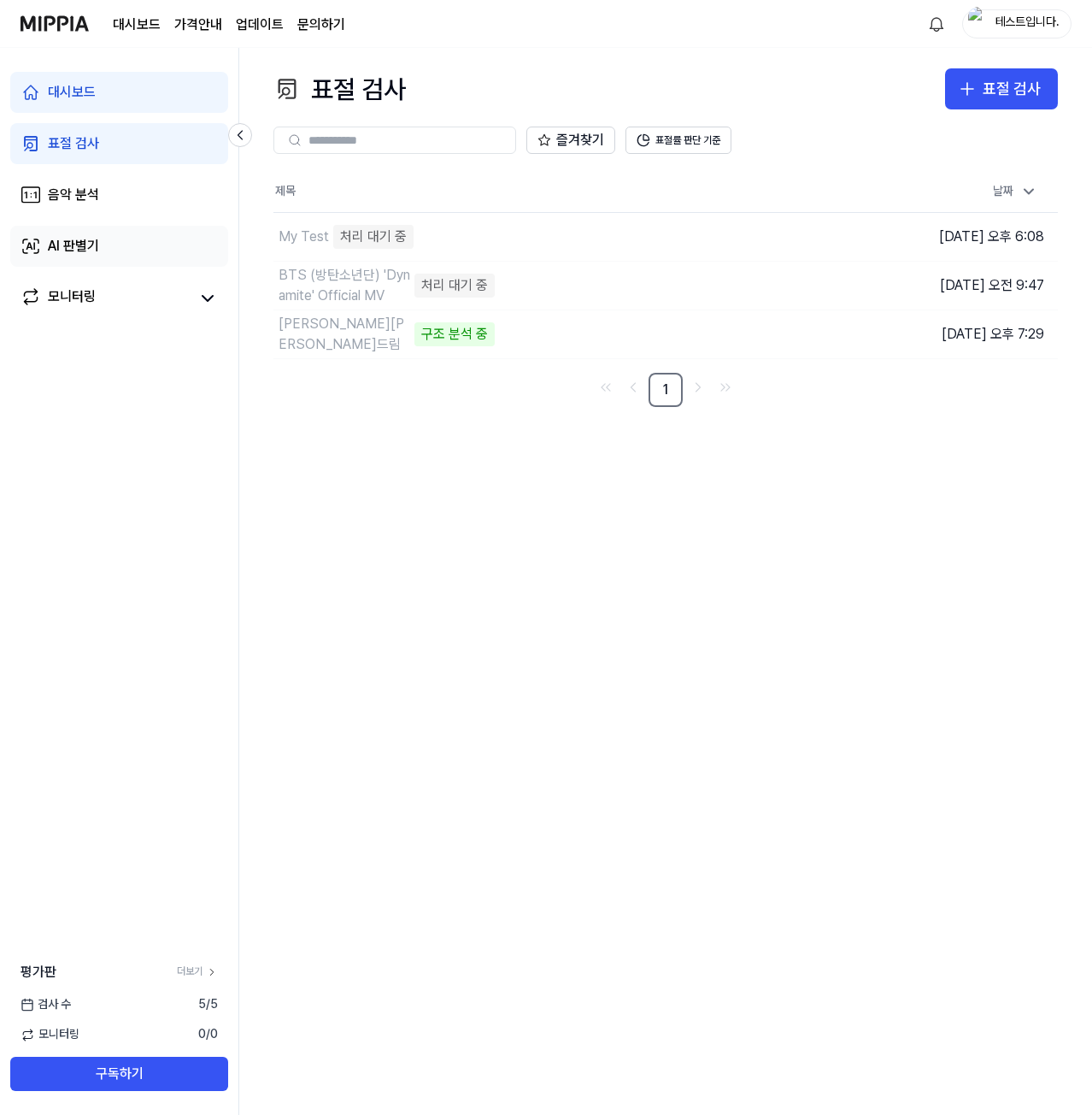
click at [103, 234] on link "AI 판별기" at bounding box center [119, 246] width 217 height 41
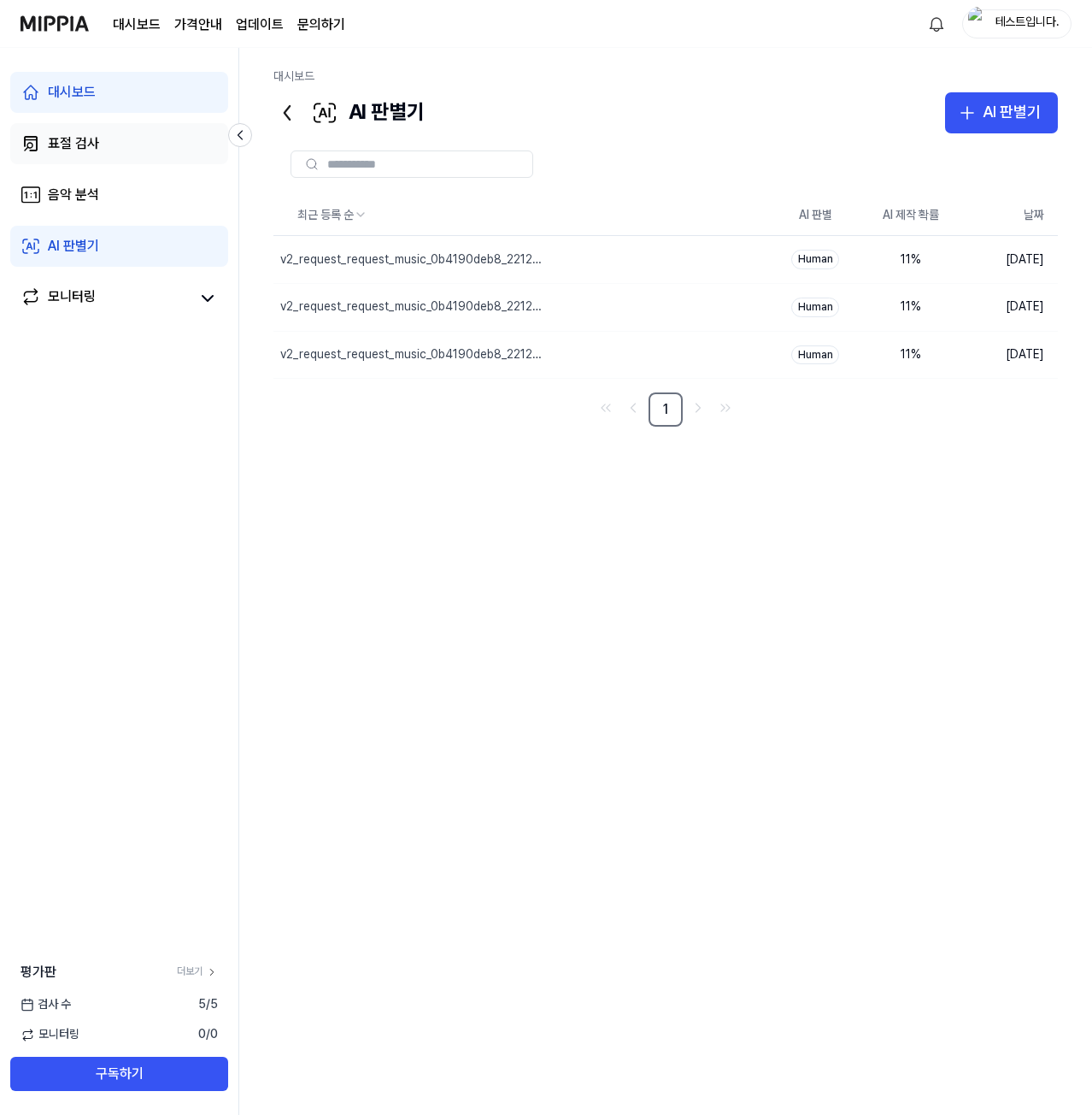
click at [113, 141] on link "표절 검사" at bounding box center [119, 143] width 217 height 41
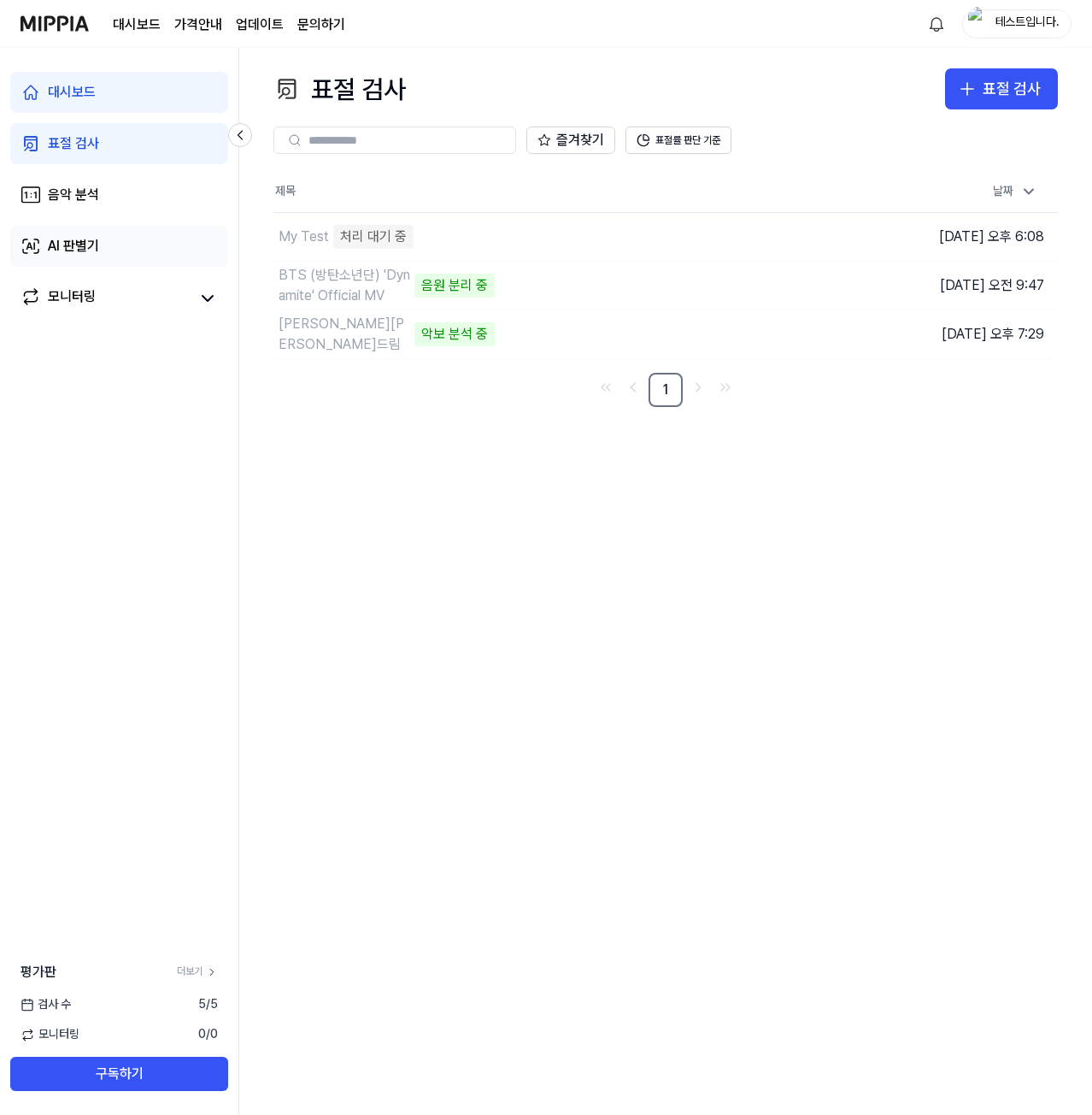
click at [167, 259] on link "AI 판별기" at bounding box center [119, 246] width 217 height 41
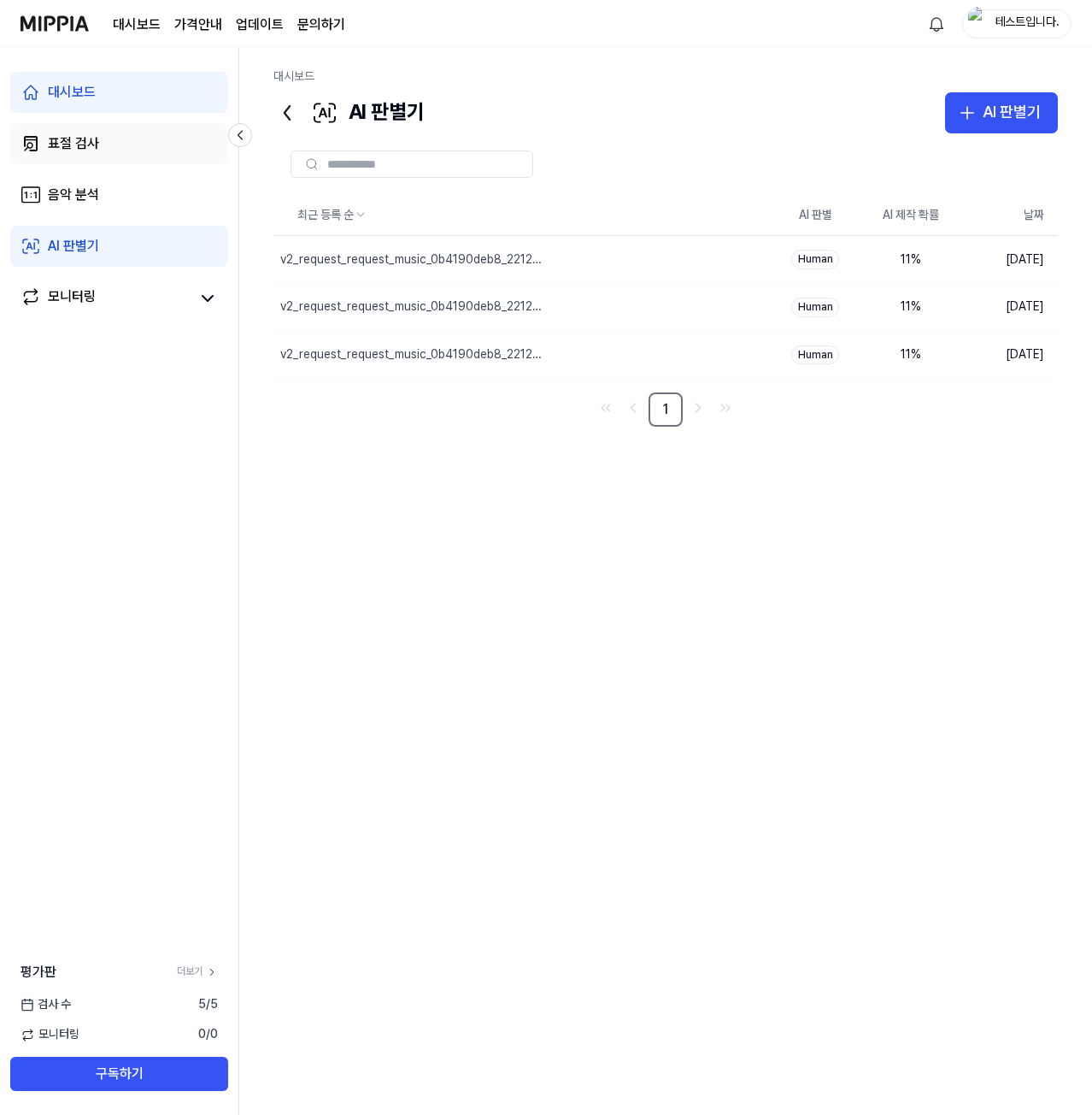
click at [152, 147] on link "표절 검사" at bounding box center [119, 143] width 217 height 41
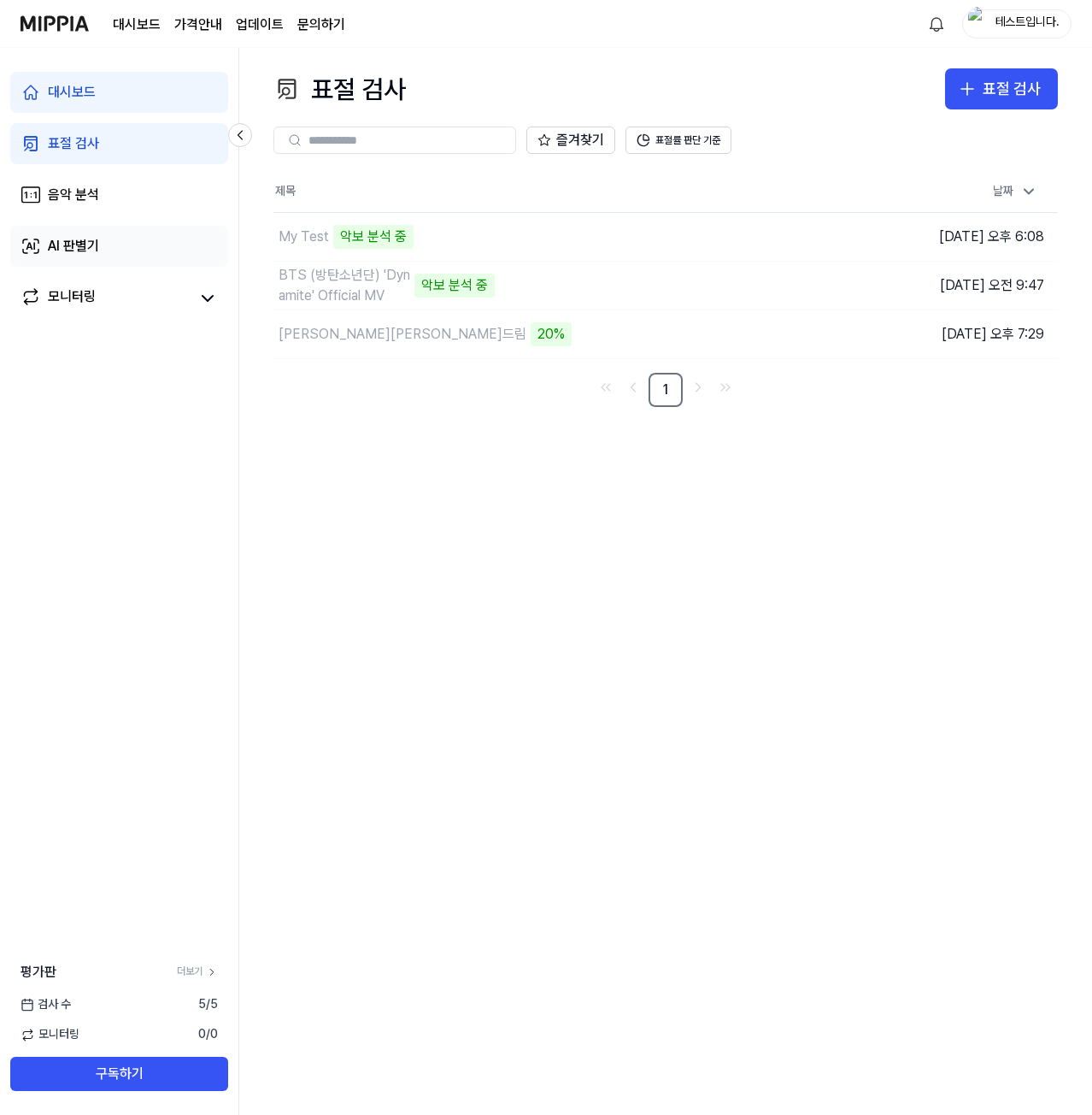
click at [114, 245] on link "AI 판별기" at bounding box center [119, 246] width 217 height 41
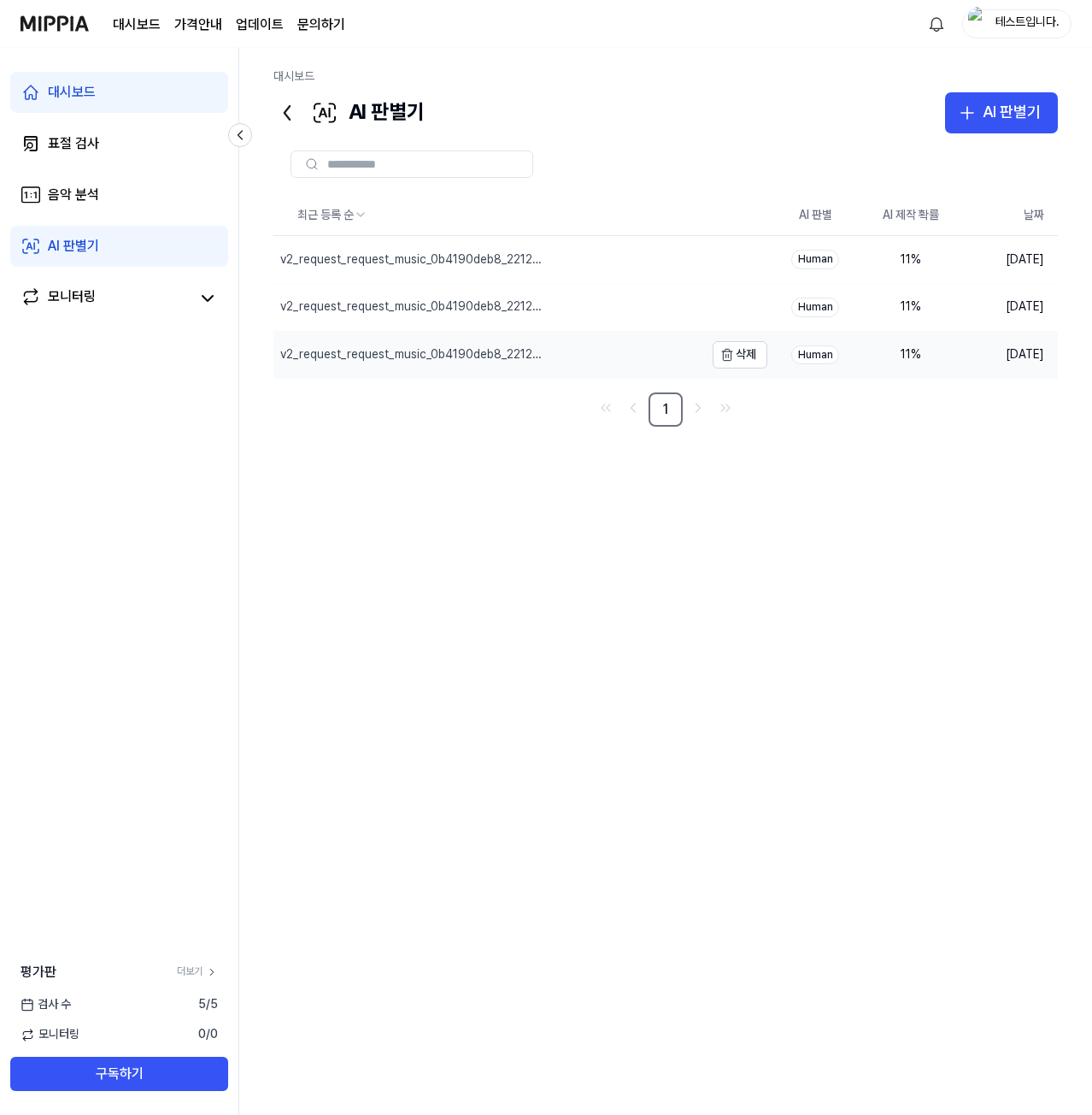
click at [402, 343] on div "v2_request_request_music_0b4190deb8_22125_music_id_FAaTp_WCREw___Cheech & Chong…" at bounding box center [488, 355] width 430 height 47
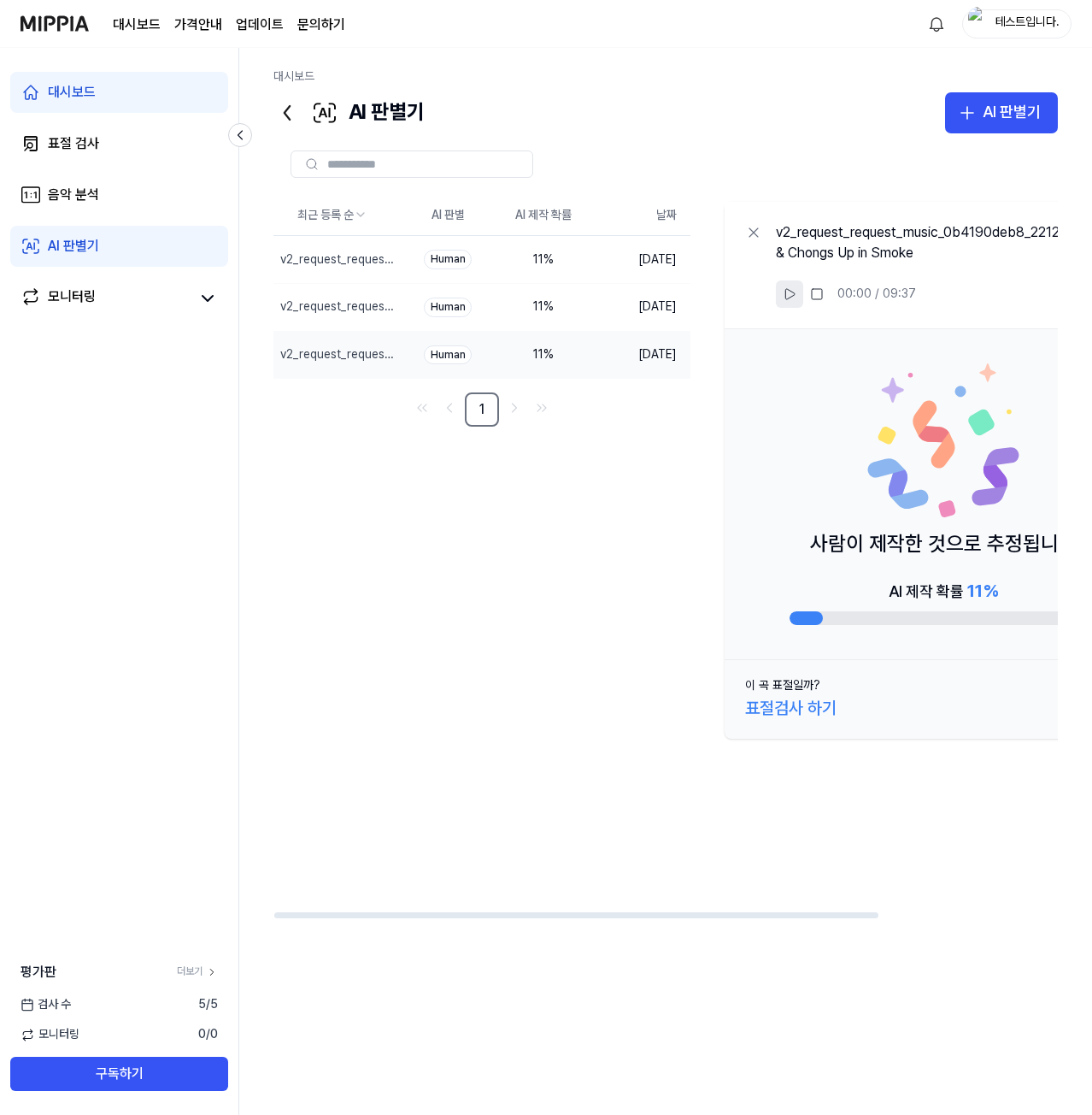
click at [777, 289] on button at bounding box center [789, 294] width 27 height 27
click at [786, 292] on rect at bounding box center [787, 294] width 3 height 10
click at [753, 237] on icon at bounding box center [753, 232] width 17 height 17
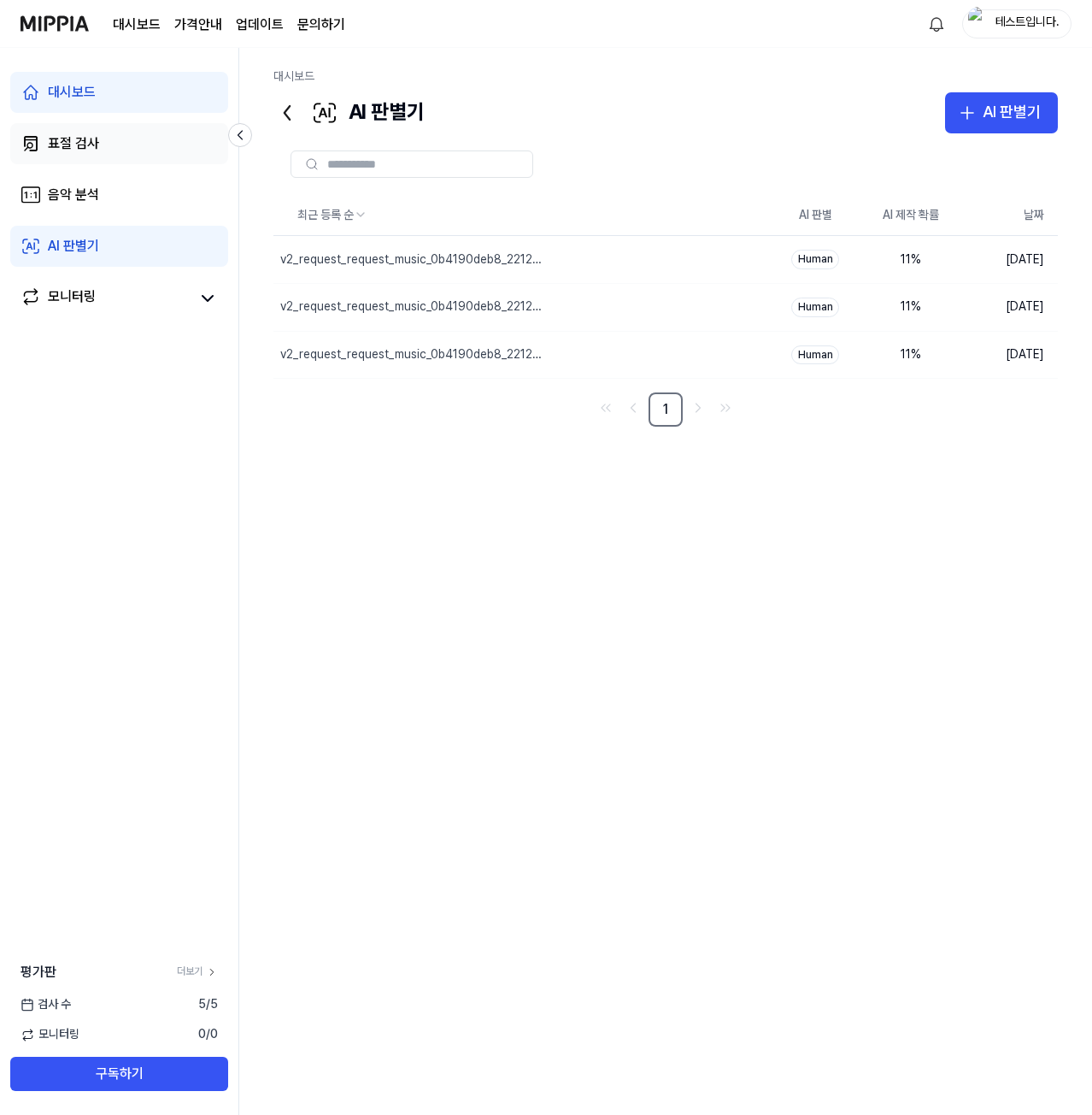
click at [154, 151] on link "표절 검사" at bounding box center [119, 143] width 217 height 41
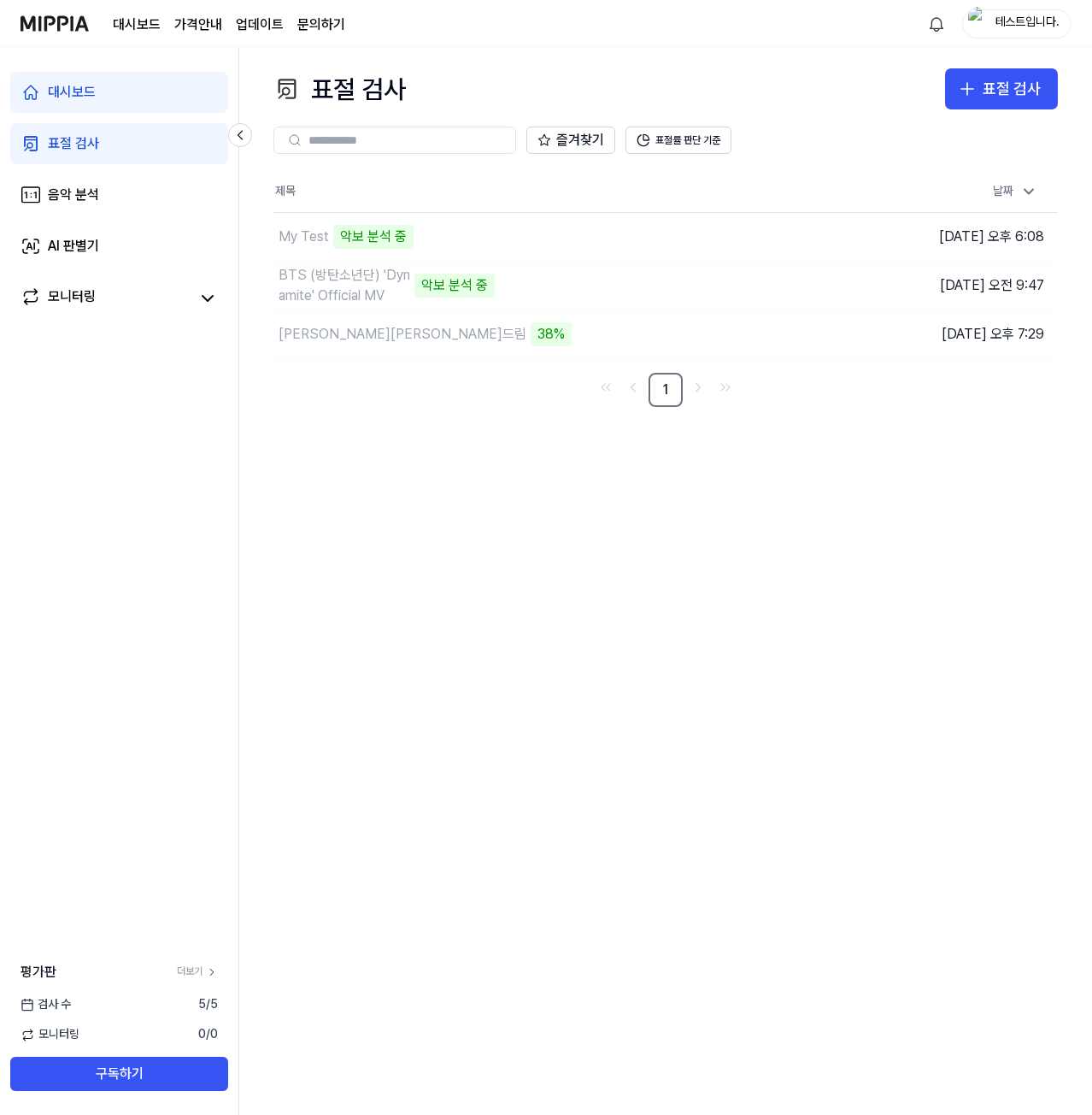
click at [562, 478] on div "표절 검사 표절 검사 표절 검사 음악 분석 AI 판별기 즐겨찾기 표절률 판단 기준 제목 날짜 My Test 악보 분석 중 이동하기 [DATE]…" at bounding box center [665, 581] width 853 height 1067
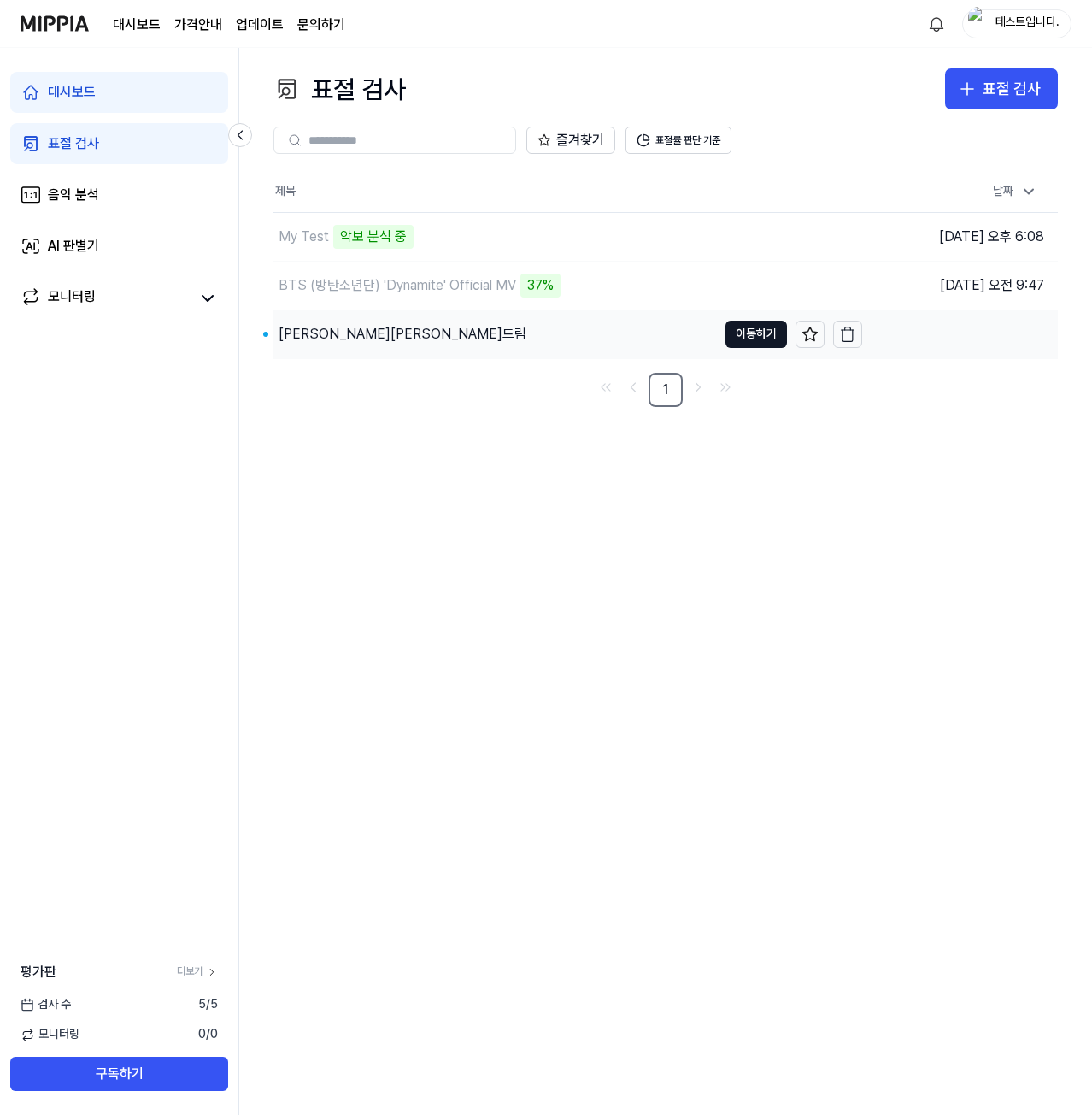
click at [492, 347] on div "[PERSON_NAME][PERSON_NAME]드림" at bounding box center [495, 334] width 443 height 48
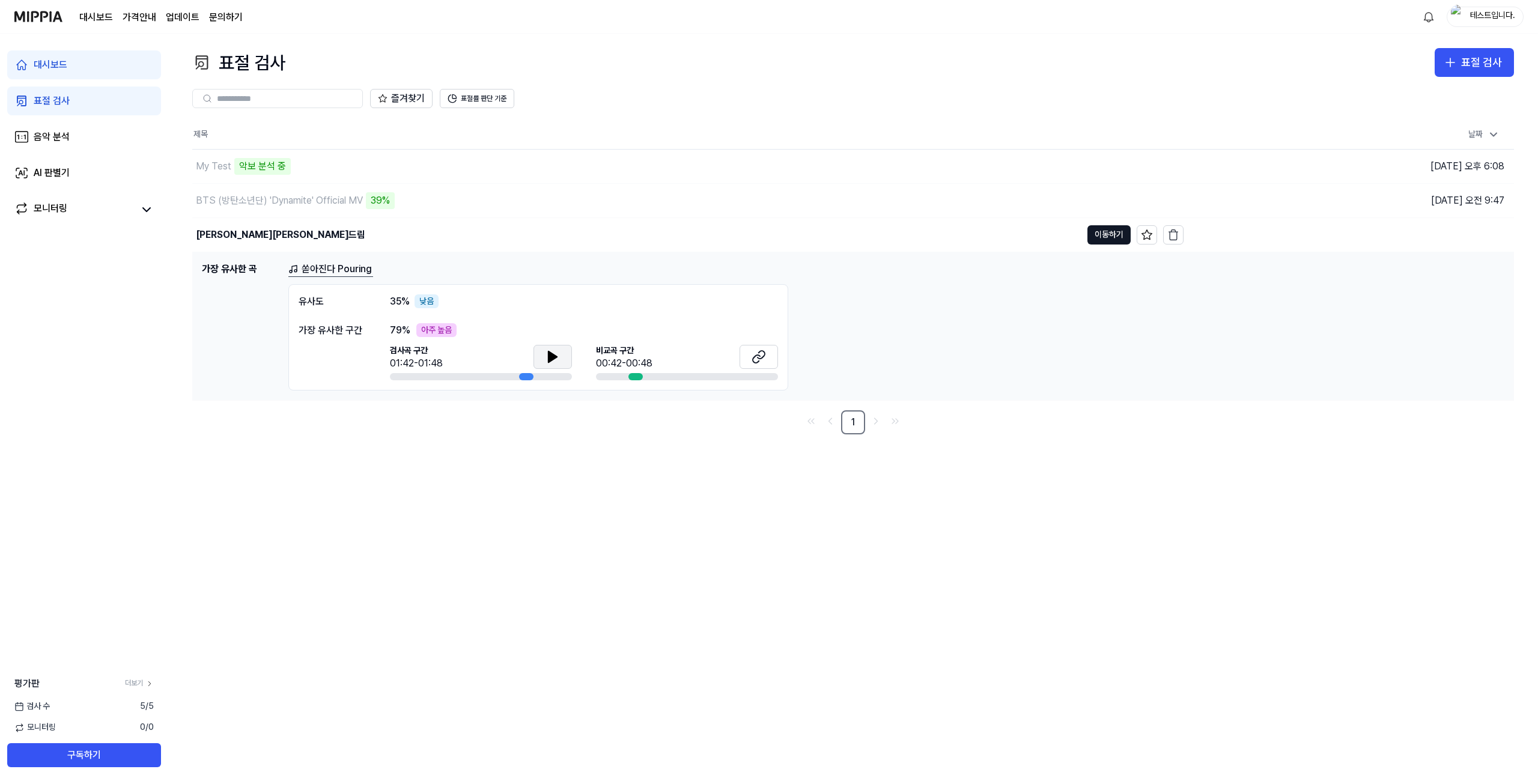
click at [557, 362] on icon at bounding box center [552, 357] width 15 height 15
click at [549, 356] on icon at bounding box center [550, 356] width 3 height 10
click at [891, 239] on button "이동하기" at bounding box center [1109, 235] width 43 height 19
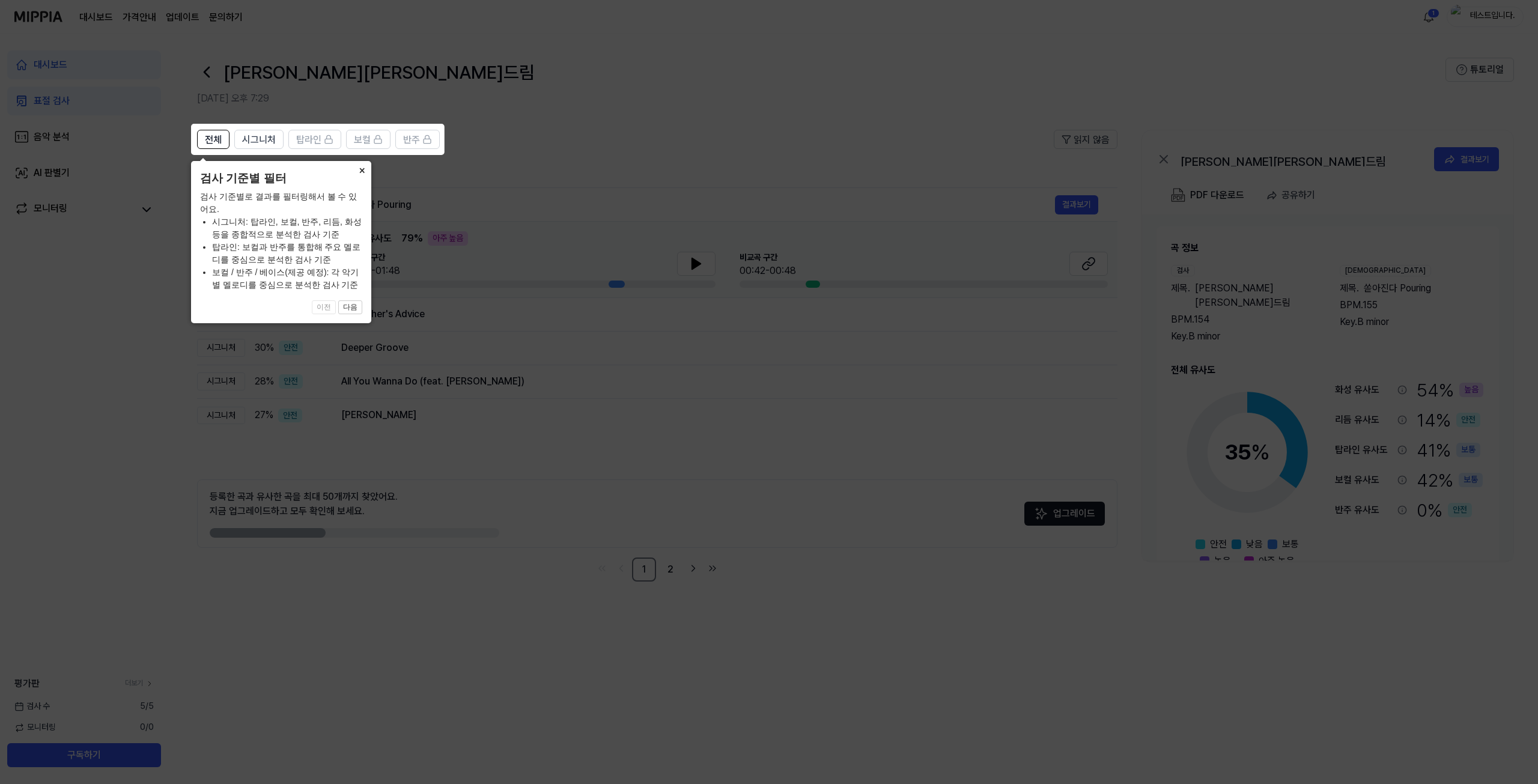
click at [364, 170] on button "×" at bounding box center [362, 169] width 19 height 17
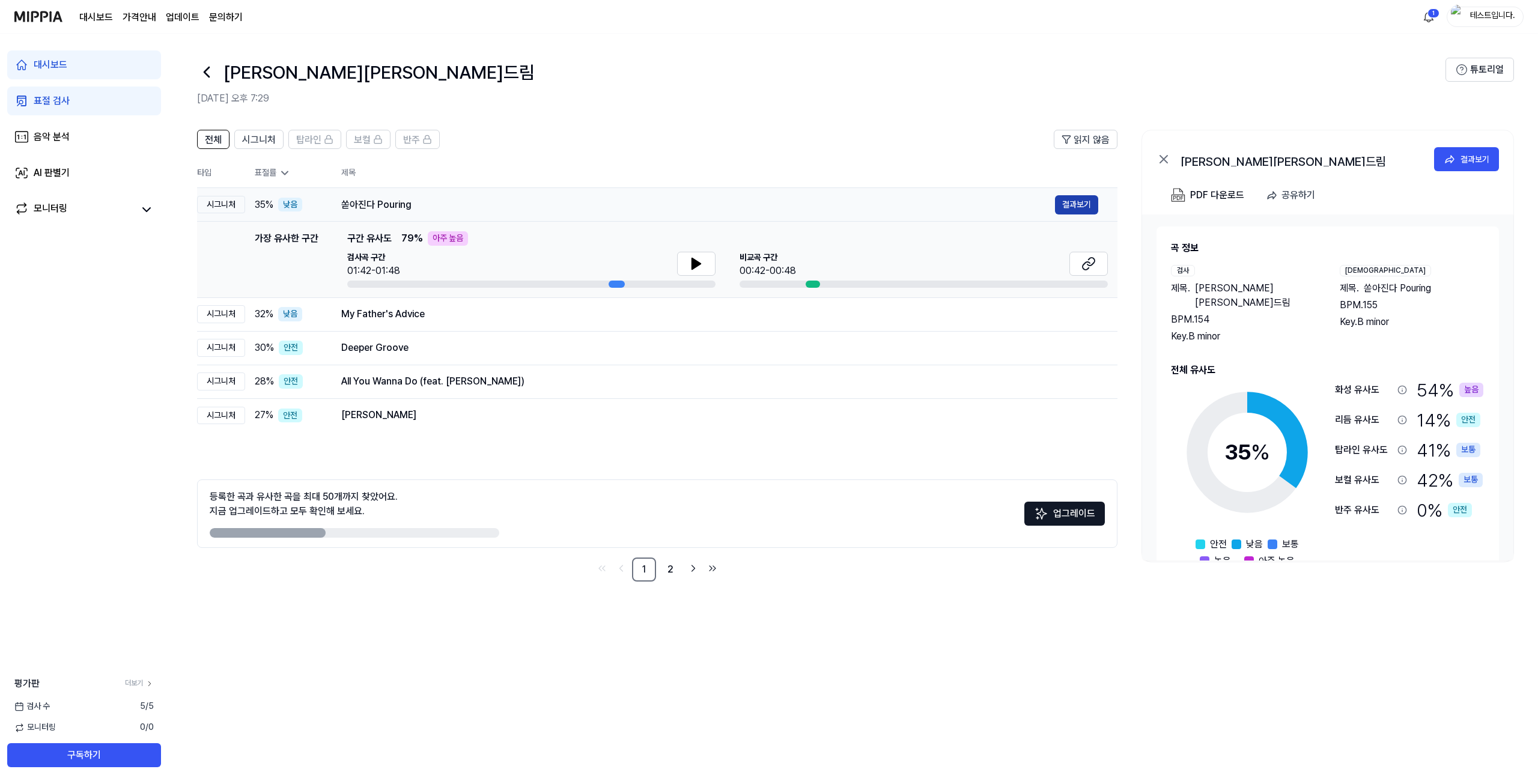
click at [891, 205] on button "결과보기" at bounding box center [1077, 204] width 43 height 19
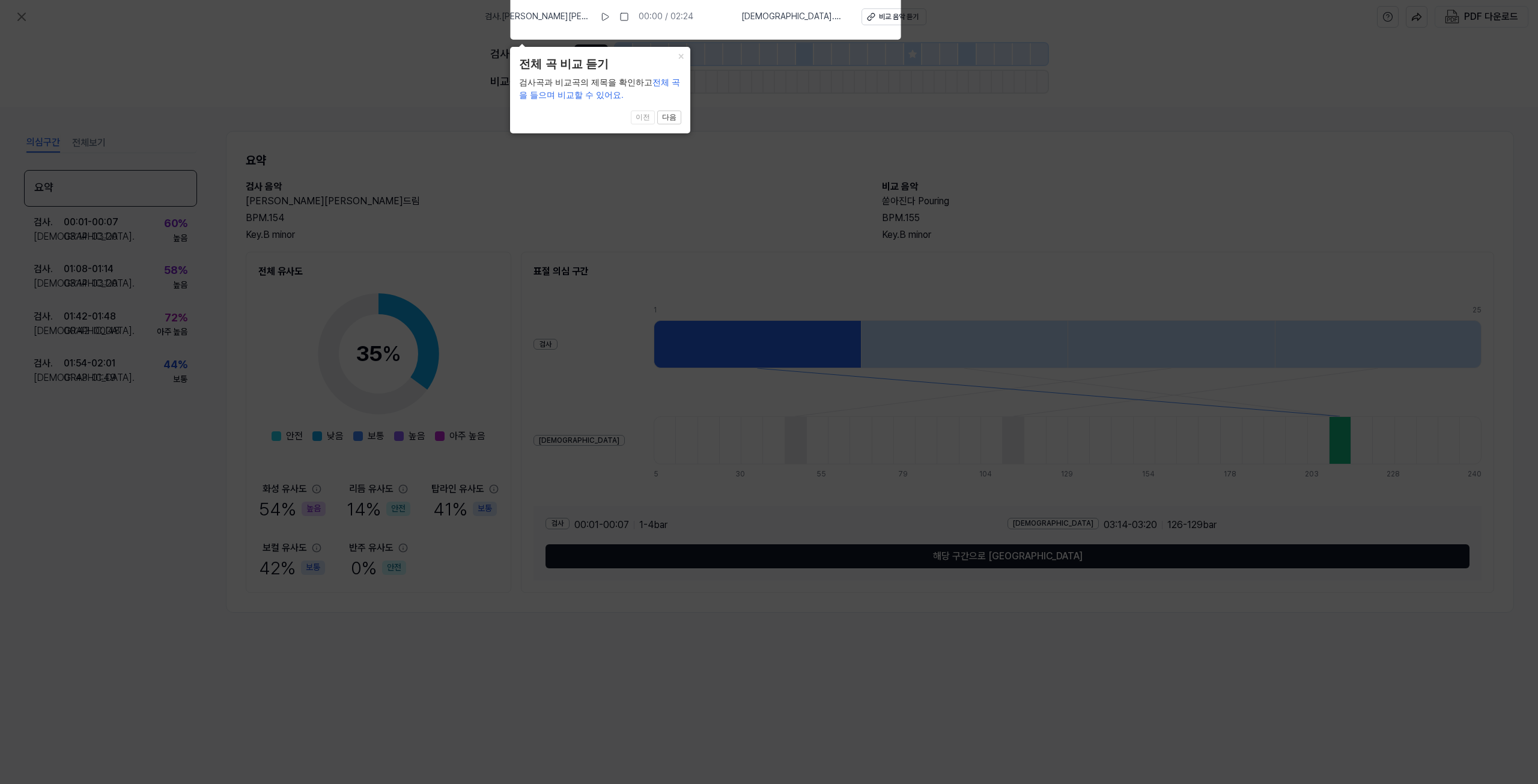
click at [787, 71] on icon at bounding box center [769, 389] width 1538 height 790
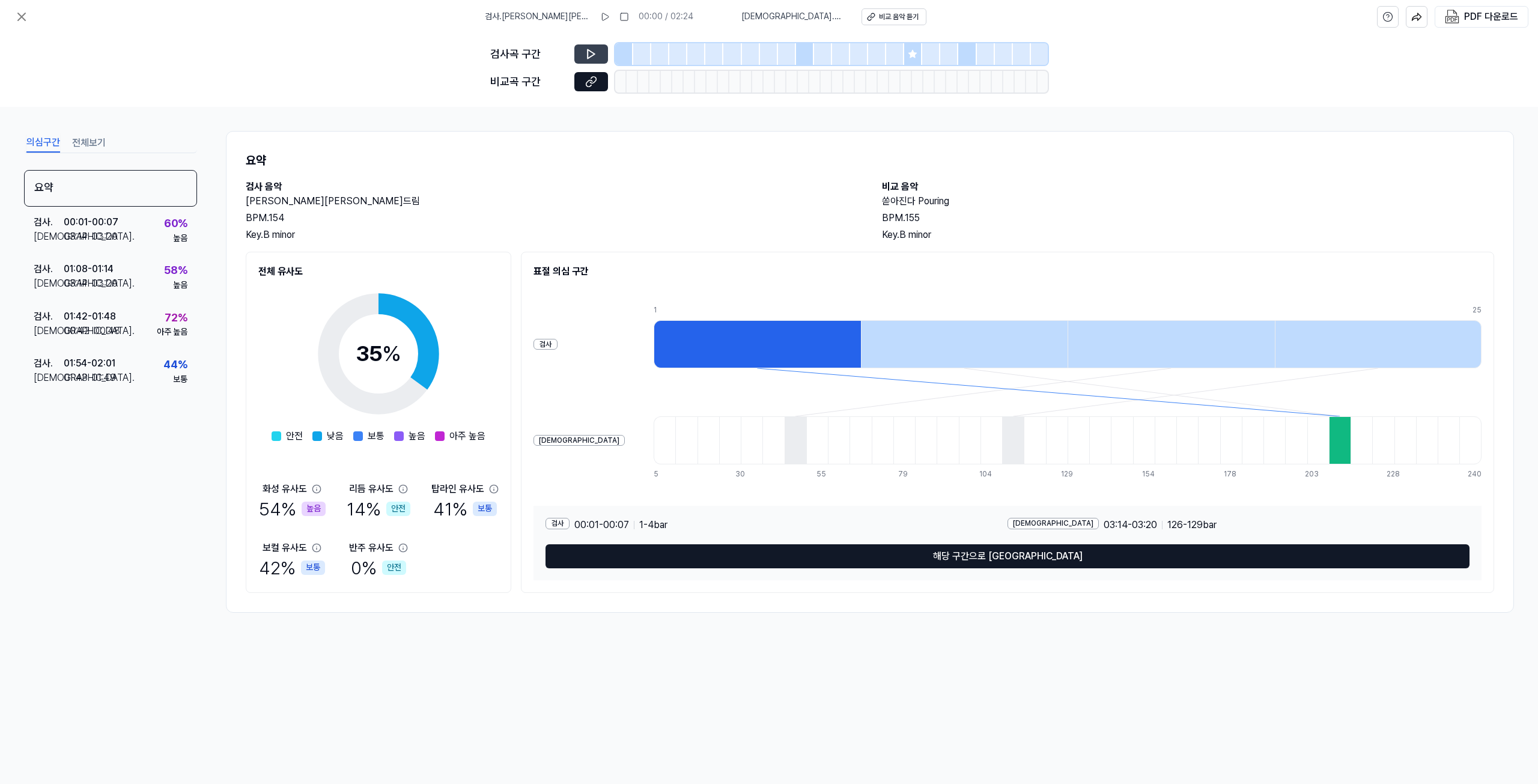
click at [586, 53] on icon at bounding box center [591, 53] width 12 height 12
click at [891, 51] on icon at bounding box center [912, 53] width 10 height 10
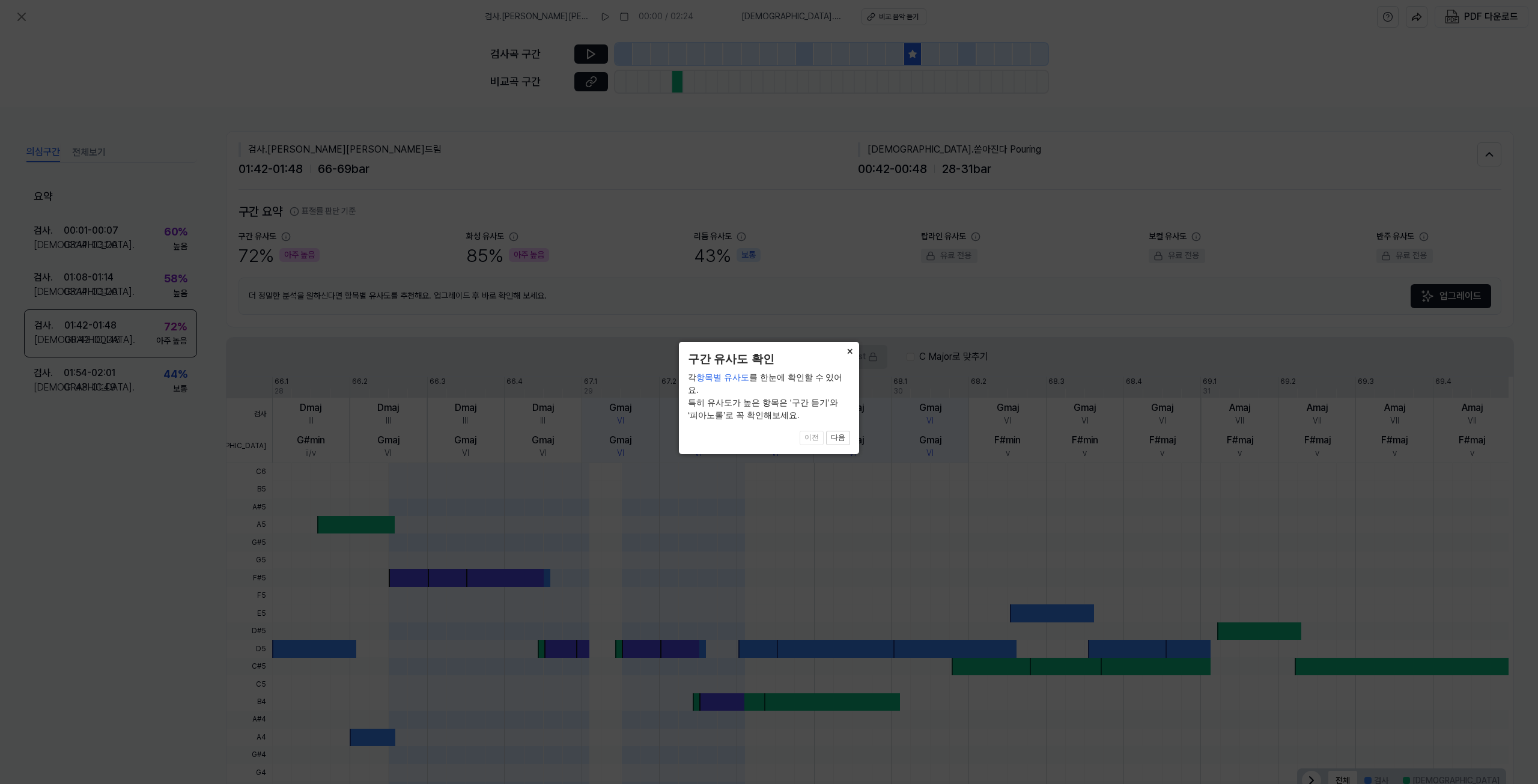
click at [847, 348] on button "×" at bounding box center [849, 350] width 19 height 17
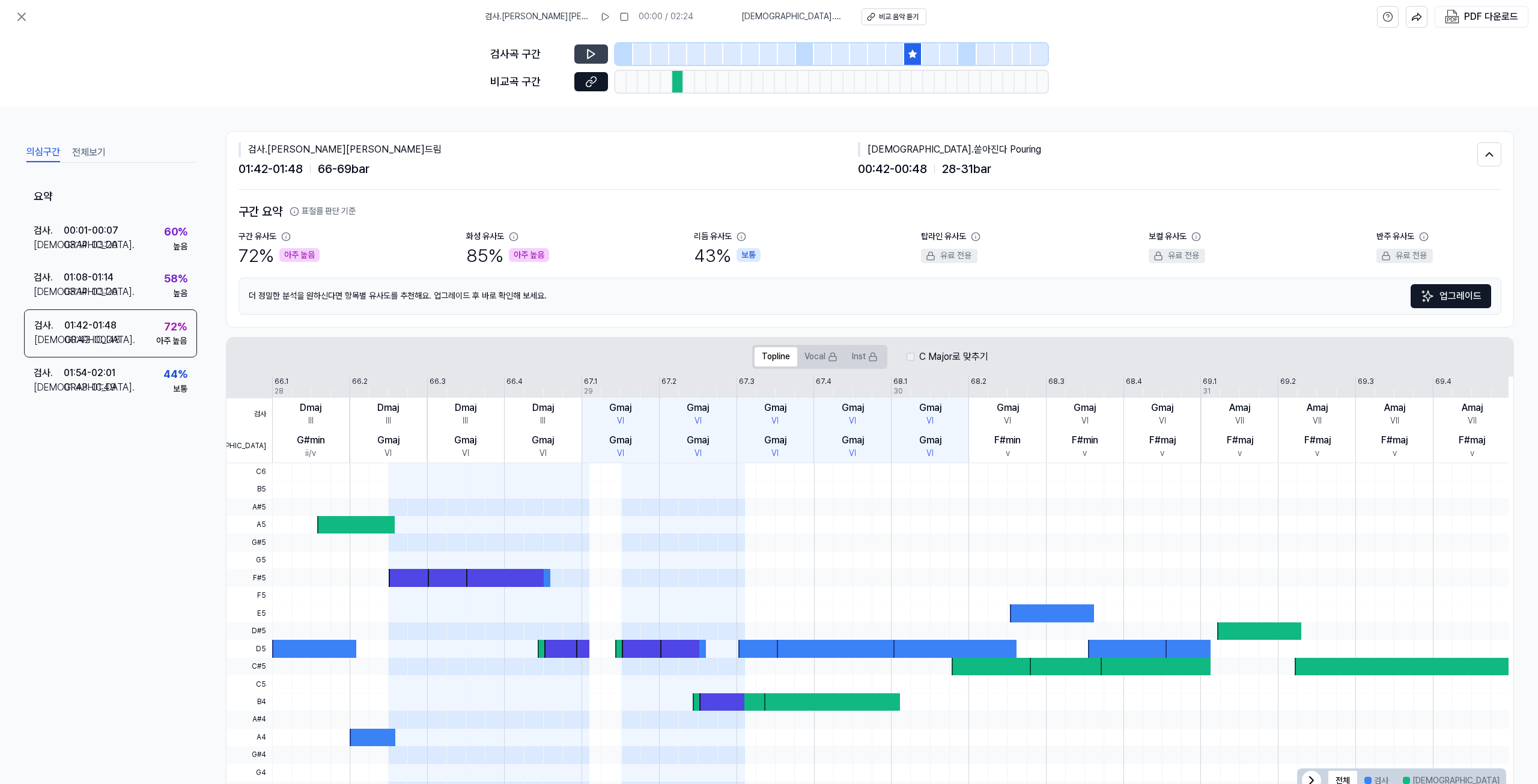
click at [599, 57] on button at bounding box center [591, 54] width 34 height 19
click at [98, 145] on button "전체보기" at bounding box center [89, 152] width 34 height 19
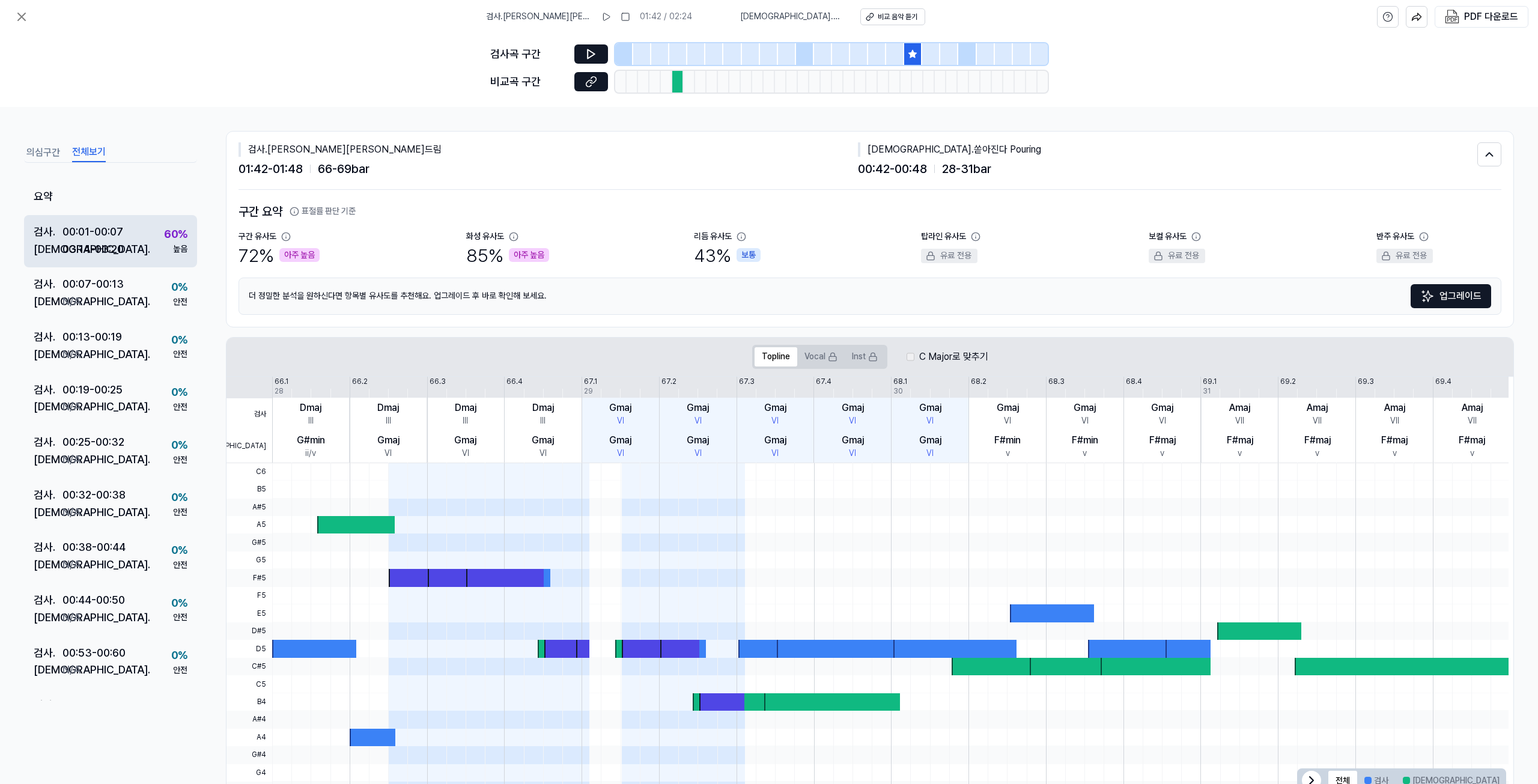
click at [132, 233] on div "검사 . 00:01 - 00:07 비교 . 03:14 - 03:20 60 % 높음" at bounding box center [111, 241] width 173 height 53
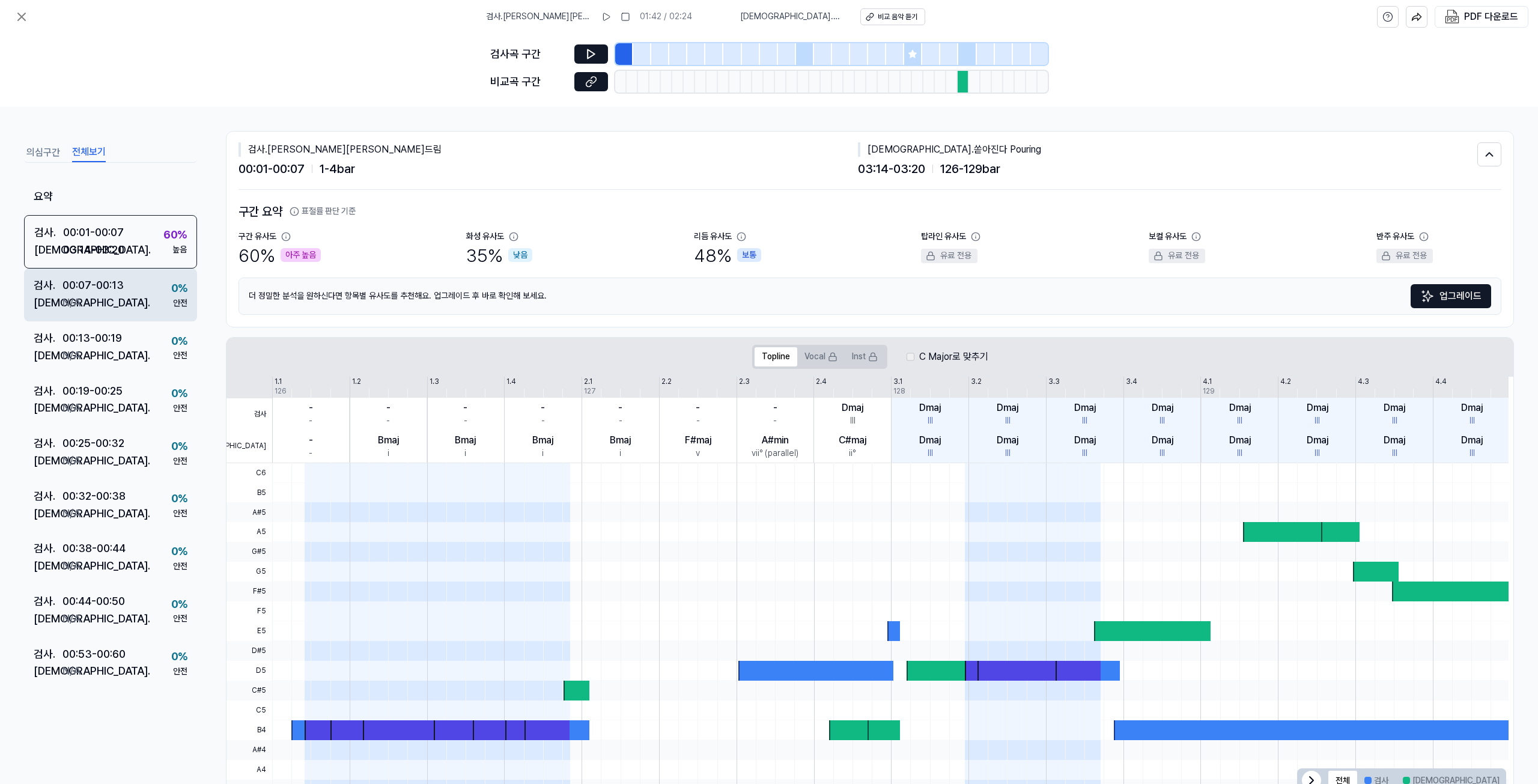
click at [140, 293] on div "검사 . 00:07 - 00:13 비교 . N/A 0 % 안전" at bounding box center [111, 294] width 173 height 53
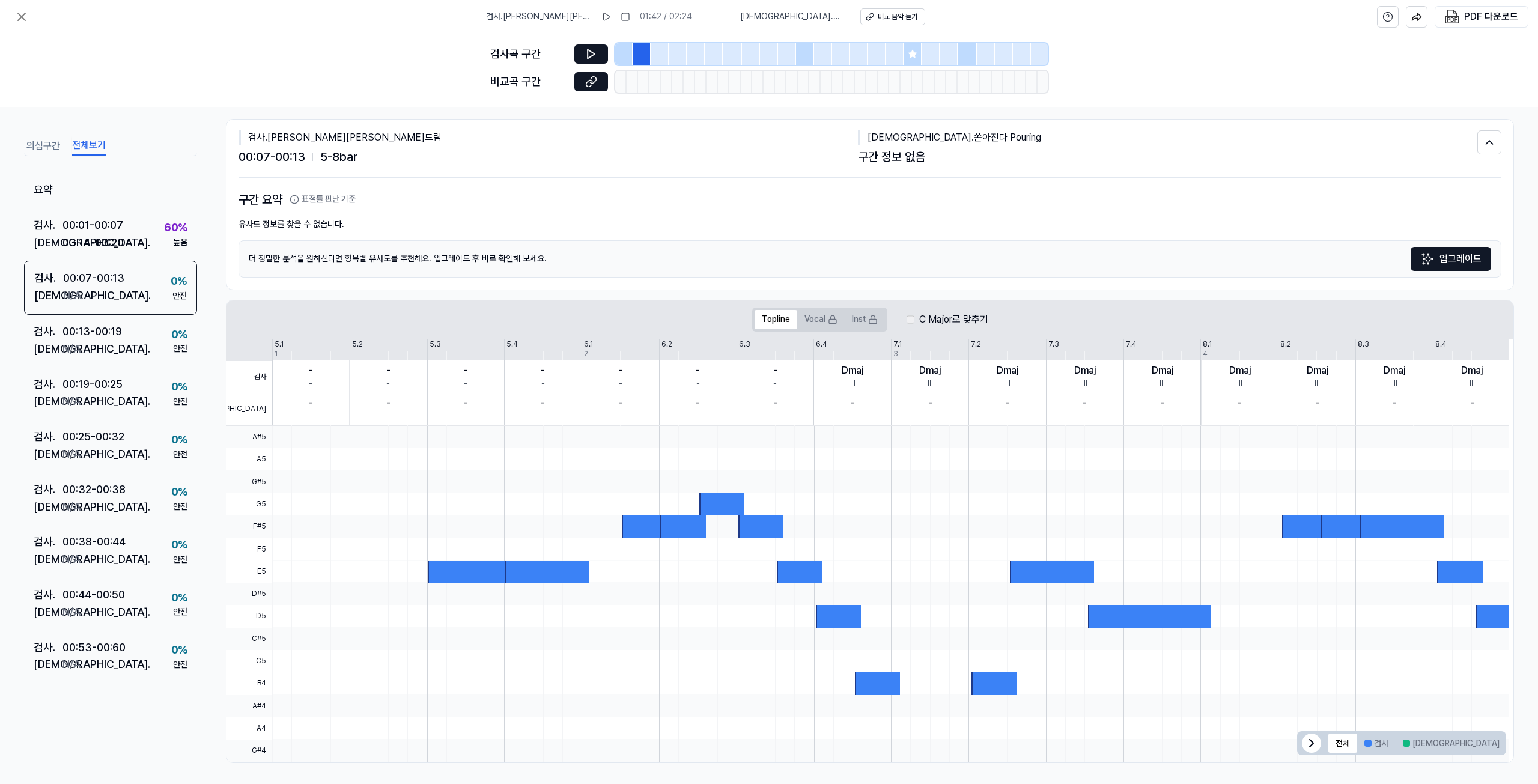
scroll to position [15, 0]
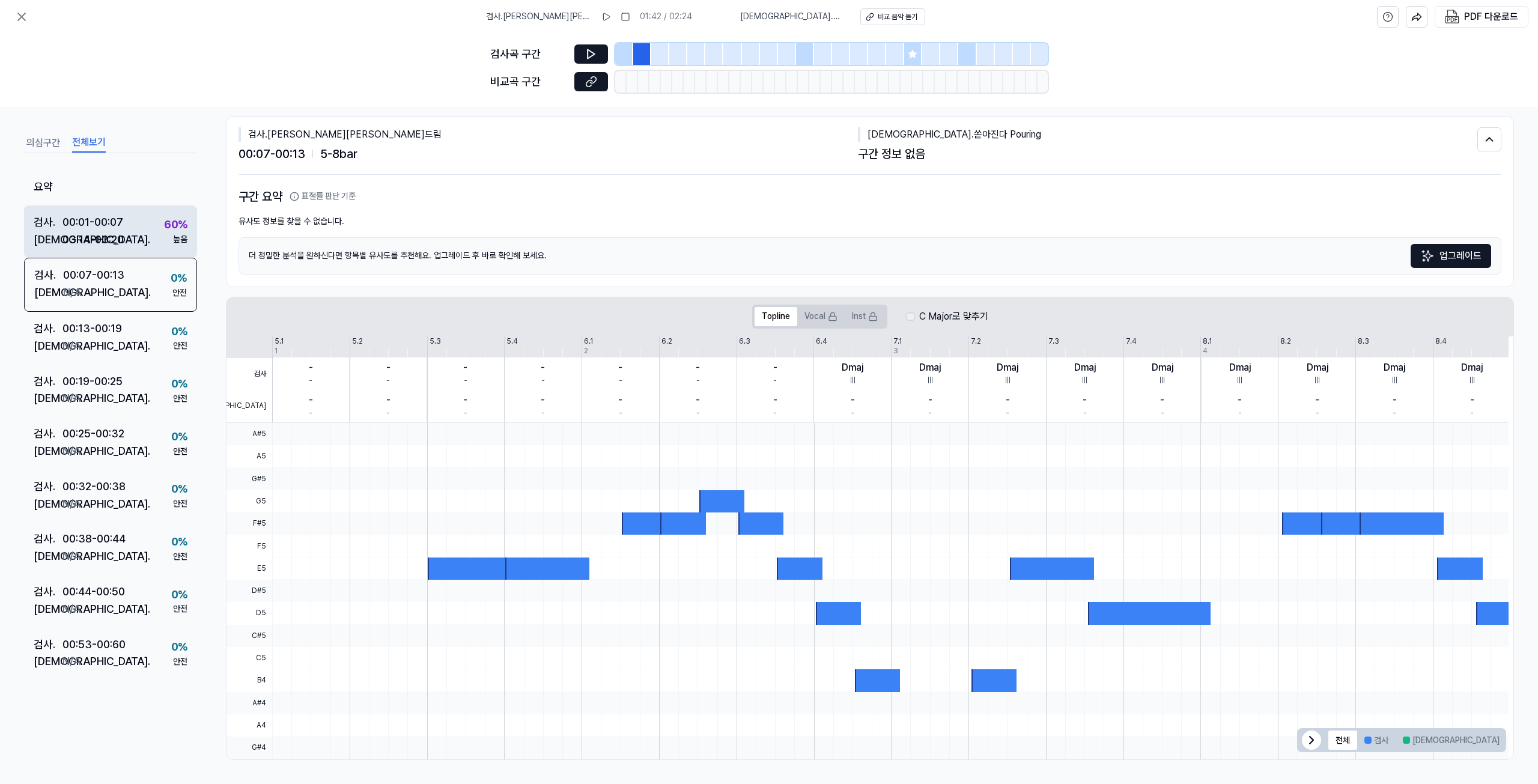
click at [173, 236] on div "높음" at bounding box center [180, 239] width 15 height 12
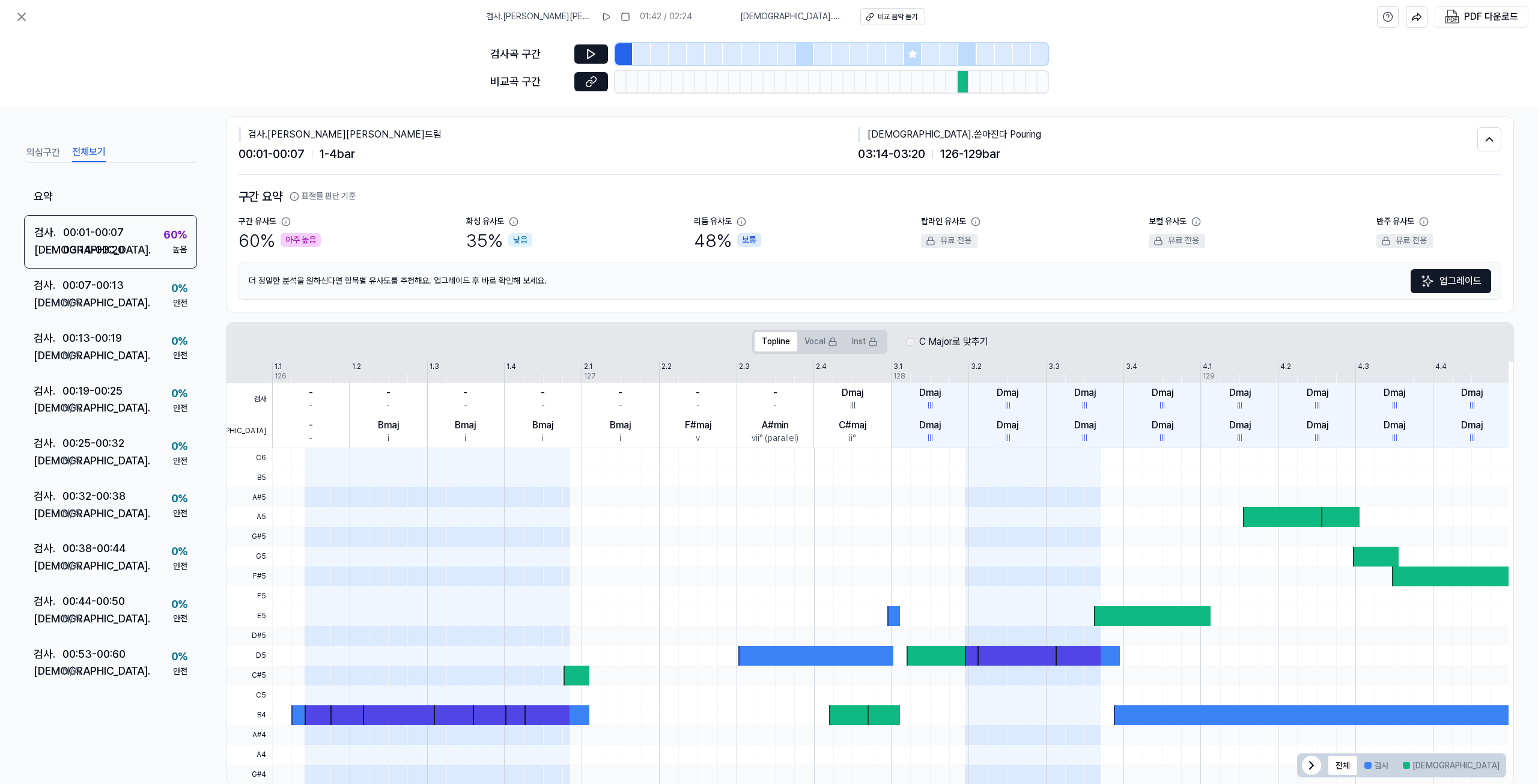
click at [54, 147] on button "의심구간" at bounding box center [43, 152] width 34 height 19
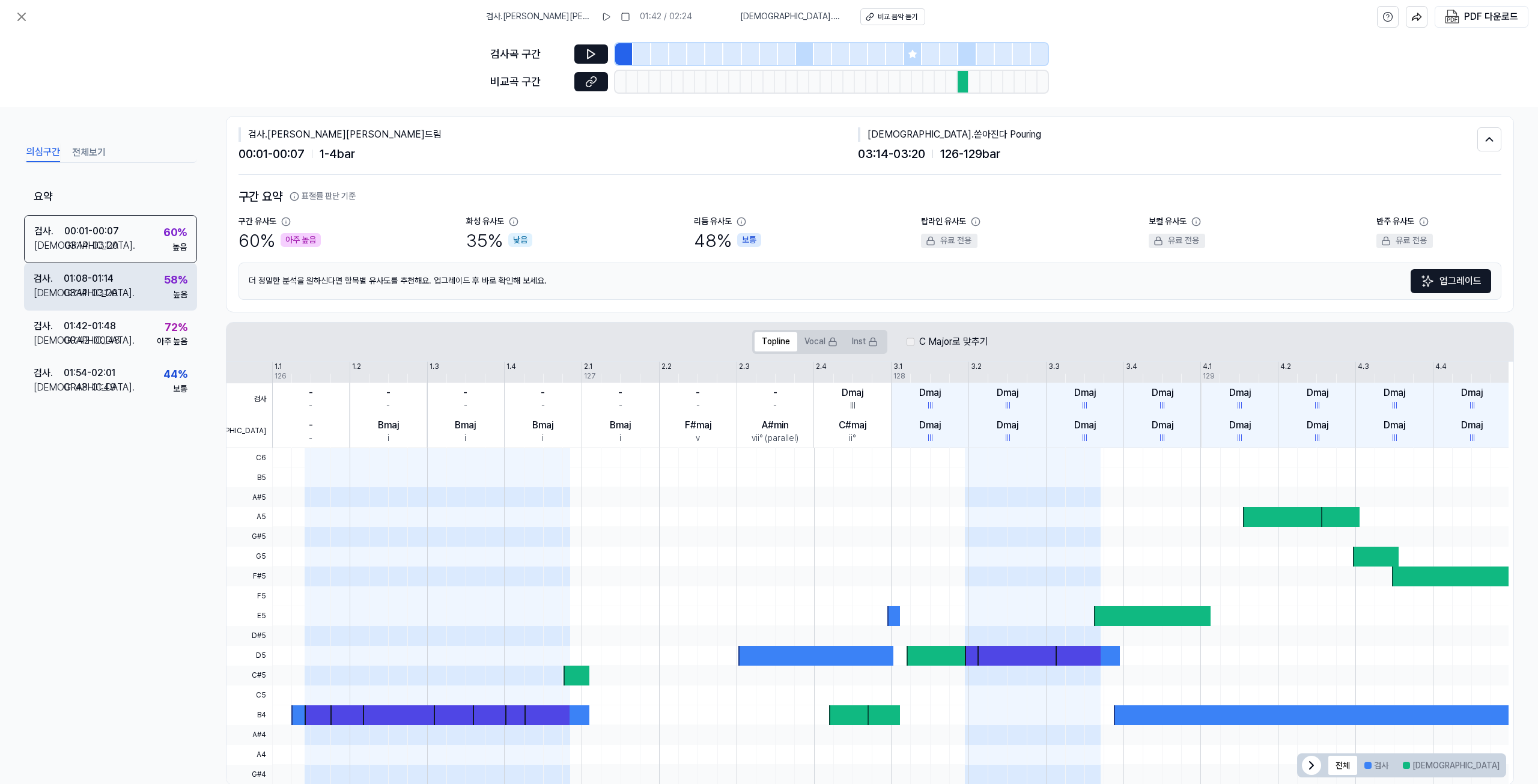
click at [123, 278] on div "검사 . 01:08 - 01:14 비교 . 03:14 - 03:20 58 % 높음" at bounding box center [111, 287] width 173 height 47
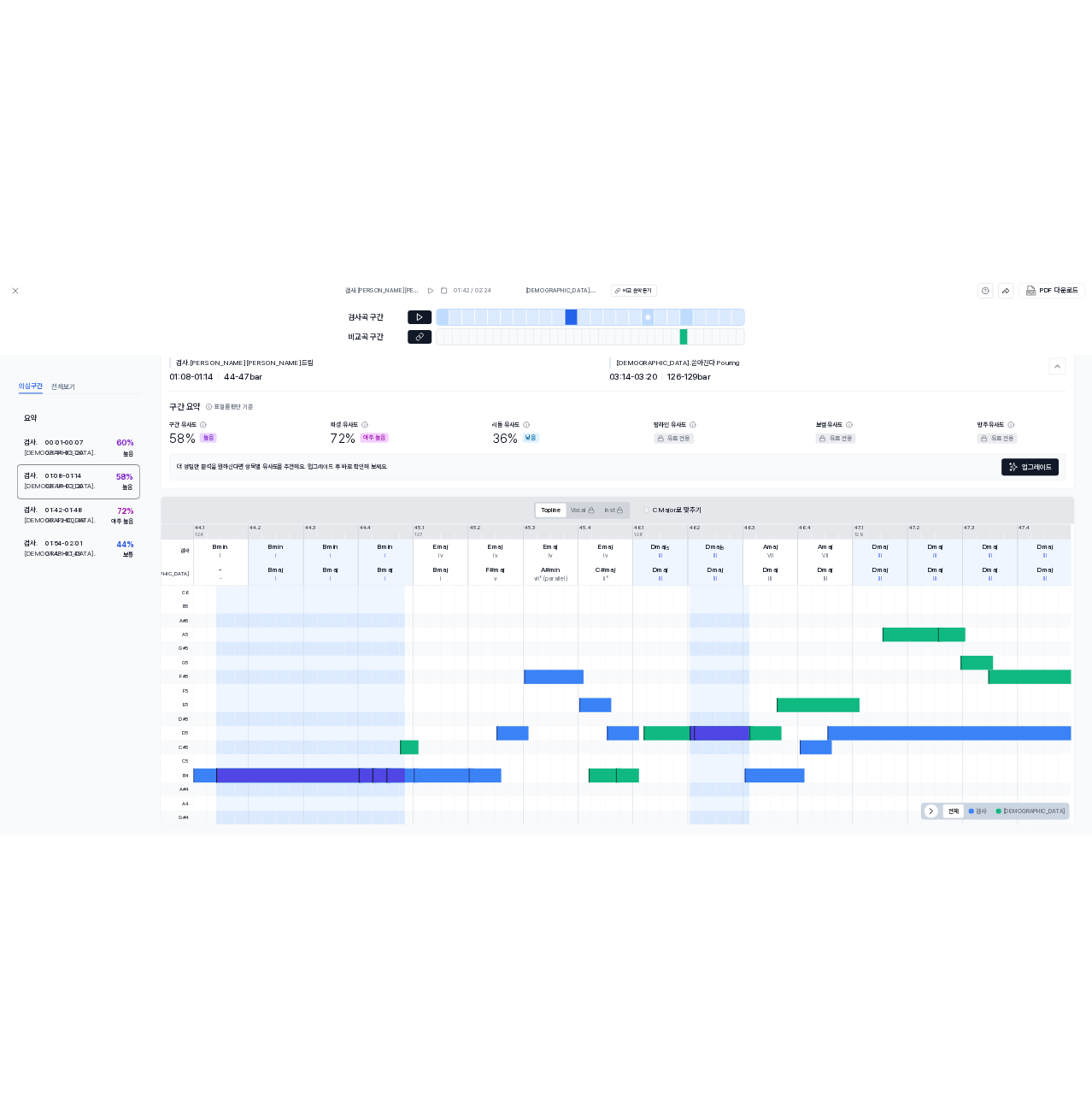
scroll to position [57, 0]
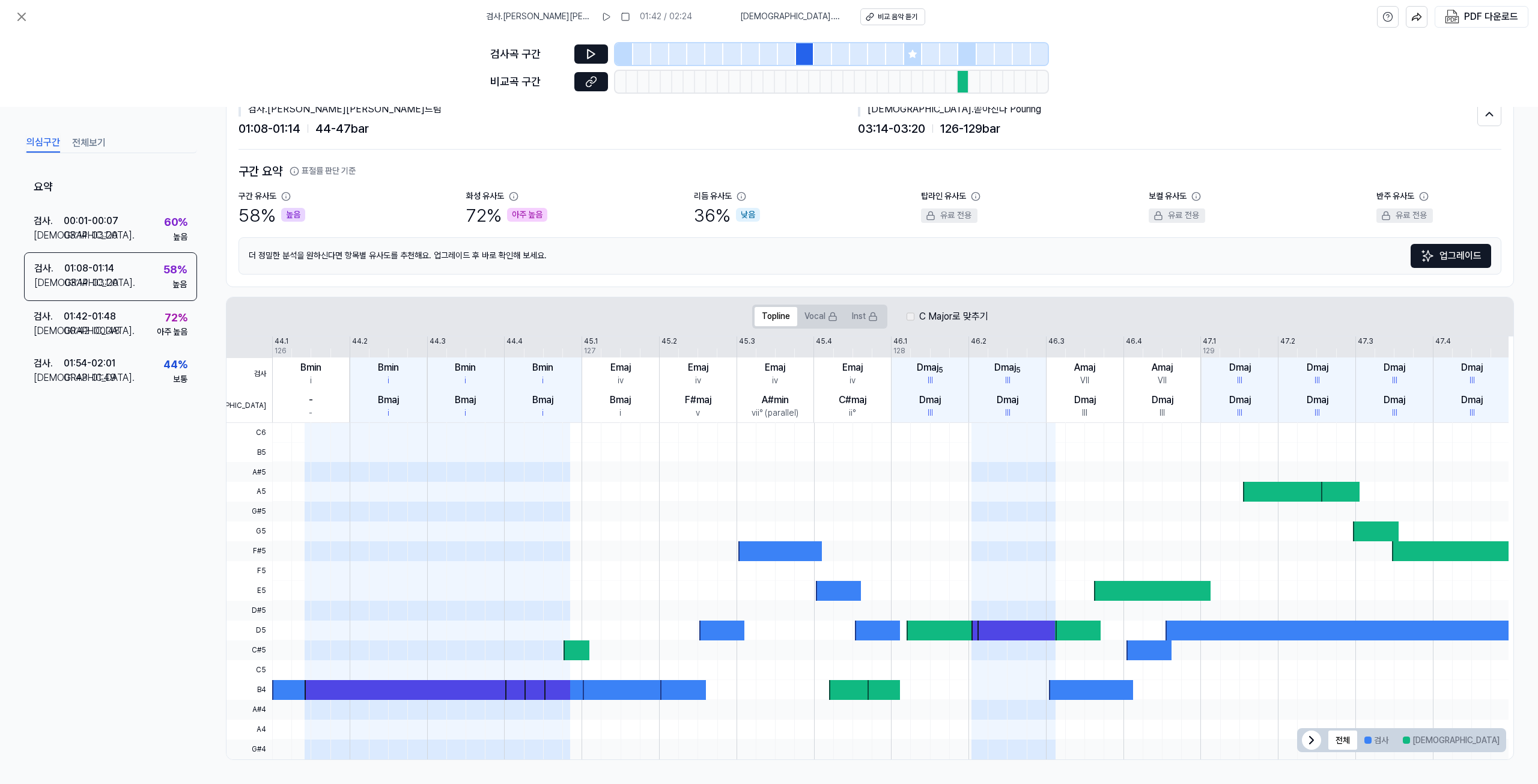
click at [596, 43] on div "검사곡 구간" at bounding box center [768, 54] width 557 height 22
click at [596, 46] on button at bounding box center [591, 54] width 34 height 19
click at [167, 318] on div "72 %" at bounding box center [176, 317] width 23 height 17
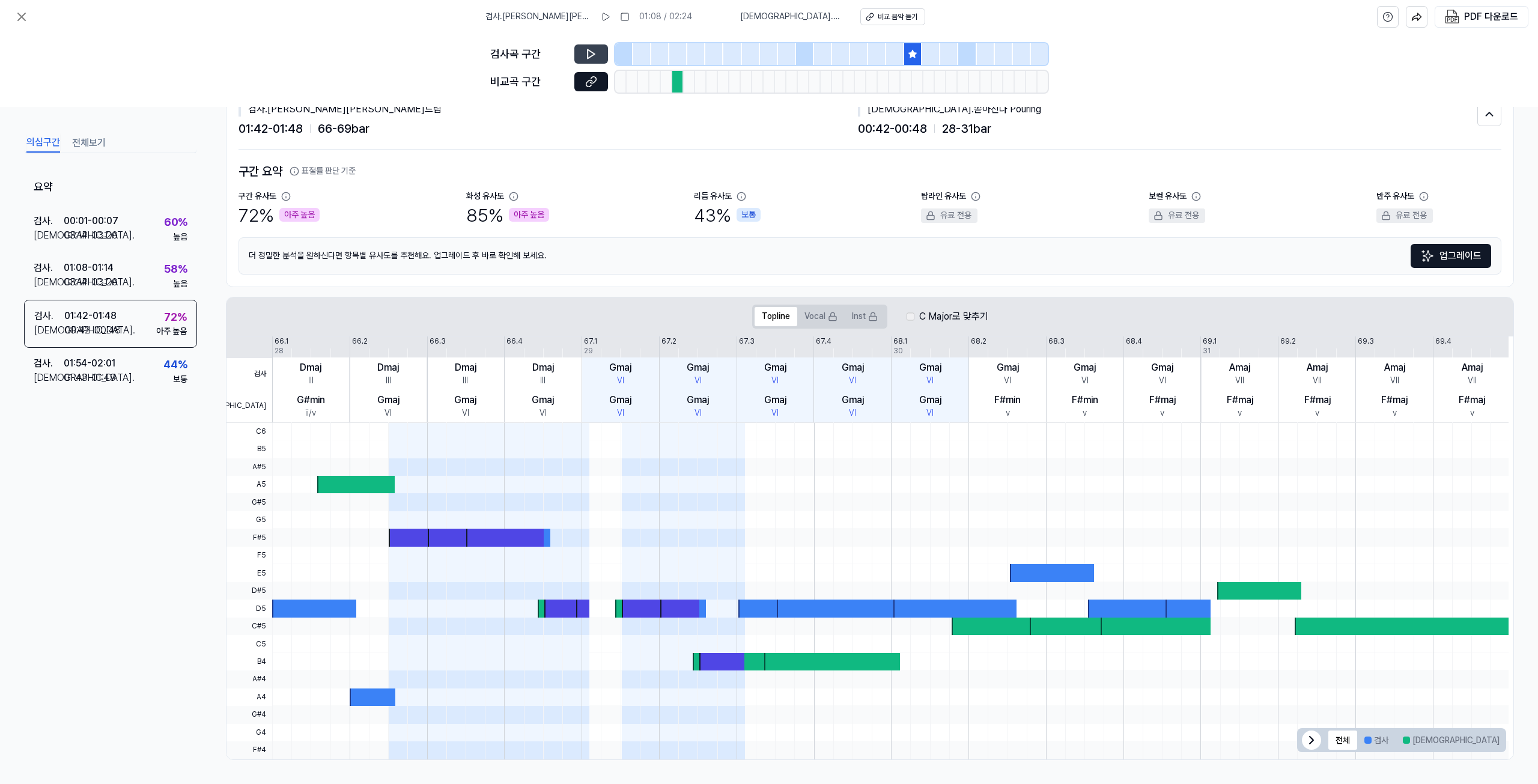
click at [593, 54] on icon at bounding box center [591, 53] width 12 height 12
click at [593, 54] on icon at bounding box center [593, 53] width 2 height 8
click at [595, 83] on icon at bounding box center [591, 82] width 12 height 12
click at [585, 43] on div "검사곡 구간" at bounding box center [768, 54] width 557 height 22
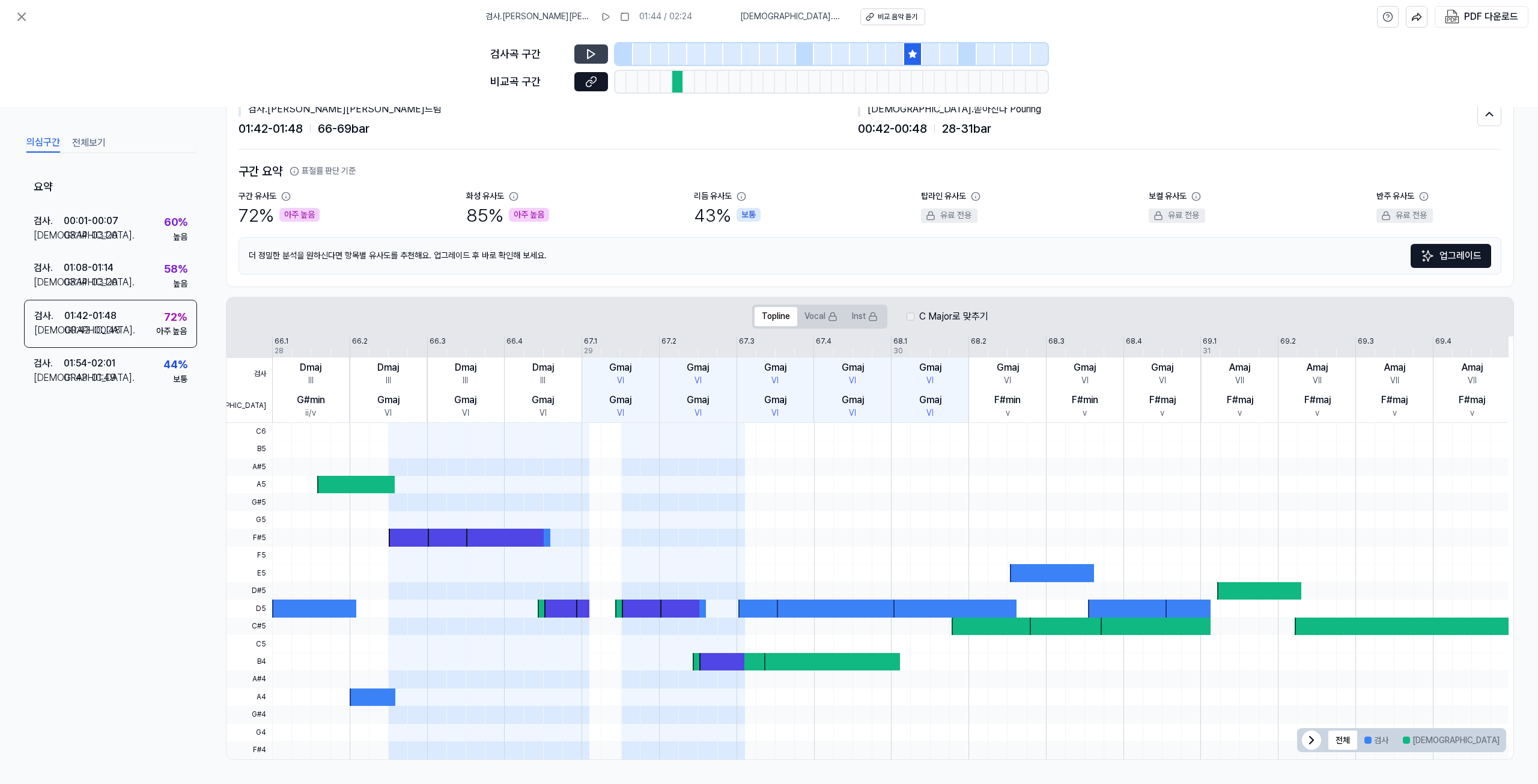
click at [587, 50] on icon at bounding box center [591, 53] width 12 height 12
click at [595, 82] on icon at bounding box center [591, 82] width 12 height 12
click at [22, 20] on icon at bounding box center [22, 17] width 15 height 15
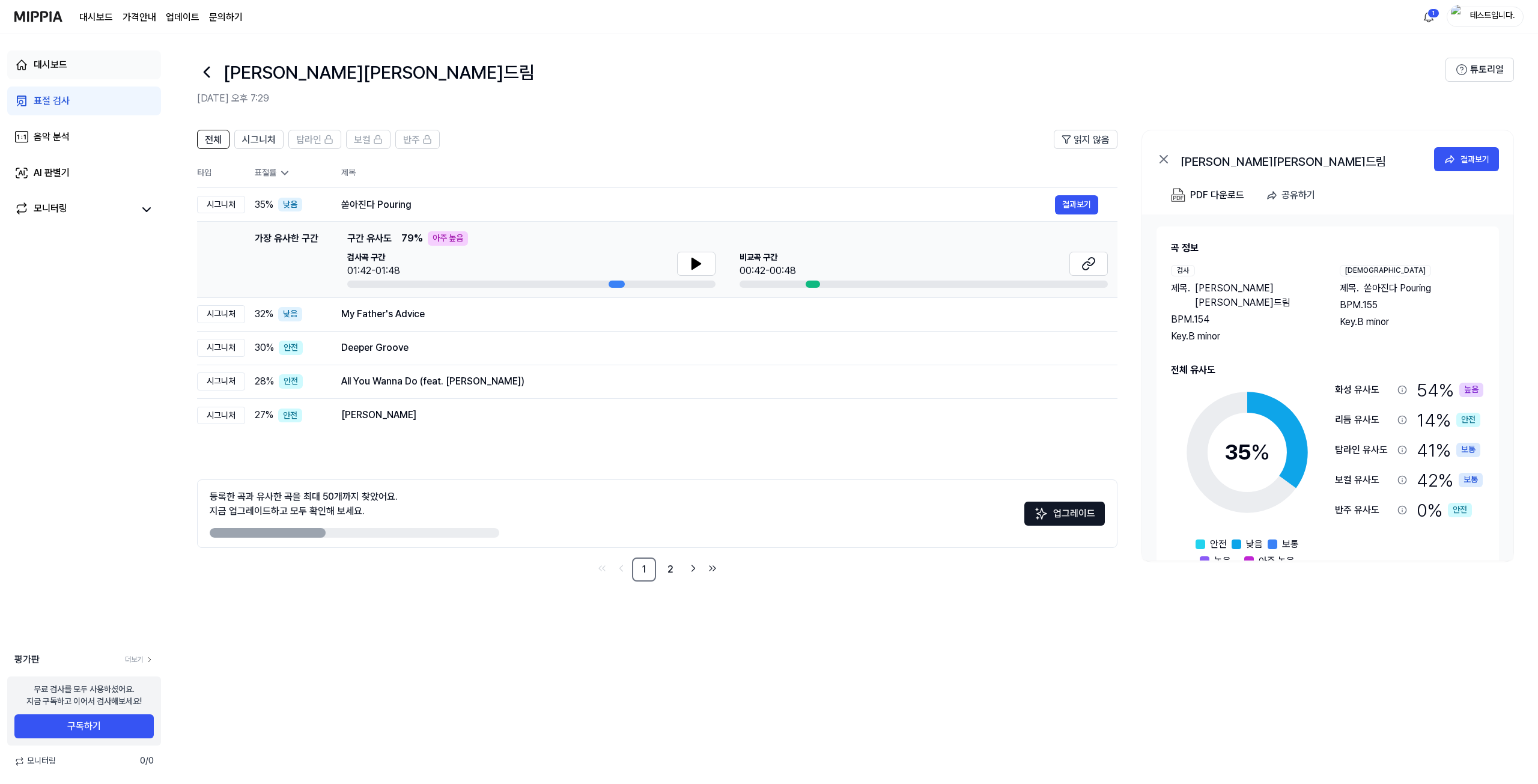
click at [71, 77] on link "대시보드" at bounding box center [83, 64] width 154 height 29
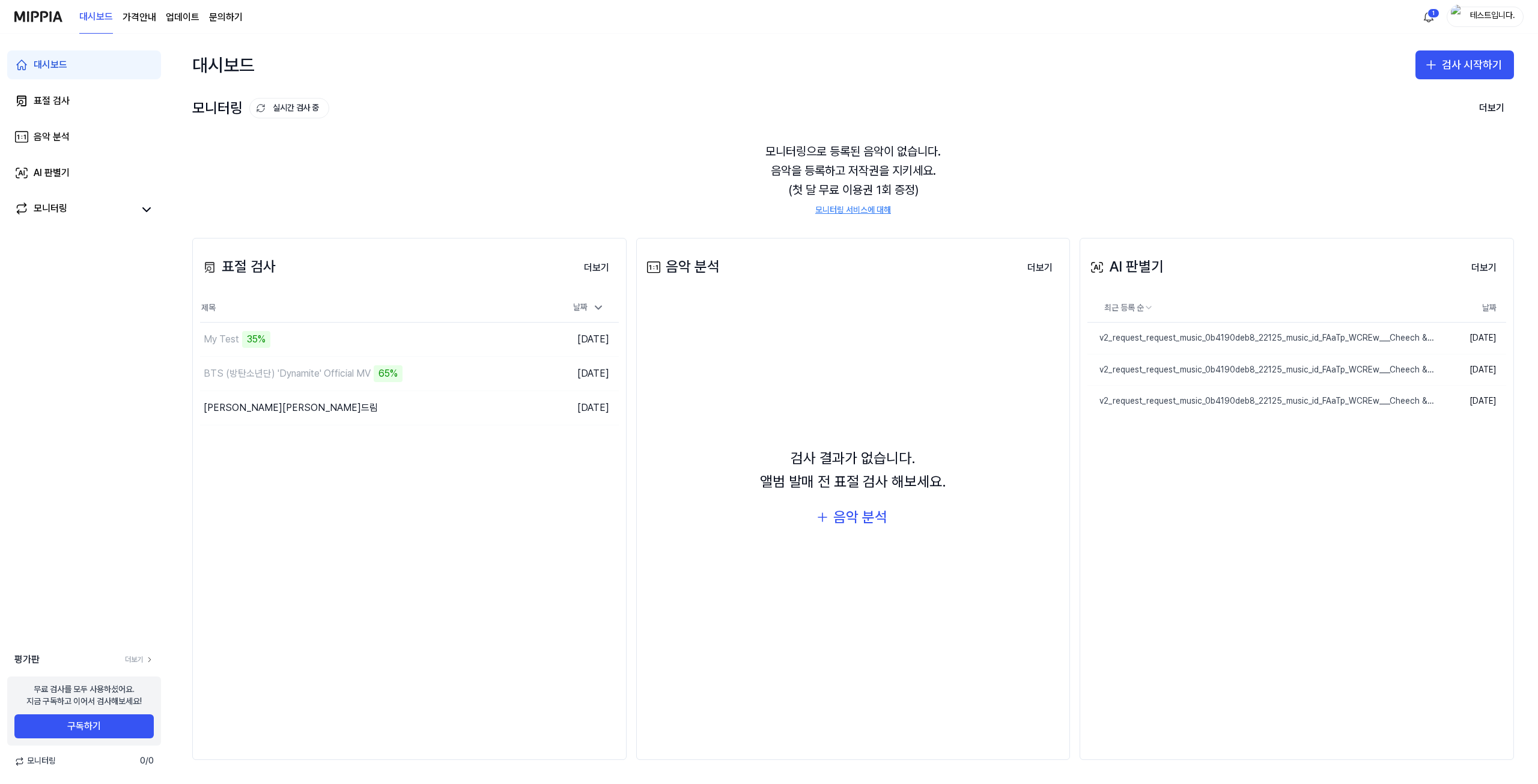
click at [78, 119] on div "대시보드 표절 검사 음악 분석 AI 판별기 모니터링" at bounding box center [84, 137] width 168 height 206
click at [83, 106] on link "표절 검사" at bounding box center [83, 101] width 154 height 29
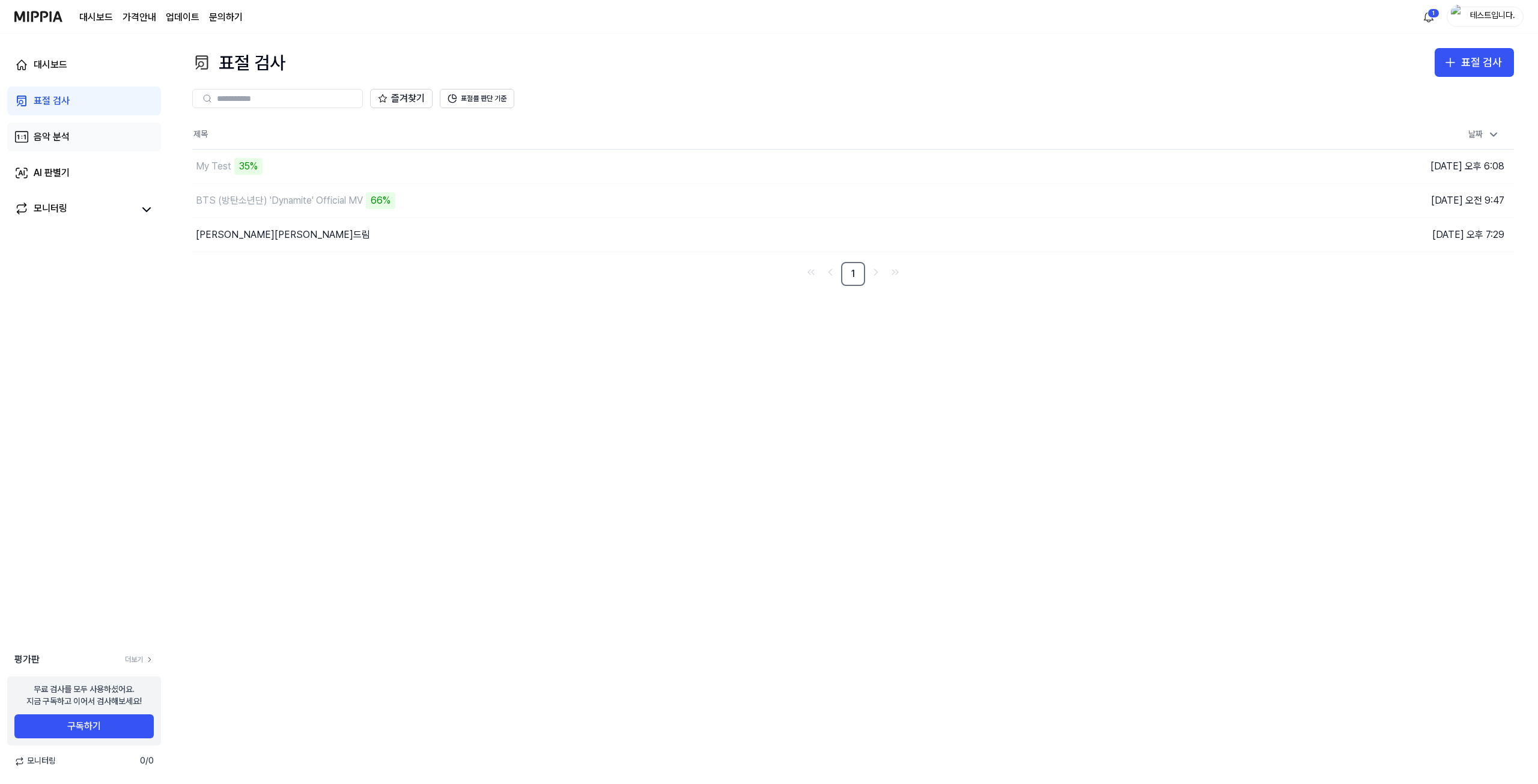
click at [71, 132] on link "음악 분석" at bounding box center [83, 136] width 154 height 29
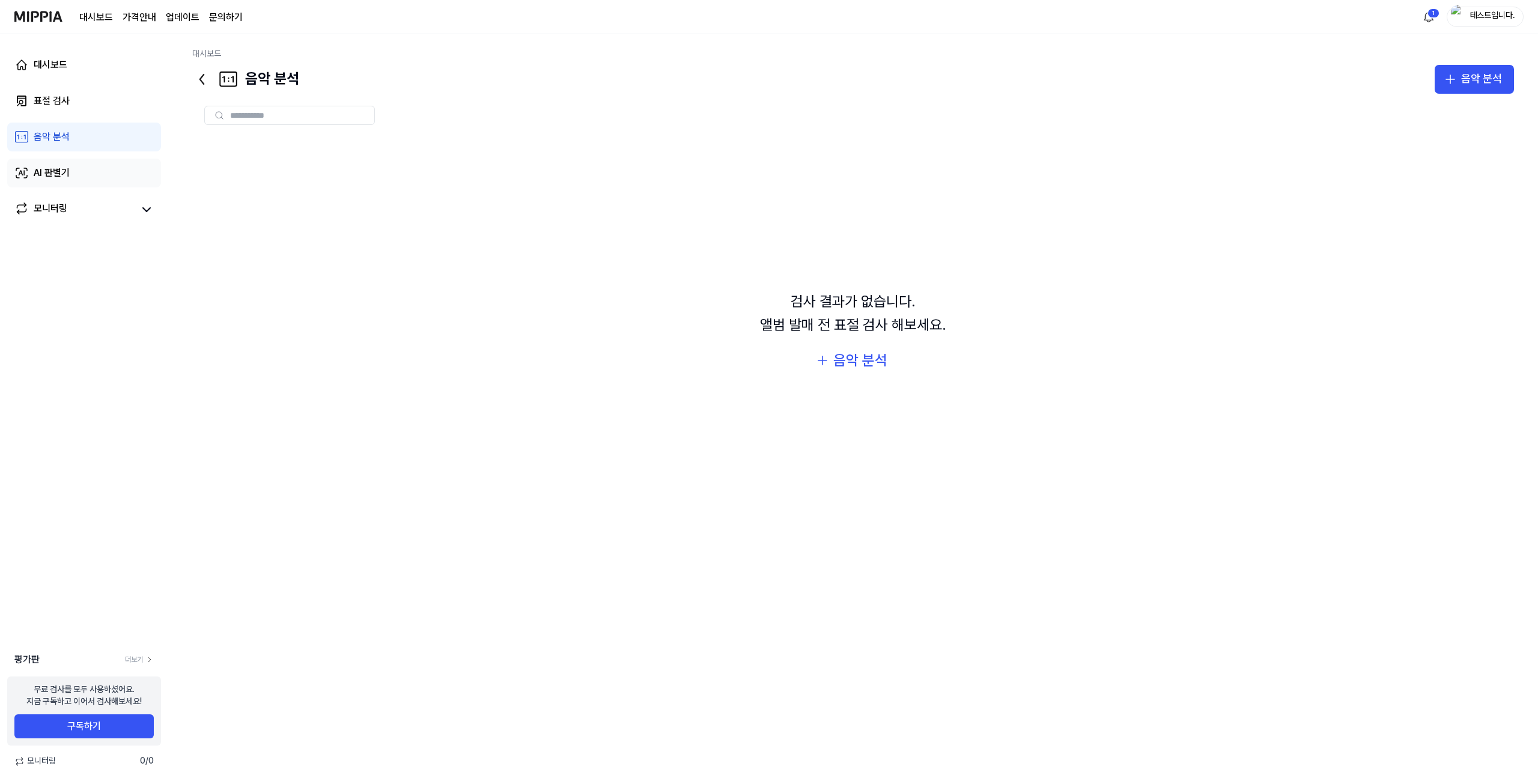
click at [57, 174] on div "AI 판별기" at bounding box center [52, 173] width 36 height 15
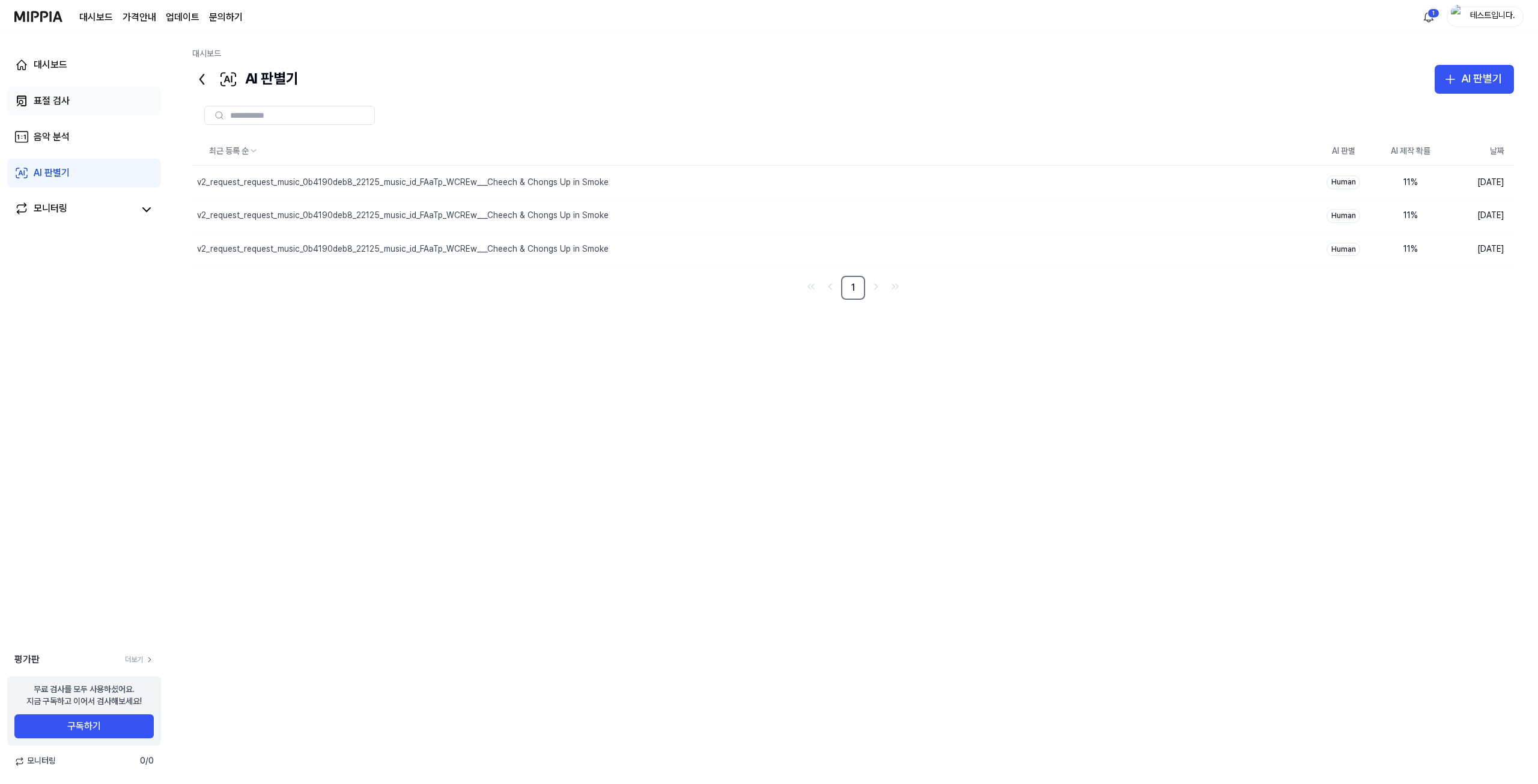
click at [78, 104] on link "표절 검사" at bounding box center [83, 101] width 154 height 29
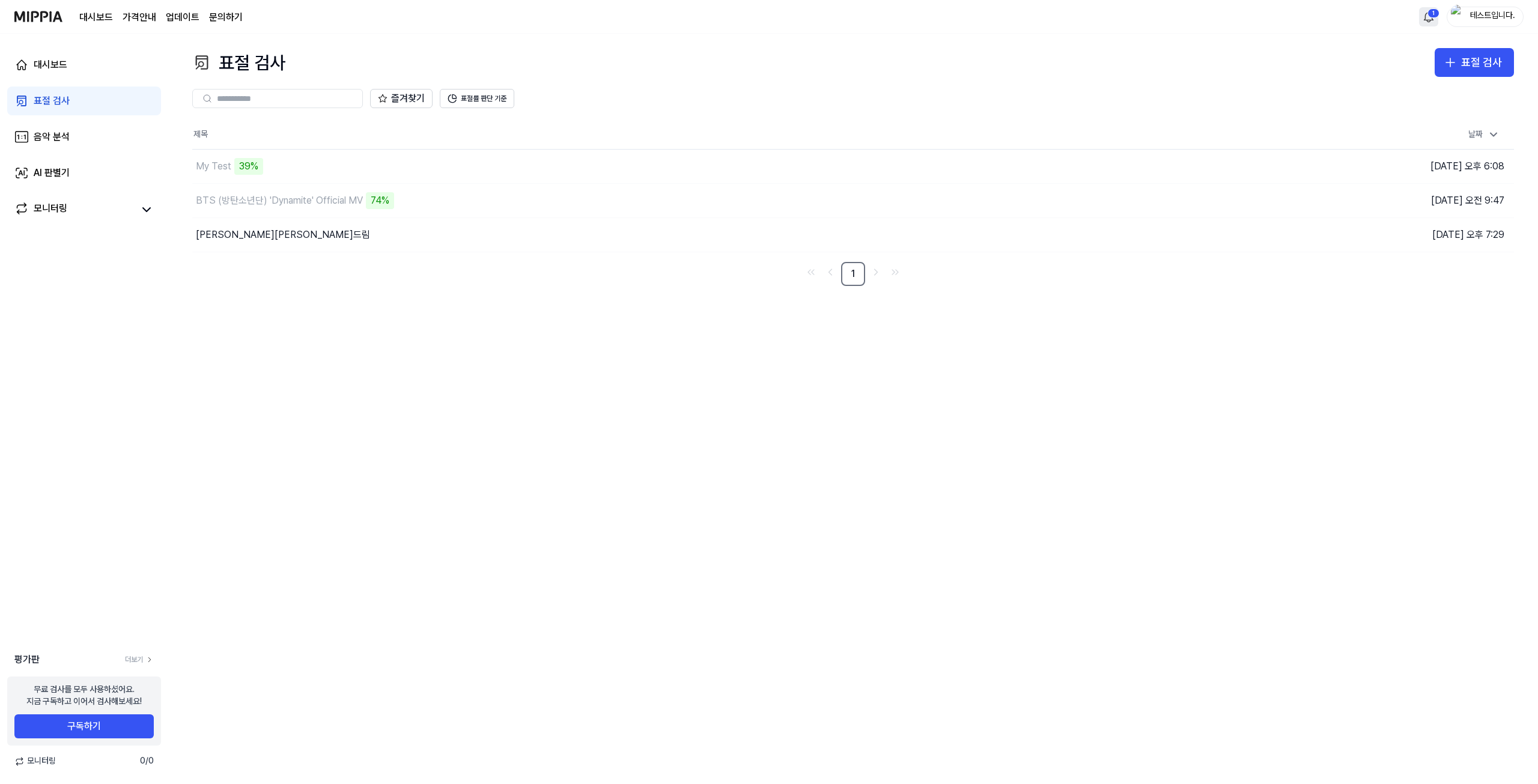
click at [891, 15] on html "대시보드 가격안내 업데이트 문의하기 1 테스트입니다. 대시보드 표절 검사 음악 분석 AI 판별기 모니터링 평가판 더보기 무료 검사를 모두 사용…" at bounding box center [769, 392] width 1538 height 784
click at [891, 85] on html "대시보드 가격안내 업데이트 문의하기 테스트입니다. 대시보드 표절 검사 음악 분석 AI 판별기 모니터링 평가판 더보기 무료 검사를 모두 사용하셨…" at bounding box center [769, 392] width 1538 height 784
click at [891, 20] on html "대시보드 가격안내 업데이트 문의하기 테스트입니다. 대시보드 표절 검사 음악 분석 AI 판별기 모니터링 평가판 더보기 무료 검사를 모두 사용하셨…" at bounding box center [769, 392] width 1538 height 784
click at [891, 69] on html "대시보드 가격안내 업데이트 문의하기 테스트입니다. 대시보드 표절 검사 음악 분석 AI 판별기 모니터링 평가판 더보기 무료 검사를 모두 사용하셨…" at bounding box center [769, 392] width 1538 height 784
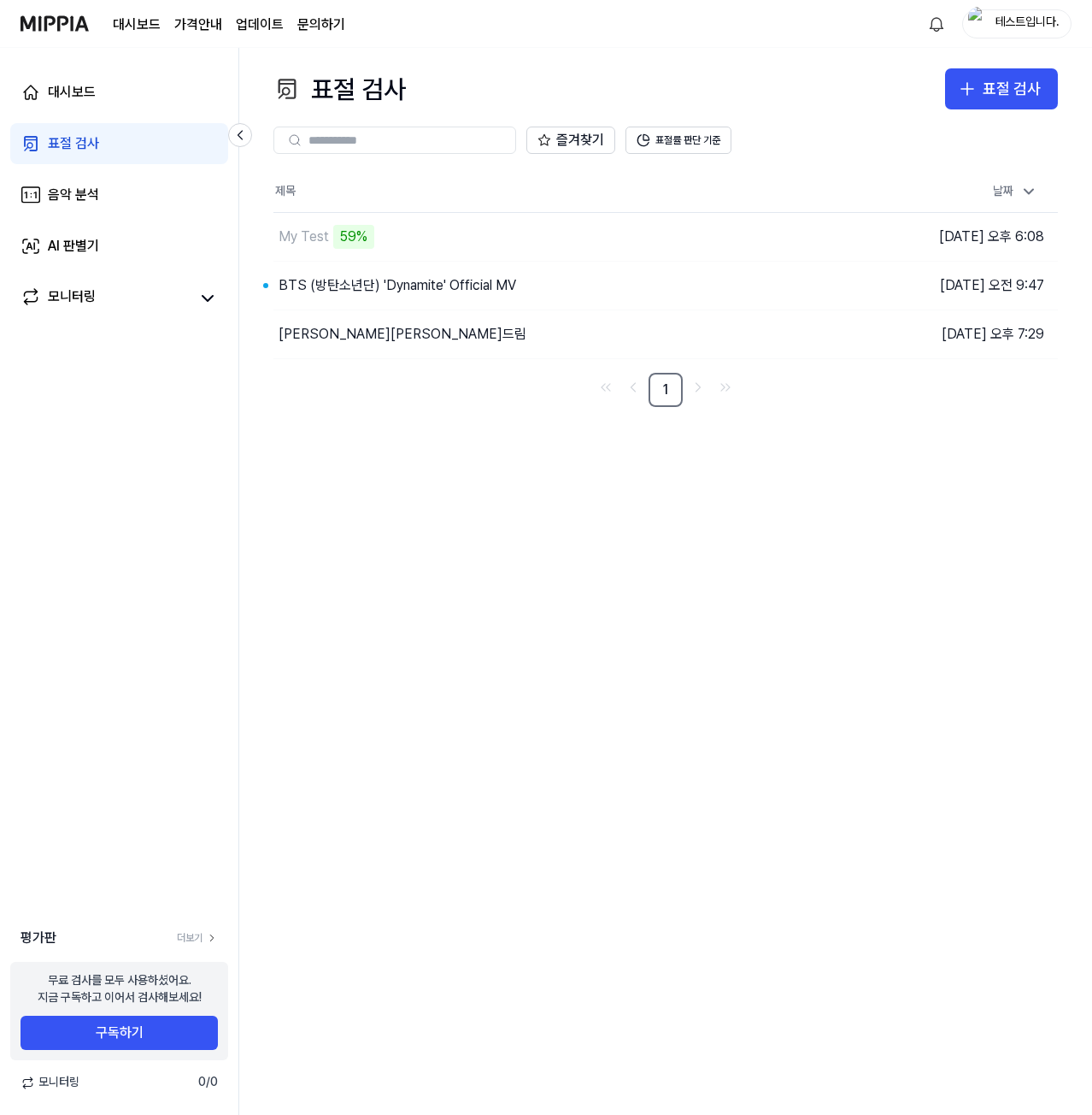
click at [641, 510] on div "표절 검사 표절 검사 표절 검사 음악 분석 AI 판별기 즐겨찾기 표절률 판단 기준 제목 날짜 My Test 59% 이동하기 [DATE] 오후 …" at bounding box center [665, 581] width 853 height 1067
click at [94, 218] on div "대시보드 표절 검사 음악 분석 AI 판별기 모니터링" at bounding box center [119, 195] width 238 height 294
click at [101, 246] on link "AI 판별기" at bounding box center [119, 246] width 217 height 41
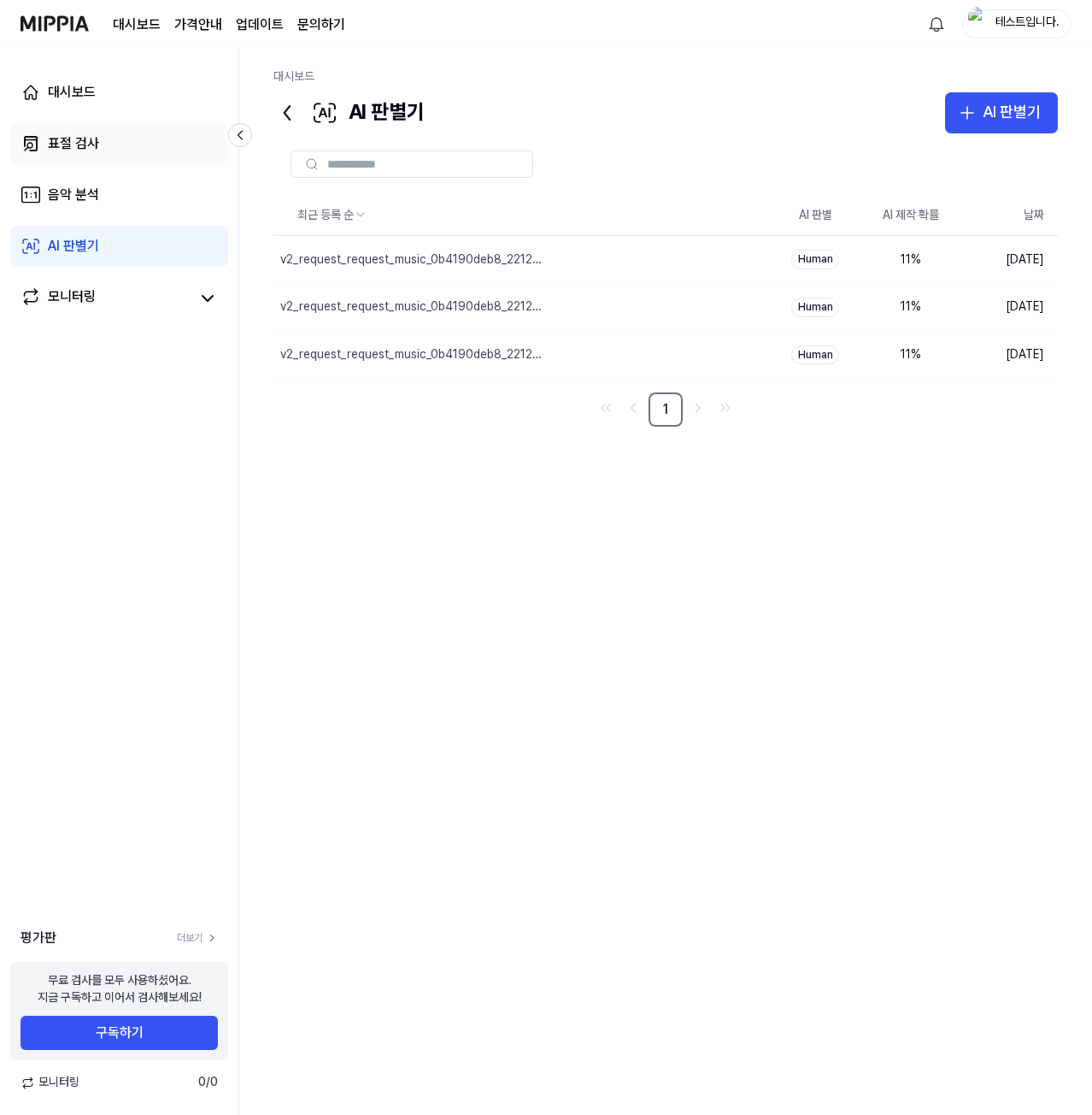
click at [117, 142] on link "표절 검사" at bounding box center [119, 143] width 217 height 41
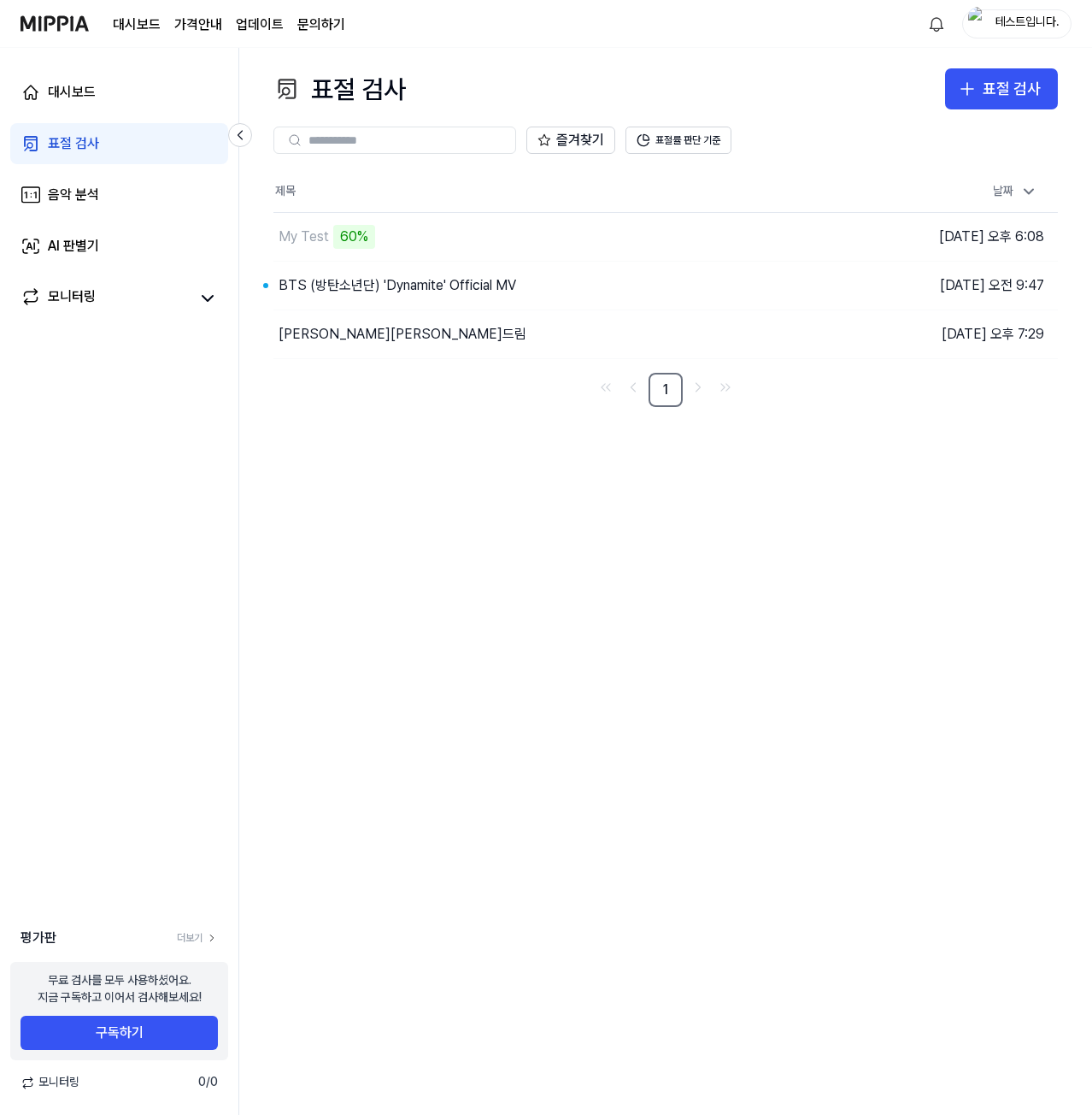
click at [520, 562] on div "표절 검사 표절 검사 표절 검사 음악 분석 AI 판별기 즐겨찾기 표절률 판단 기준 제목 날짜 My Test 60% 이동하기 [DATE] 오후 …" at bounding box center [665, 581] width 853 height 1067
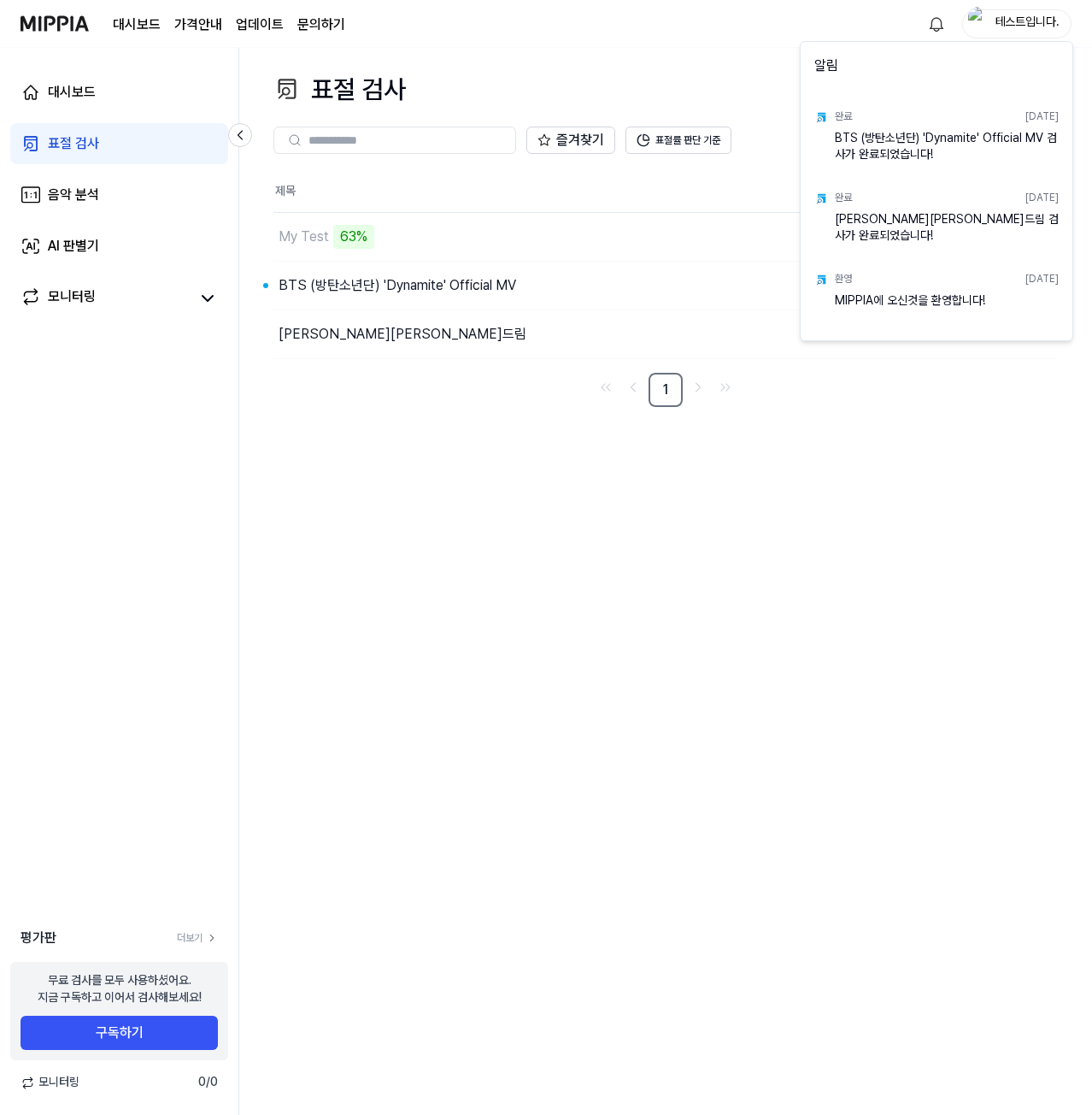
click at [772, 37] on html "대시보드 가격안내 업데이트 문의하기 테스트입니다. 대시보드 표절 검사 음악 분석 AI 판별기 모니터링 평가판 더보기 무료 검사를 모두 사용하셨…" at bounding box center [546, 558] width 1092 height 1115
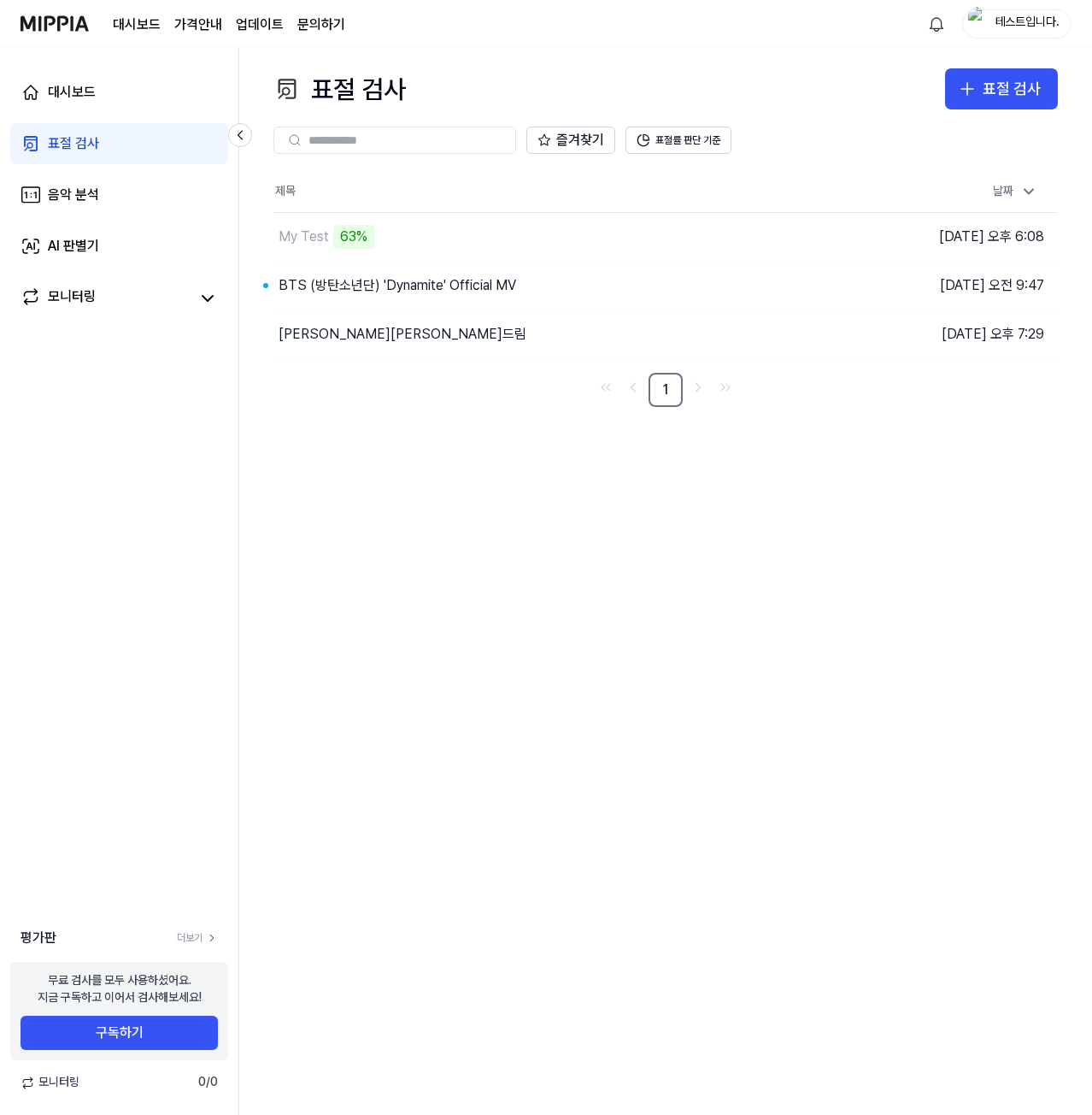
click at [518, 636] on div "표절 검사 표절 검사 표절 검사 음악 분석 AI 판별기 즐겨찾기 표절률 판단 기준 제목 날짜 My Test 63% 이동하기 [DATE] 오후 …" at bounding box center [665, 581] width 853 height 1067
click at [773, 720] on div "표절 검사 표절 검사 표절 검사 음악 분석 AI 판별기 즐겨찾기 표절률 판단 기준 제목 날짜 My Test 이동하기 [DATE] 오후 6:08…" at bounding box center [665, 581] width 853 height 1067
